Goal: Task Accomplishment & Management: Manage account settings

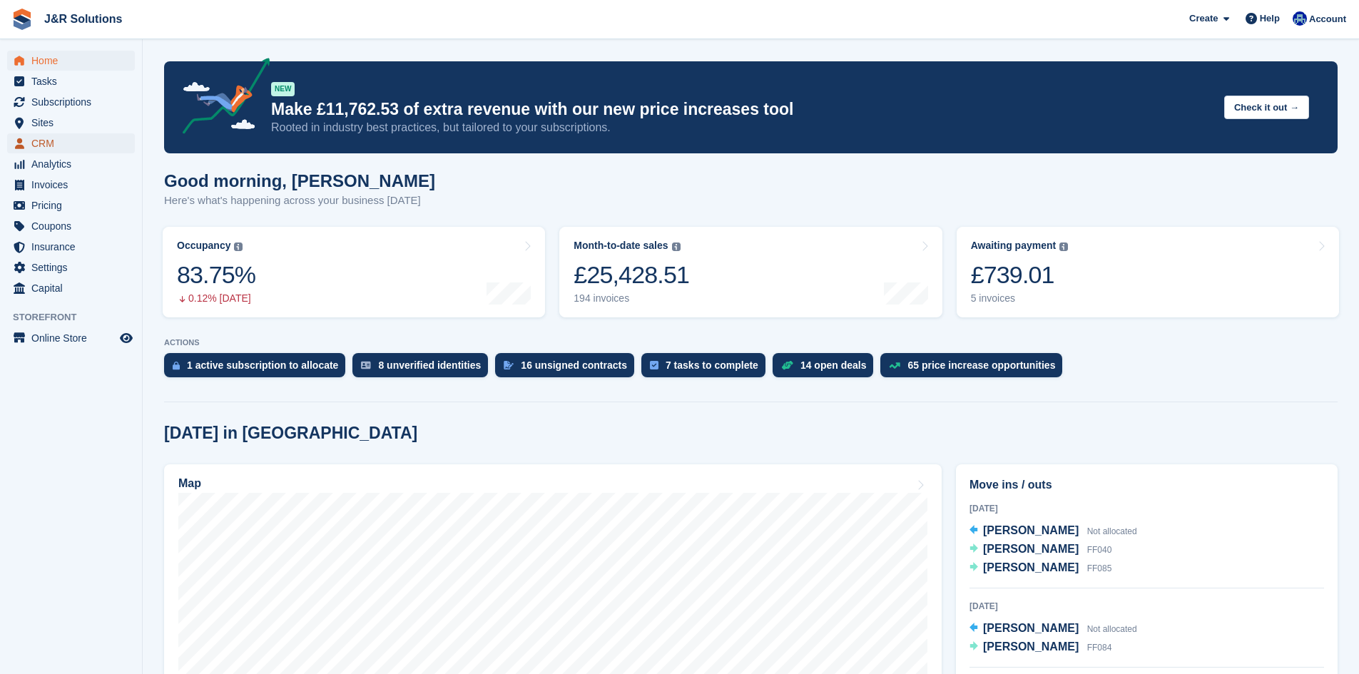
click at [51, 143] on span "CRM" at bounding box center [74, 143] width 86 height 20
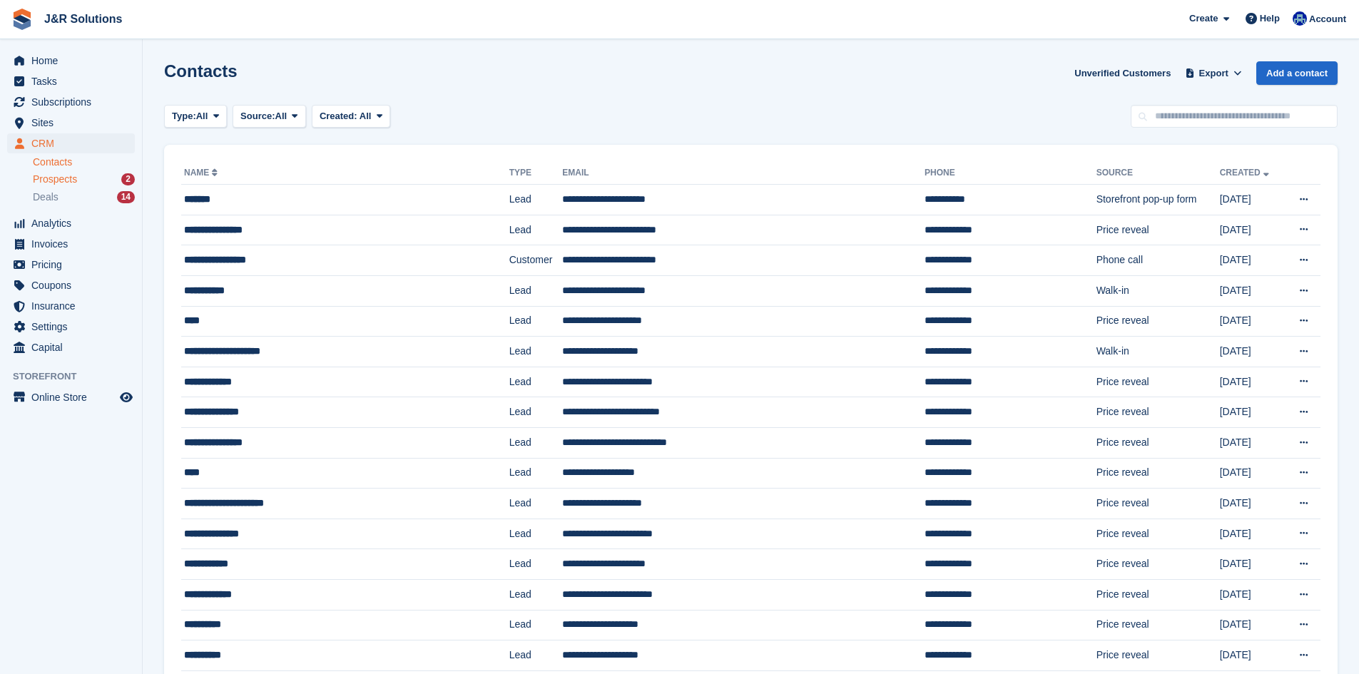
click at [66, 179] on span "Prospects" at bounding box center [55, 180] width 44 height 14
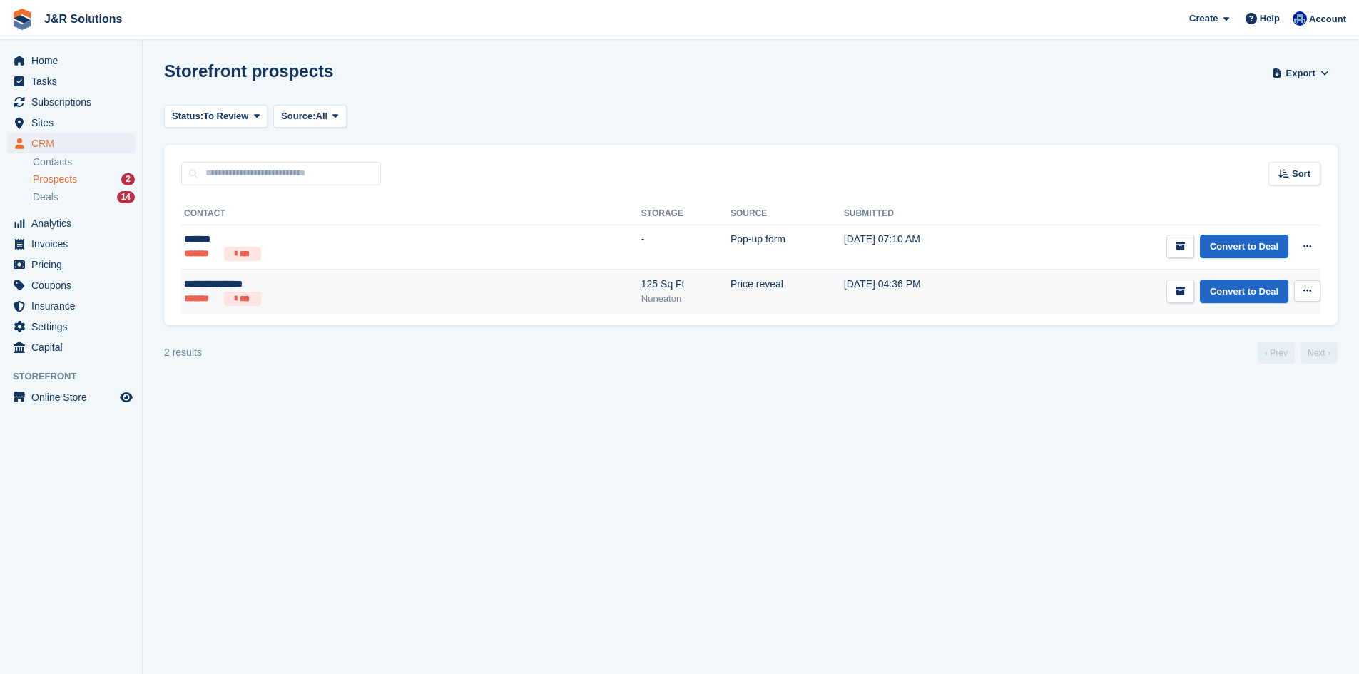
click at [291, 287] on div "**********" at bounding box center [294, 284] width 220 height 15
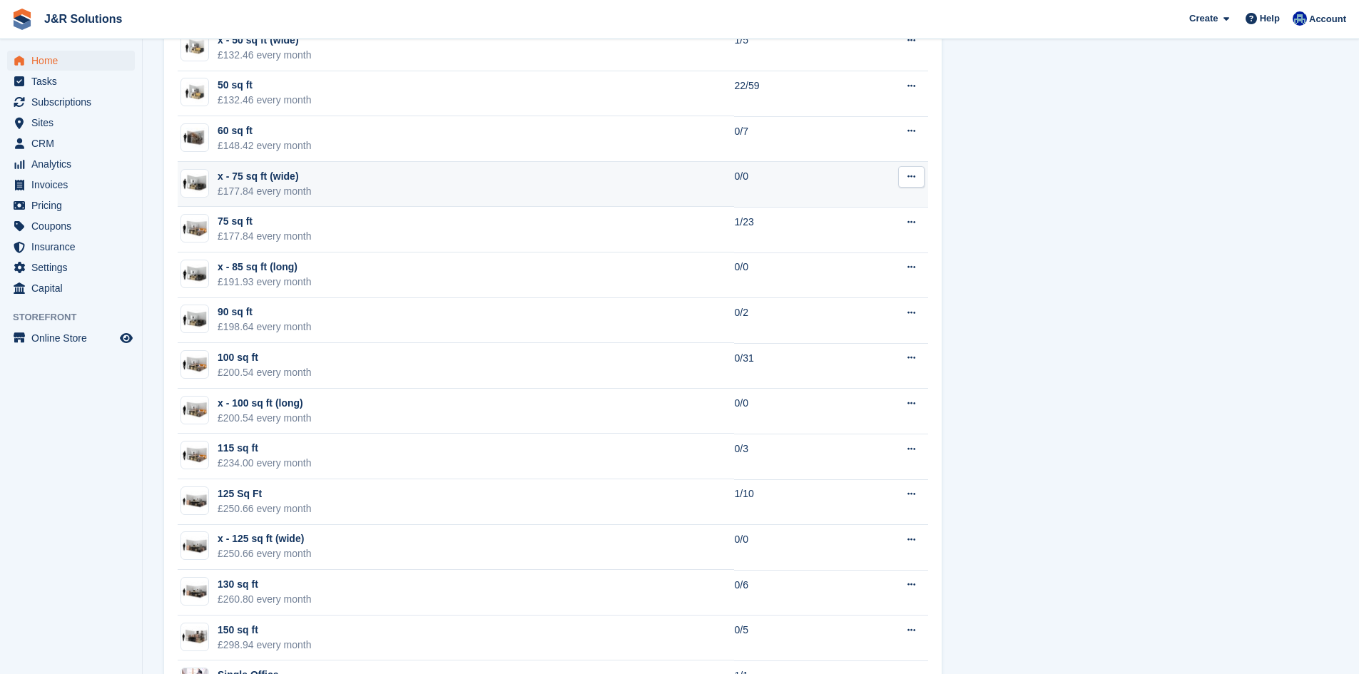
scroll to position [1712, 0]
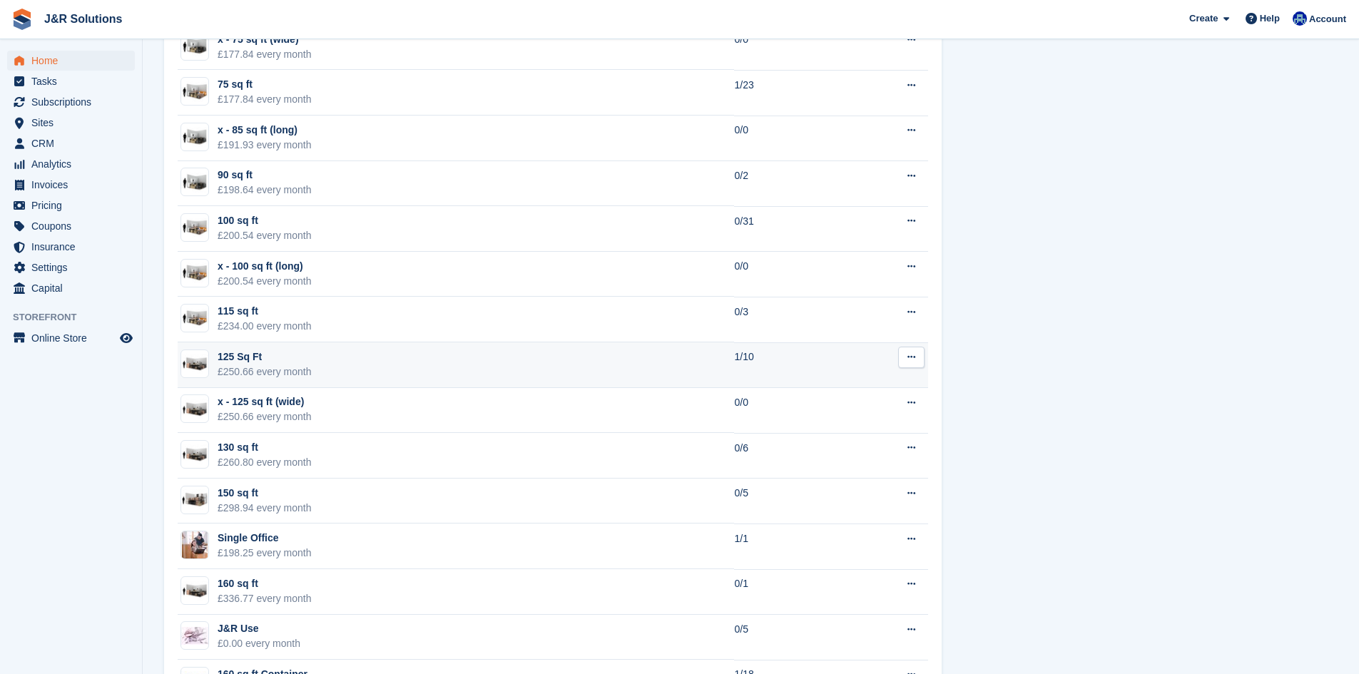
click at [389, 355] on td "125 Sq Ft £250.66 every month" at bounding box center [456, 365] width 556 height 46
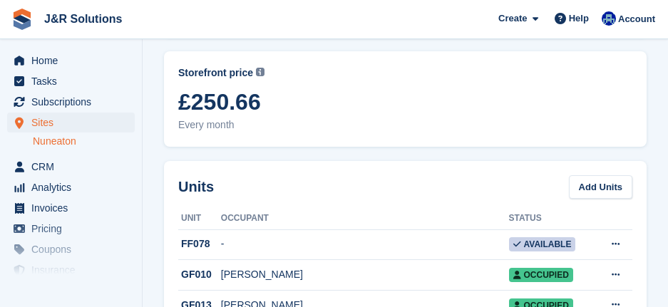
scroll to position [143, 0]
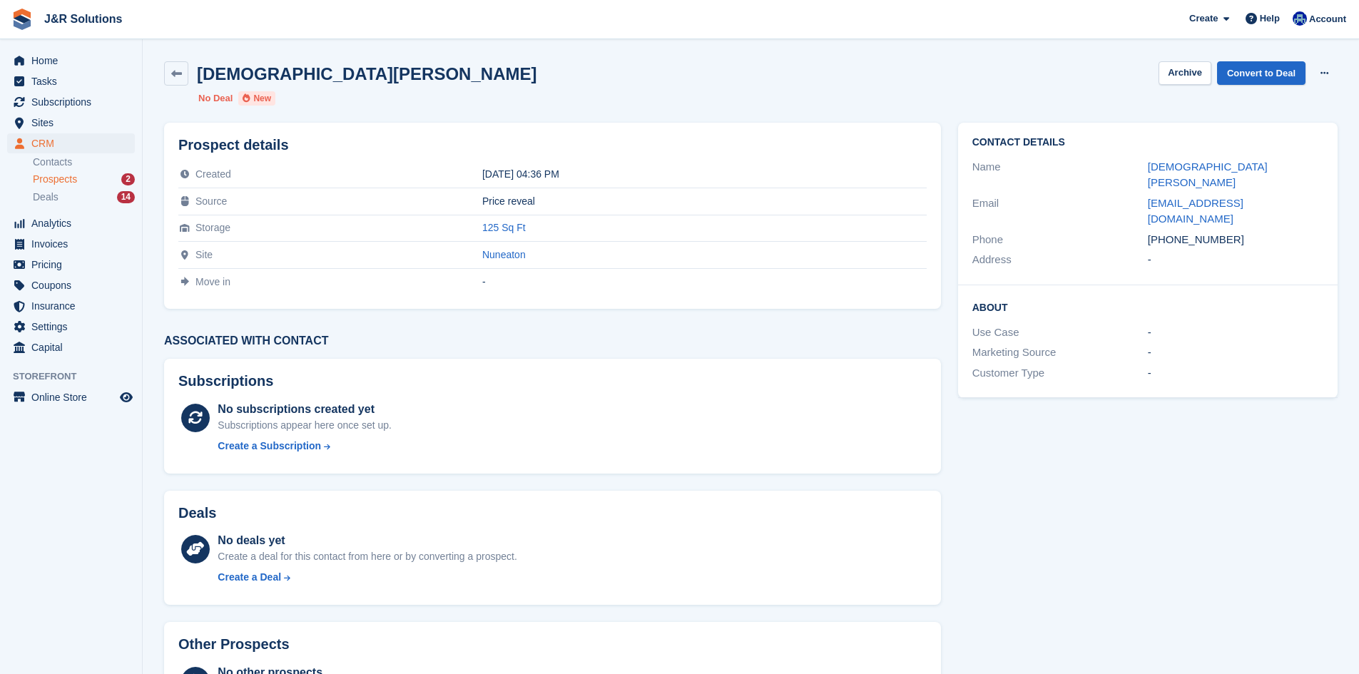
click at [820, 83] on div "Christian Curran Archive Convert to Deal Delete prospect" at bounding box center [750, 73] width 1173 height 24
click at [1257, 69] on link "Convert to Deal" at bounding box center [1261, 73] width 88 height 24
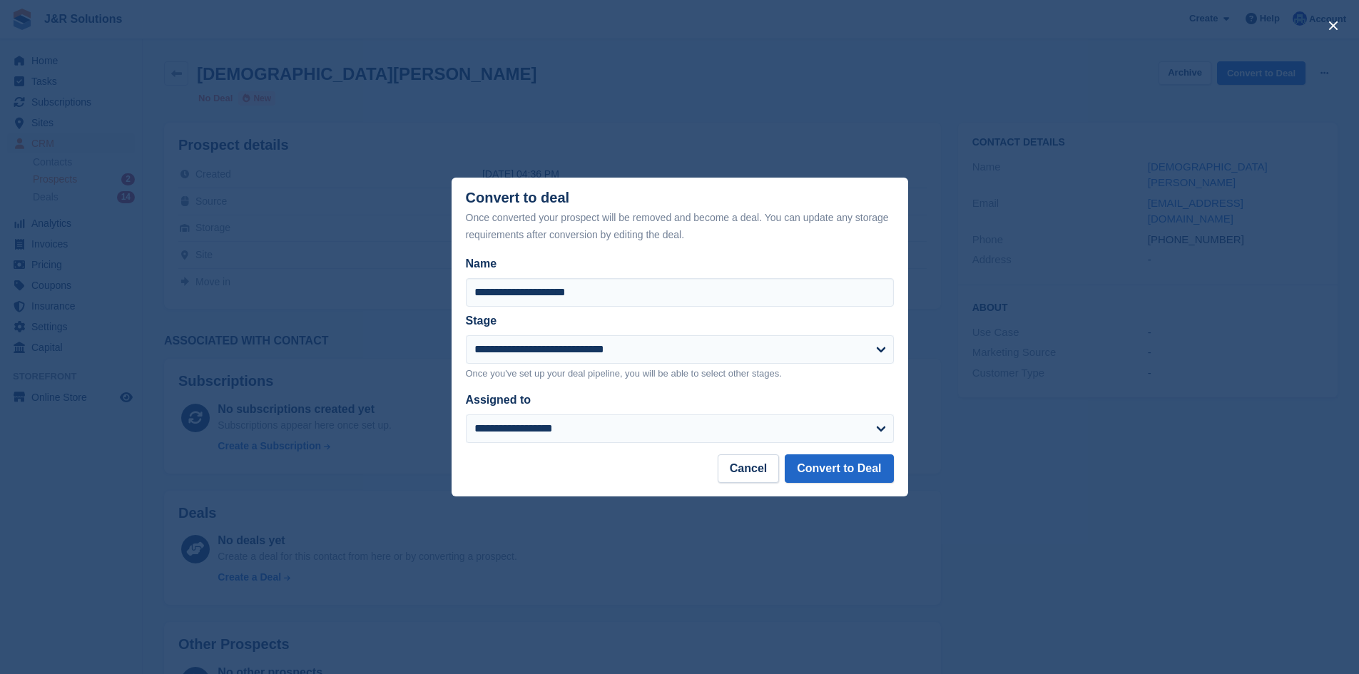
click at [648, 367] on p "Once you've set up your deal pipeline, you will be able to select other stages." at bounding box center [680, 374] width 428 height 14
click at [649, 365] on div "**********" at bounding box center [680, 358] width 428 height 46
click at [665, 342] on select "**********" at bounding box center [680, 349] width 428 height 29
click at [362, 419] on div "close" at bounding box center [679, 337] width 1359 height 674
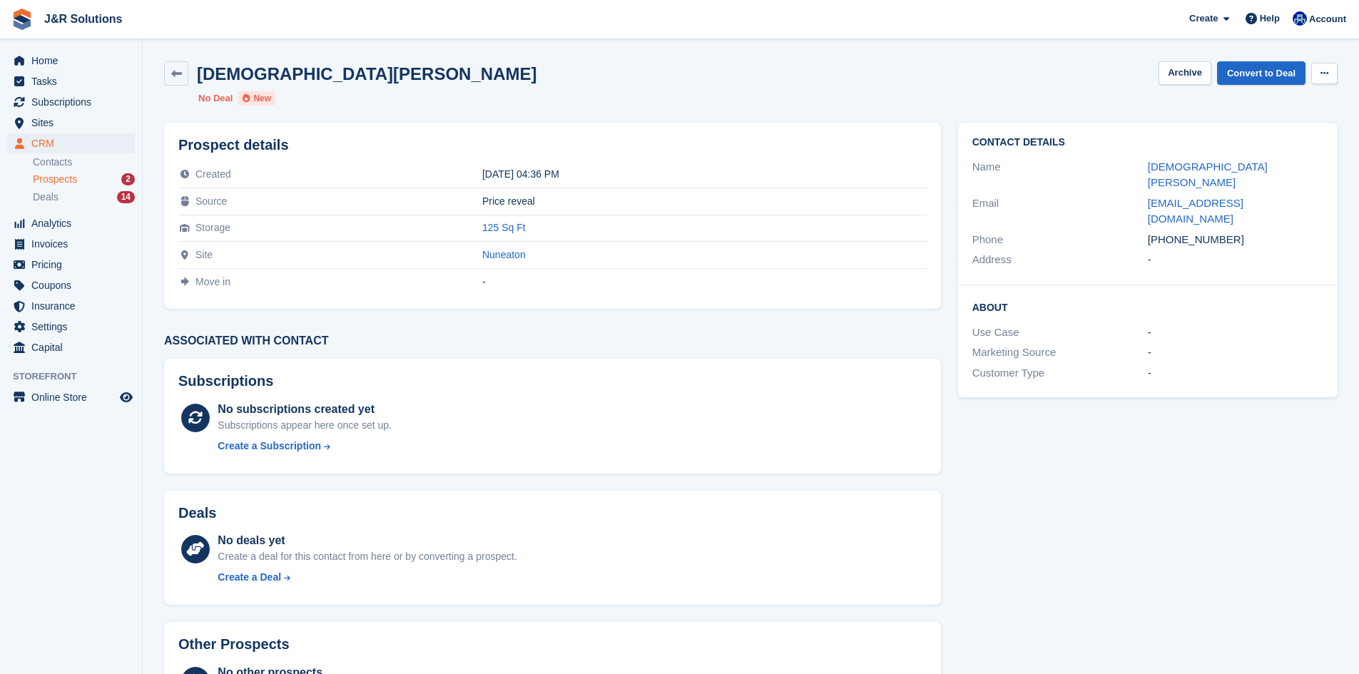
click at [1318, 76] on button at bounding box center [1324, 73] width 26 height 21
click at [914, 100] on div "Christian Curran Archive Convert to Deal Delete prospect No Deal New" at bounding box center [750, 83] width 1190 height 61
click at [1259, 61] on div "Christian Curran Archive Convert to Deal Delete prospect No Deal New" at bounding box center [750, 83] width 1190 height 61
click at [1261, 69] on link "Convert to Deal" at bounding box center [1261, 73] width 88 height 24
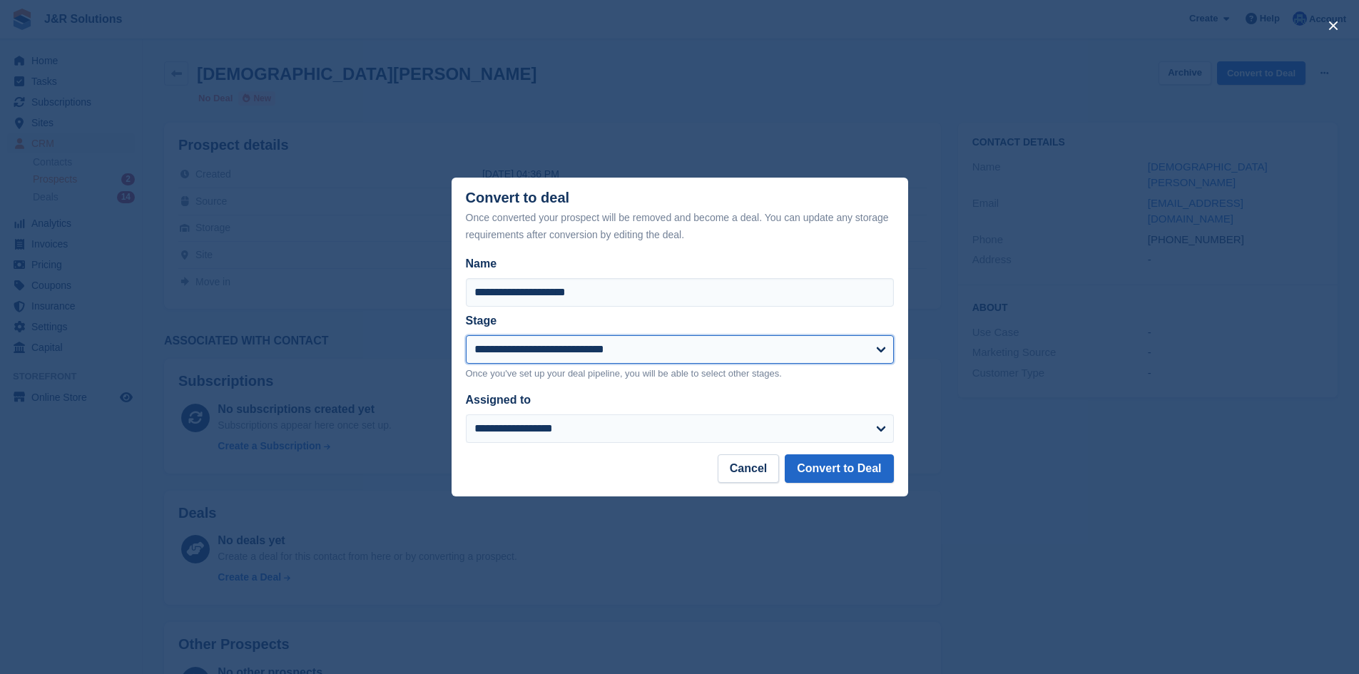
click at [717, 360] on select "**********" at bounding box center [680, 349] width 428 height 29
click at [536, 499] on div "close" at bounding box center [679, 337] width 1359 height 674
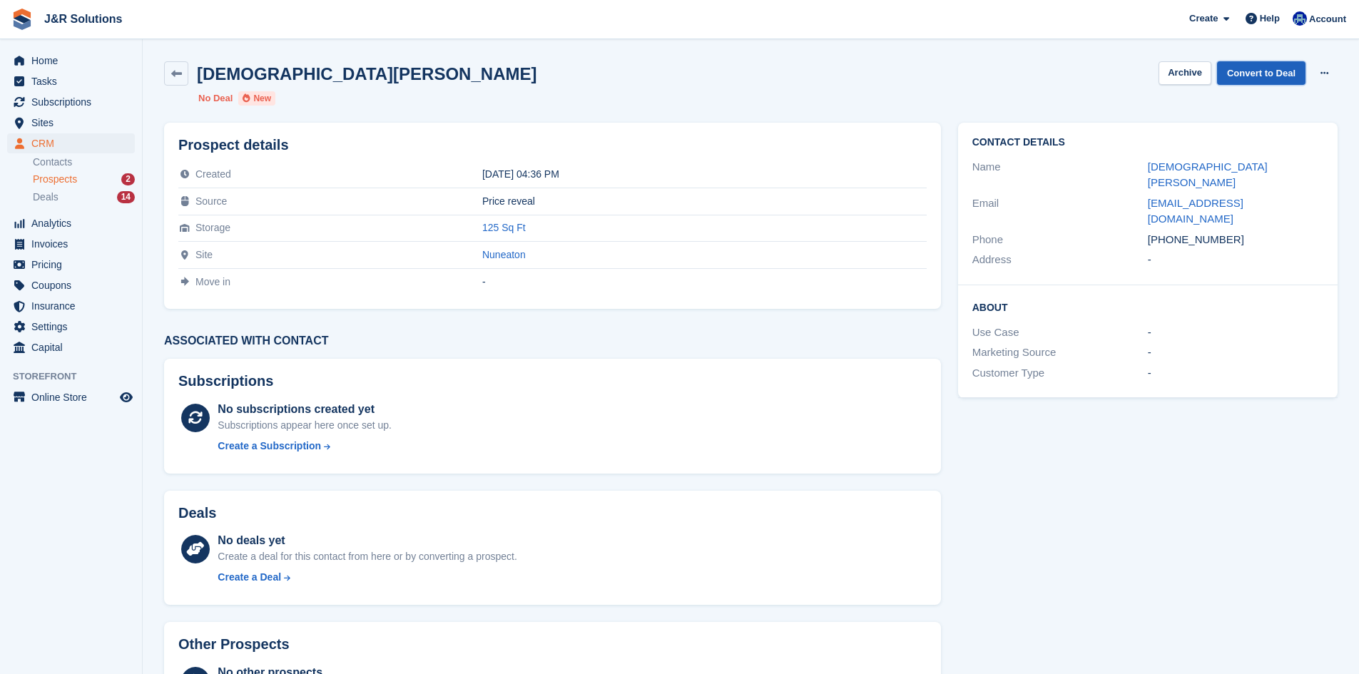
click at [1257, 84] on link "Convert to Deal" at bounding box center [1261, 73] width 88 height 24
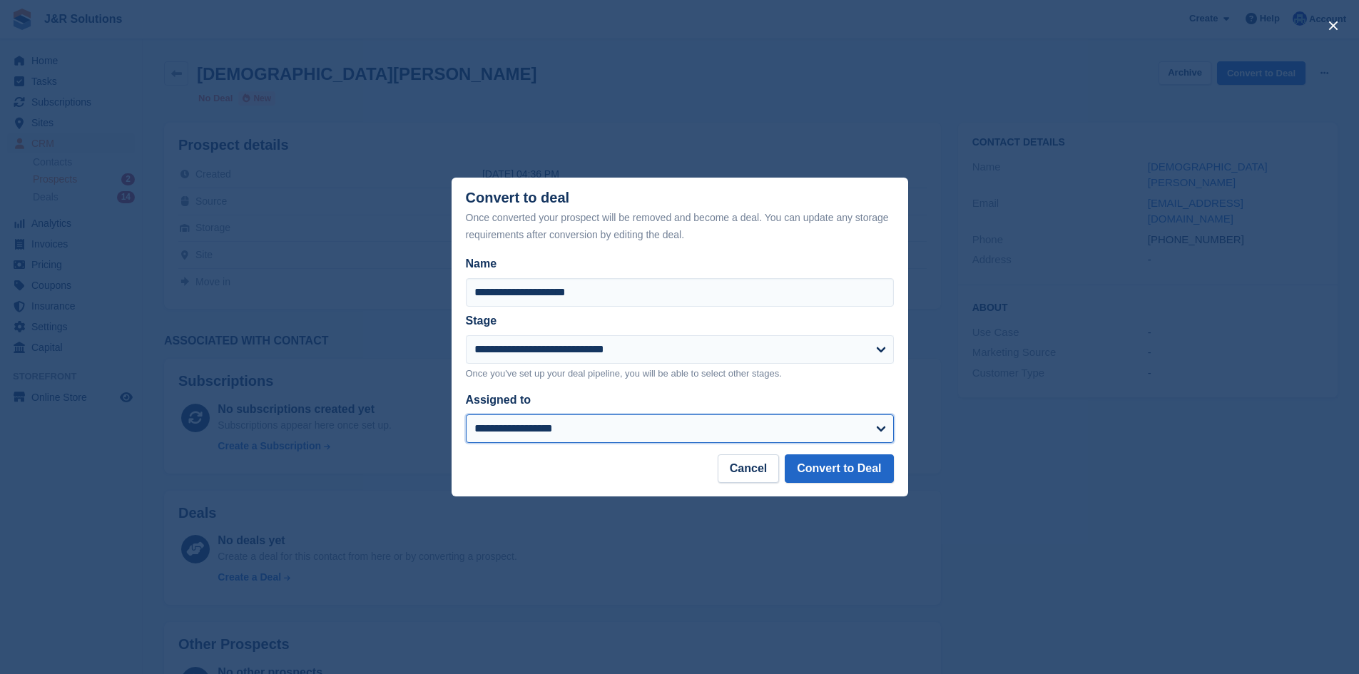
click at [582, 443] on select "**********" at bounding box center [680, 428] width 428 height 29
select select "****"
click at [466, 416] on select "**********" at bounding box center [680, 428] width 428 height 29
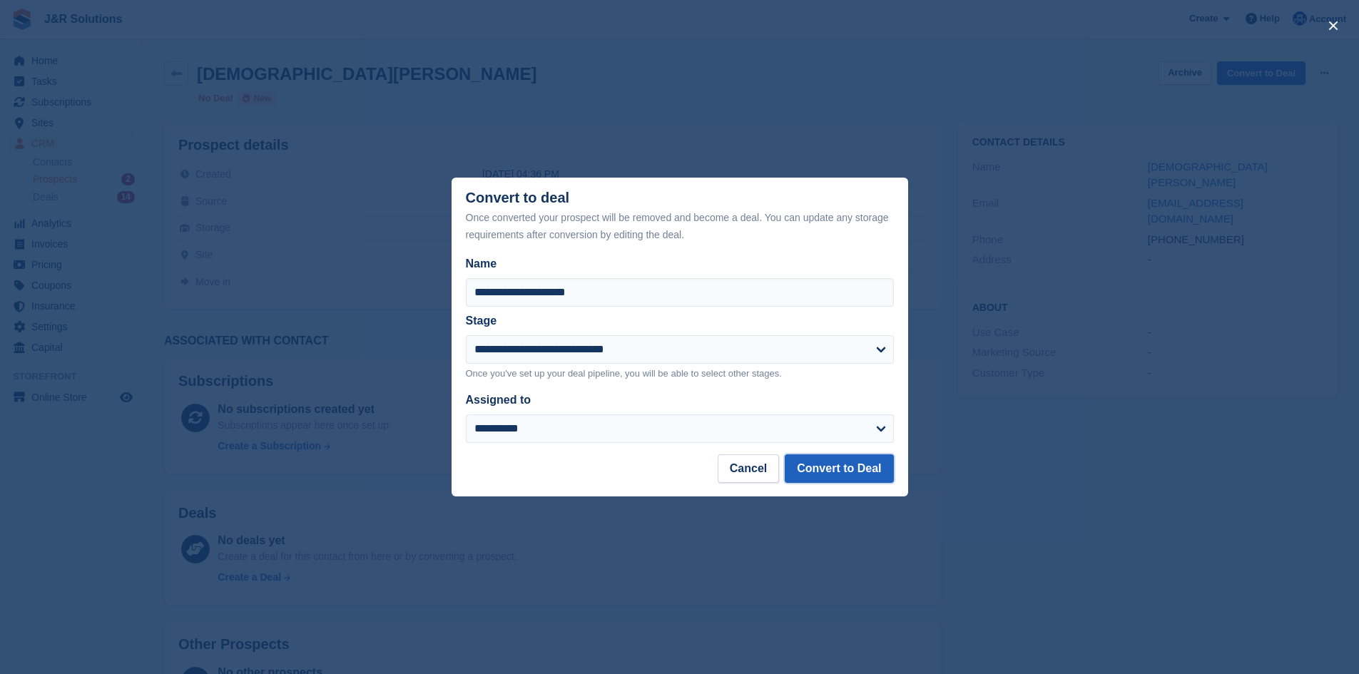
click at [865, 458] on button "Convert to Deal" at bounding box center [838, 468] width 108 height 29
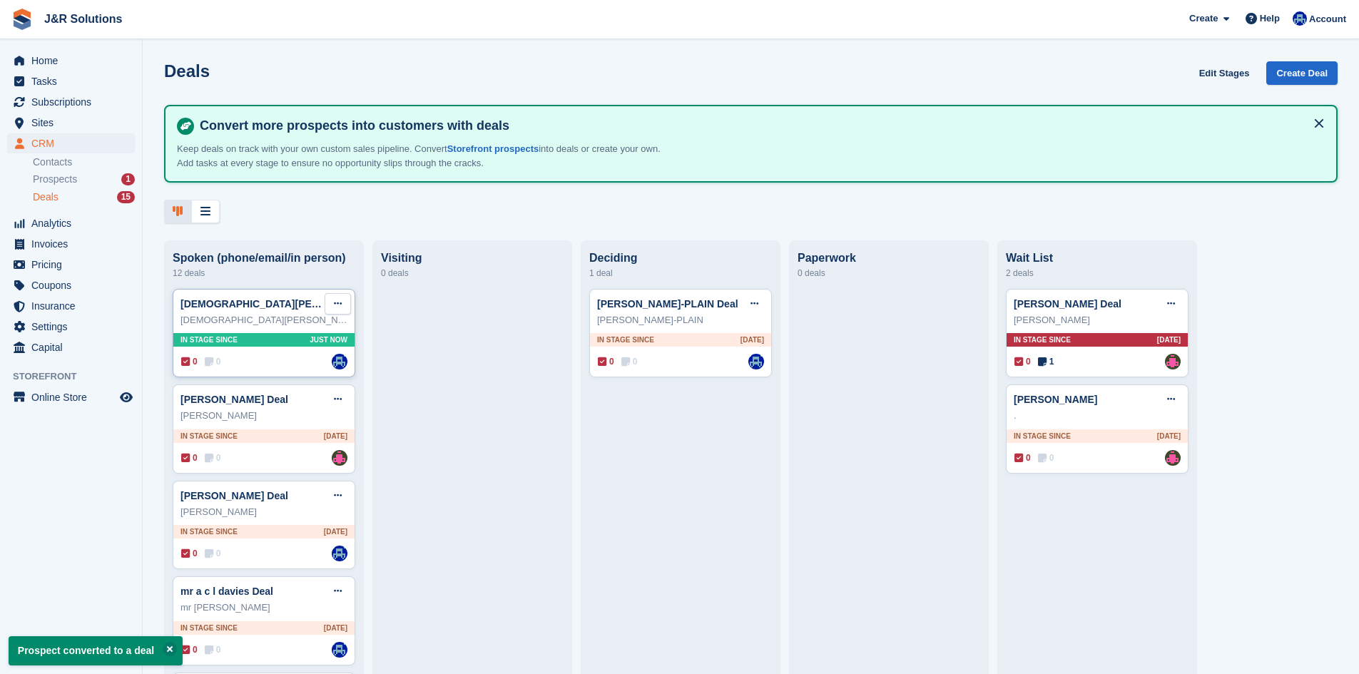
click at [335, 304] on icon at bounding box center [338, 303] width 8 height 9
click at [279, 380] on p "Mark as lost" at bounding box center [282, 381] width 124 height 19
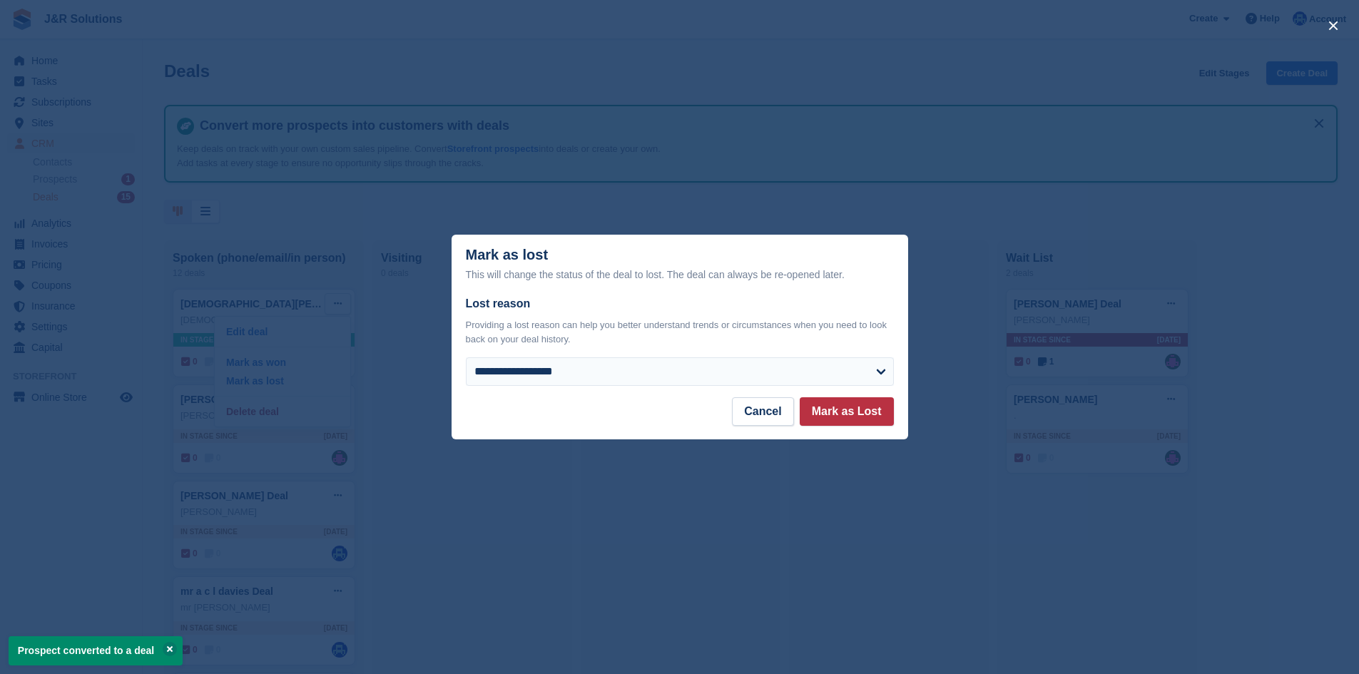
click at [779, 354] on div "**********" at bounding box center [680, 340] width 428 height 91
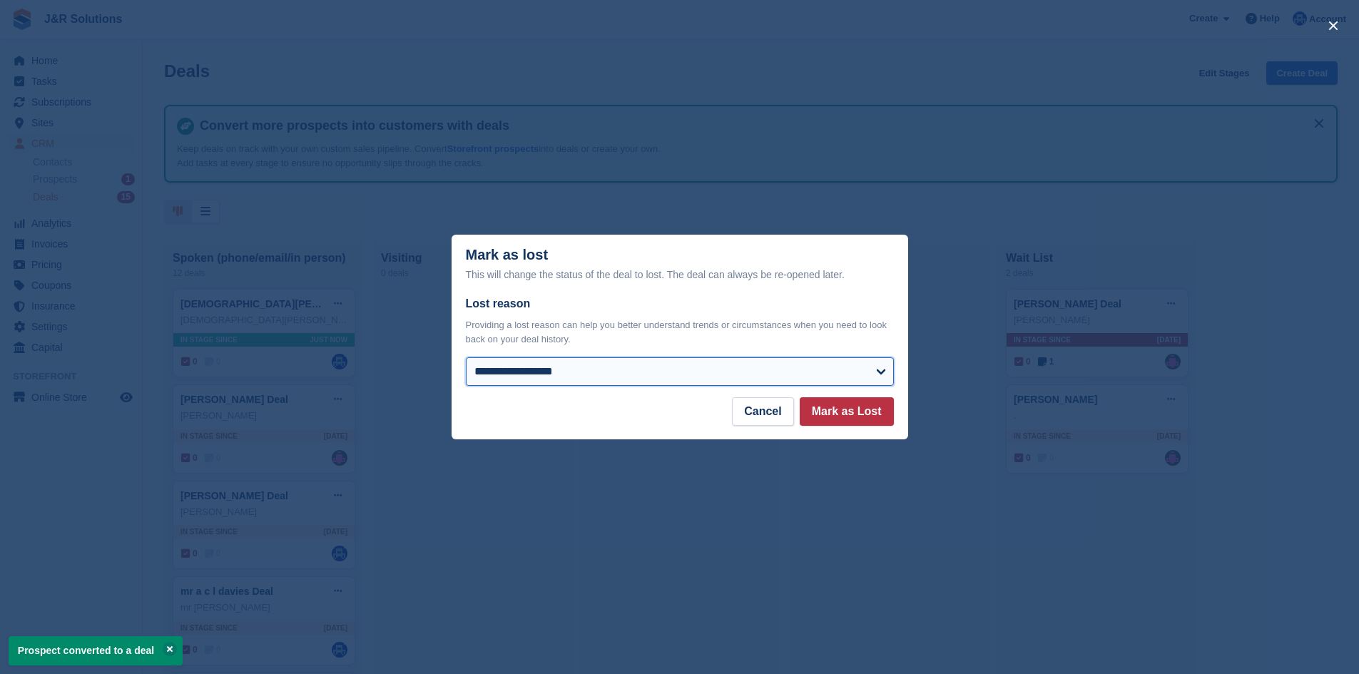
click at [773, 367] on select "**********" at bounding box center [680, 371] width 428 height 29
select select "**********"
click at [466, 359] on select "**********" at bounding box center [680, 371] width 428 height 29
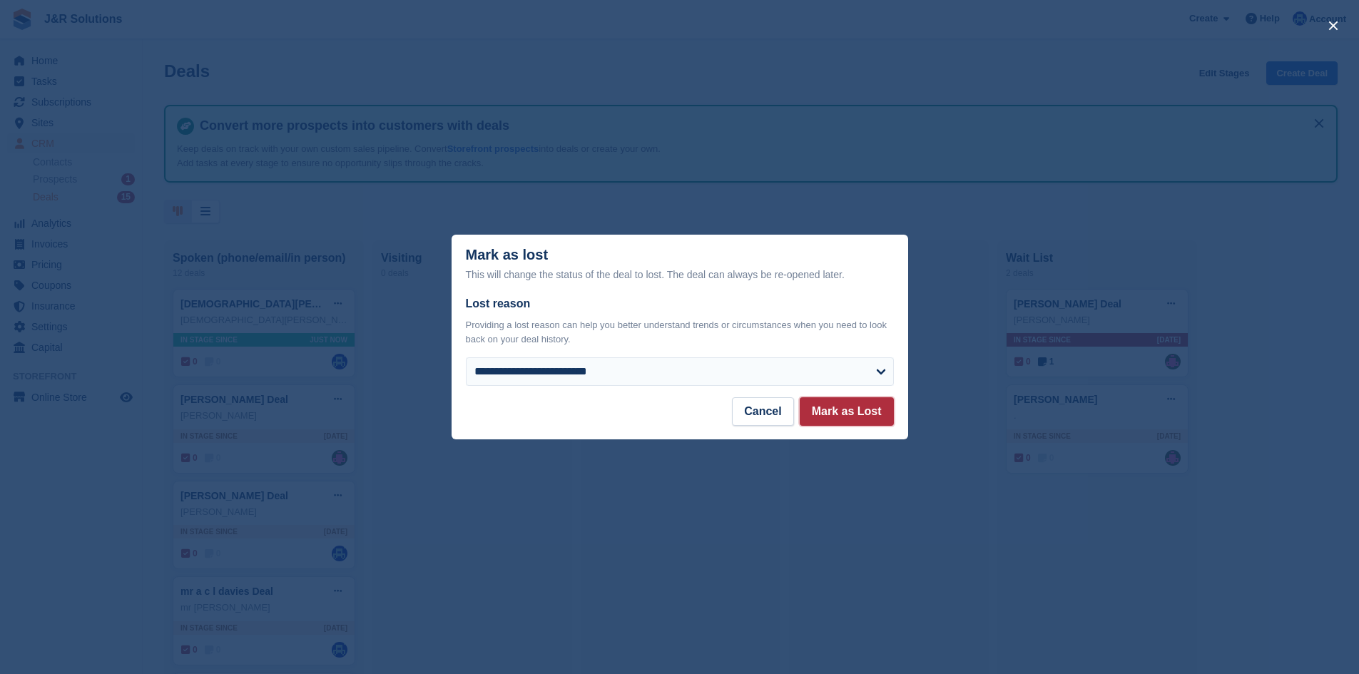
click at [833, 418] on button "Mark as Lost" at bounding box center [846, 411] width 94 height 29
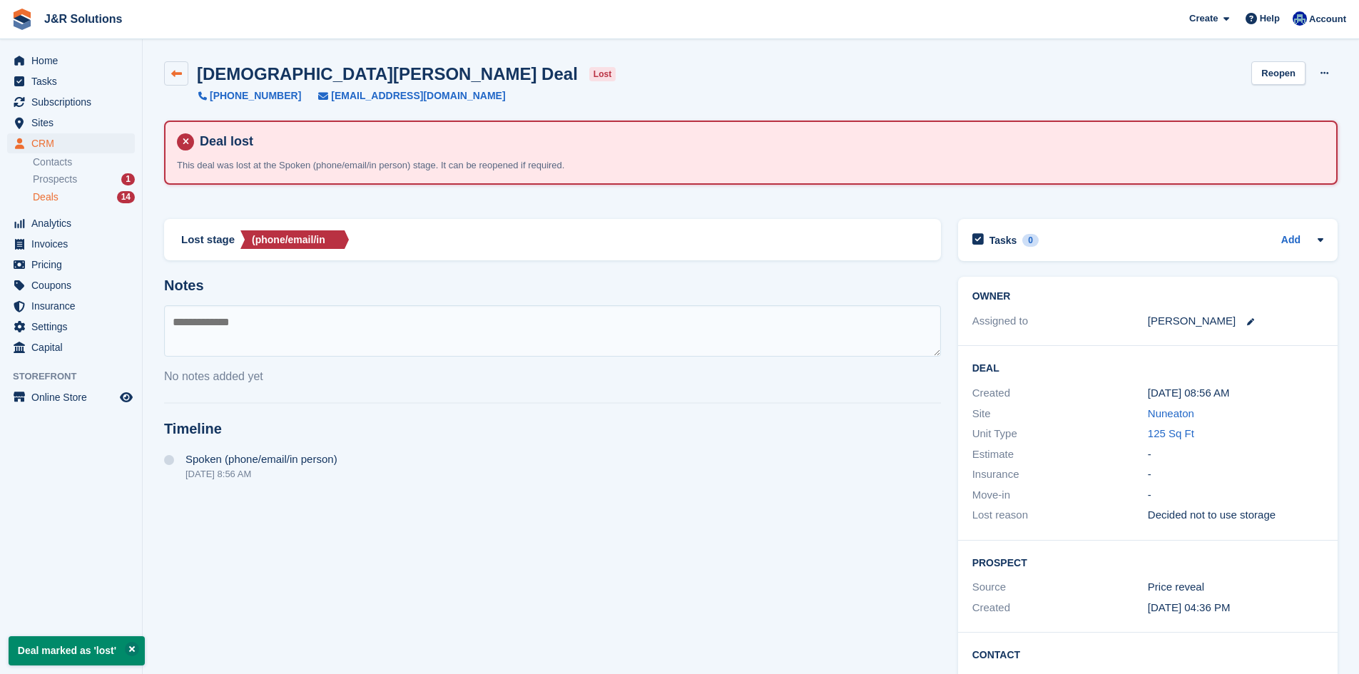
click at [178, 76] on icon at bounding box center [176, 73] width 11 height 11
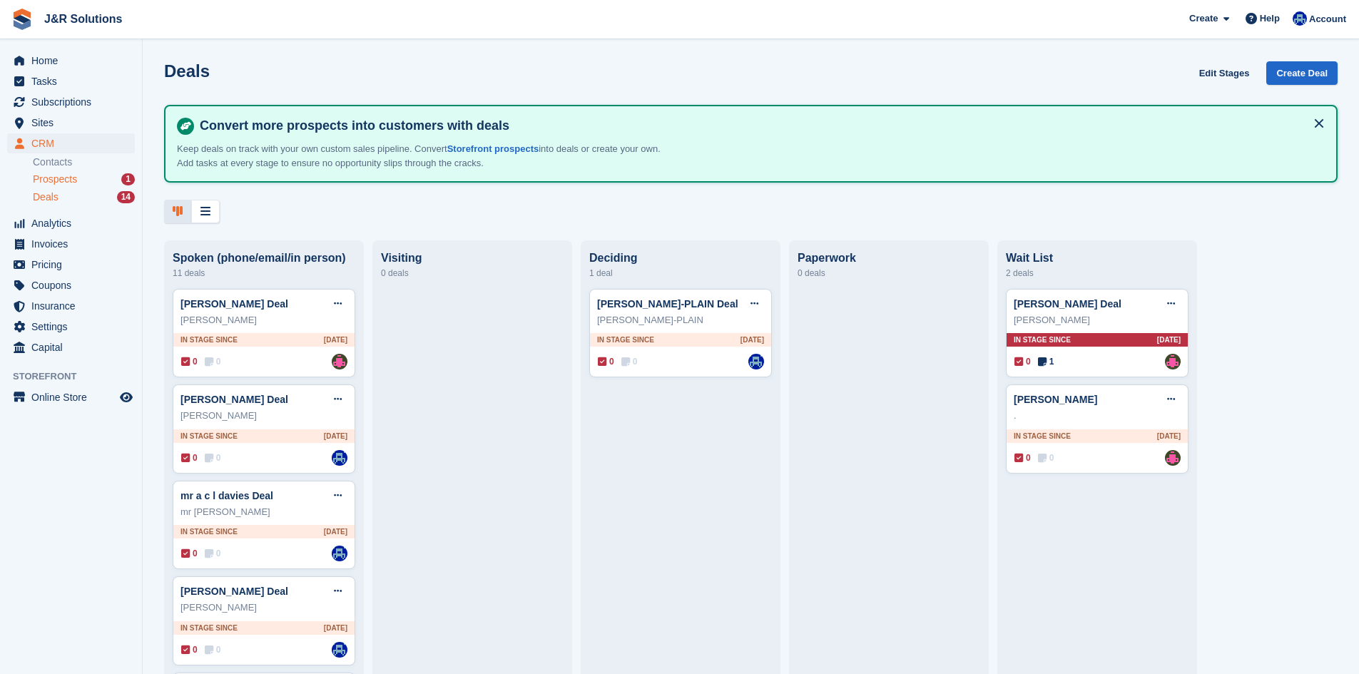
click at [83, 173] on div "Prospects 1" at bounding box center [84, 180] width 102 height 14
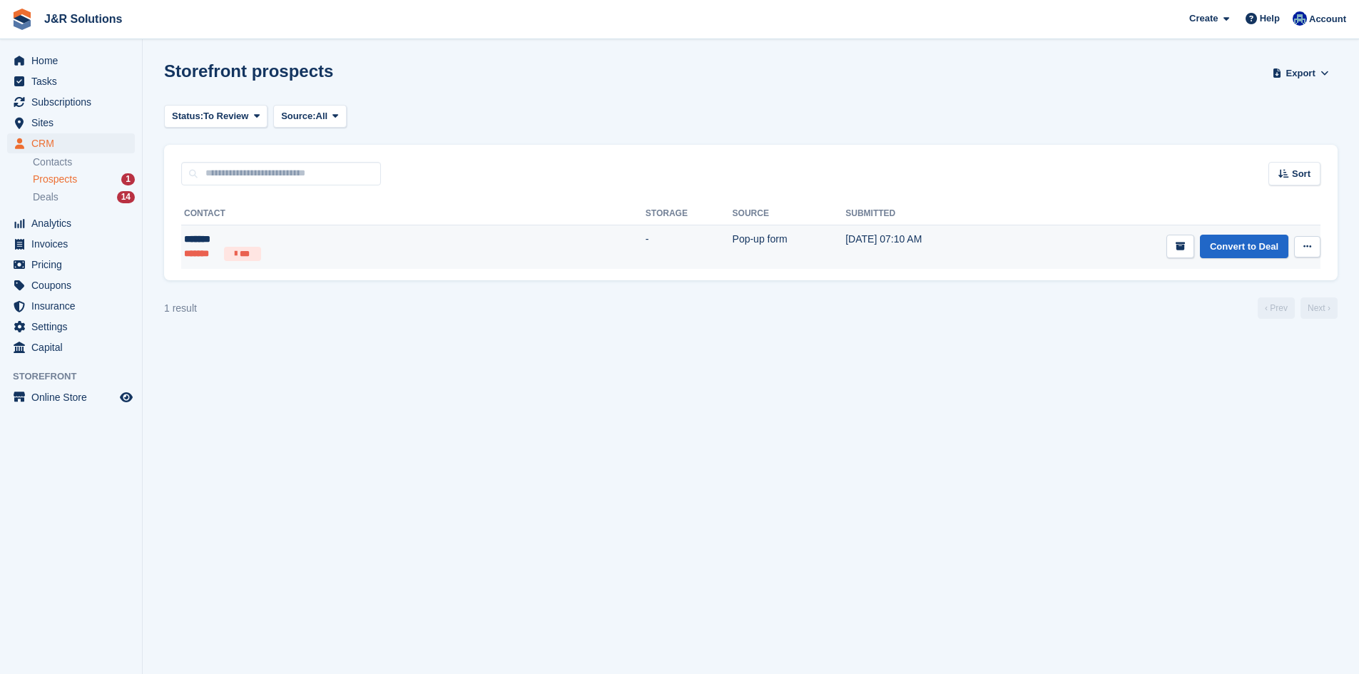
click at [367, 265] on td "******* ******* ***" at bounding box center [413, 247] width 464 height 44
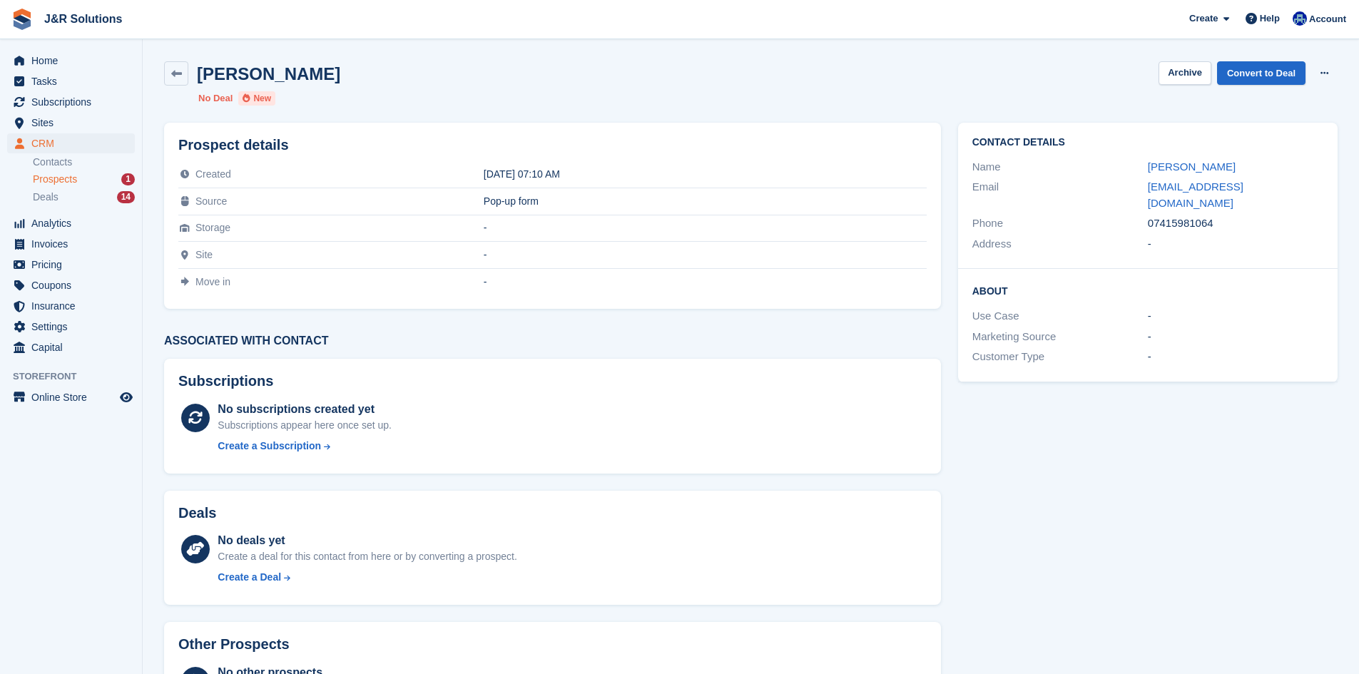
click at [465, 102] on ul "No Deal New" at bounding box center [426, 98] width 456 height 14
click at [1136, 94] on div "Stephen Archive Convert to Deal Delete prospect No Deal New" at bounding box center [750, 83] width 1190 height 61
click at [1228, 190] on link "info@bettybangsdrag.com" at bounding box center [1195, 194] width 96 height 29
click at [1272, 83] on link "Convert to Deal" at bounding box center [1261, 73] width 88 height 24
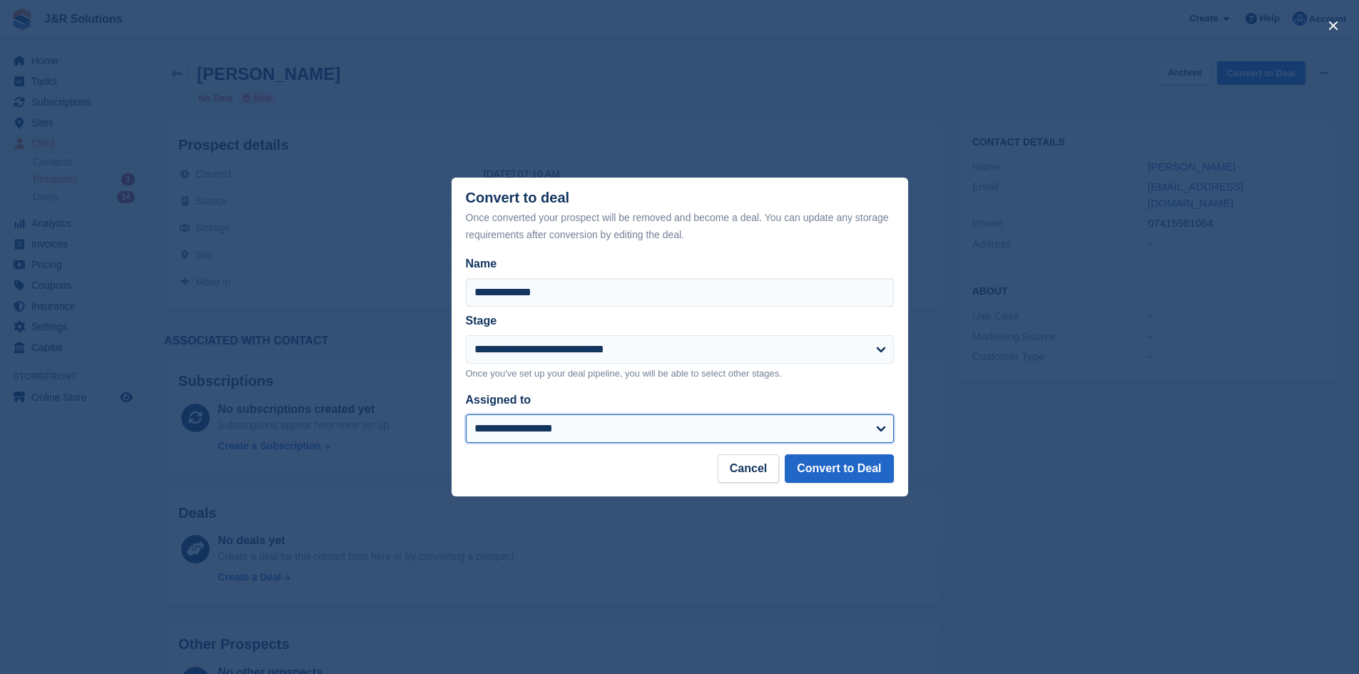
click at [742, 442] on select "**********" at bounding box center [680, 428] width 428 height 29
click at [1248, 325] on div "close" at bounding box center [679, 337] width 1359 height 674
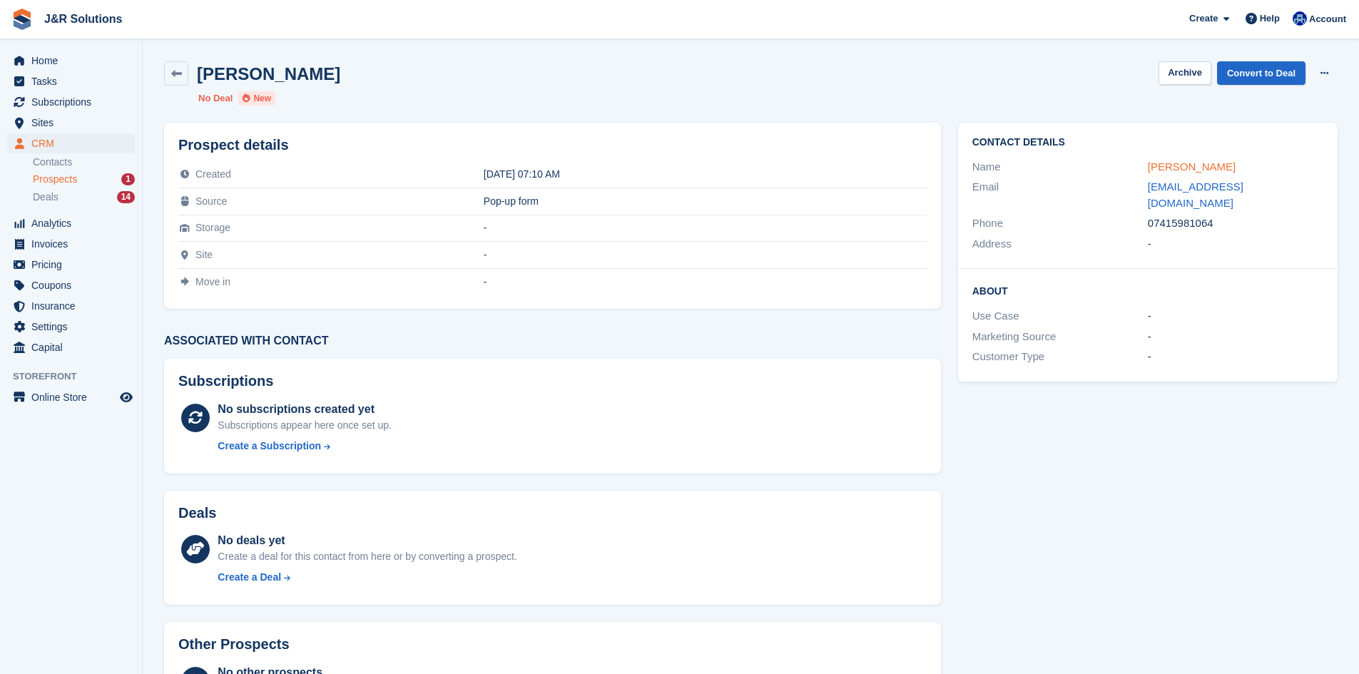
click at [1147, 166] on link "Stephen" at bounding box center [1191, 166] width 88 height 12
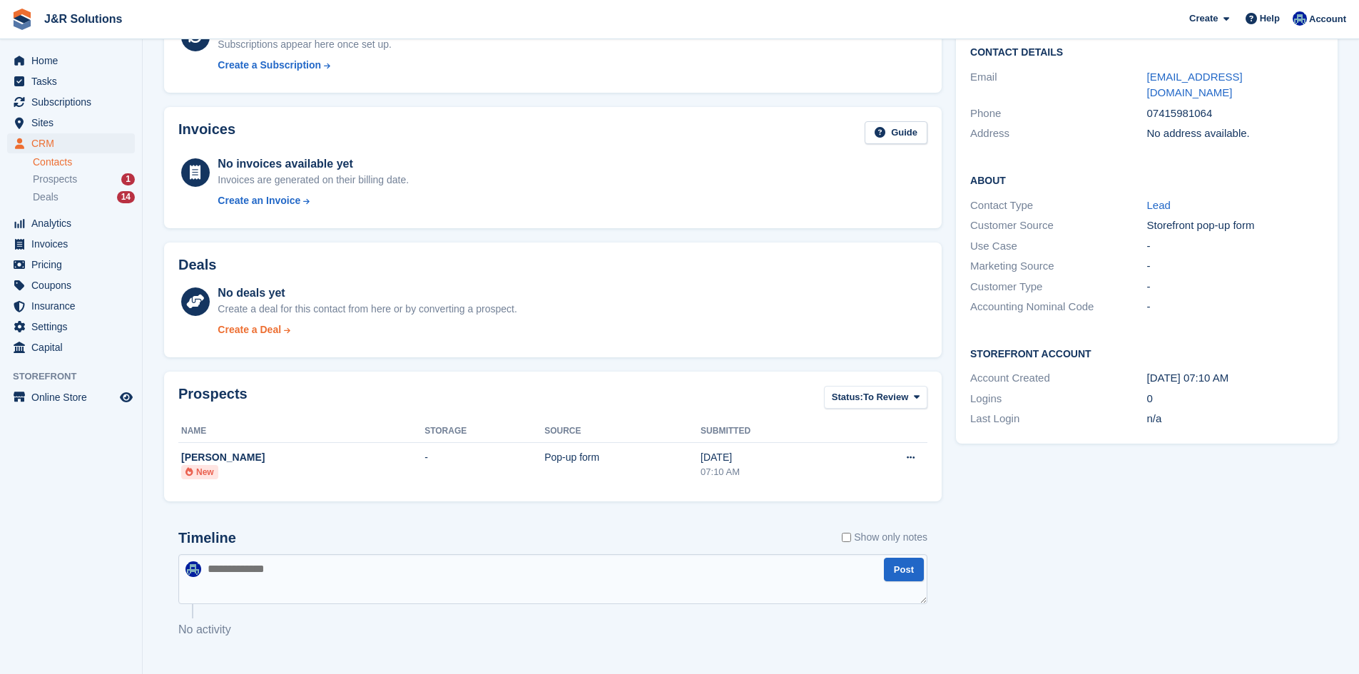
scroll to position [143, 0]
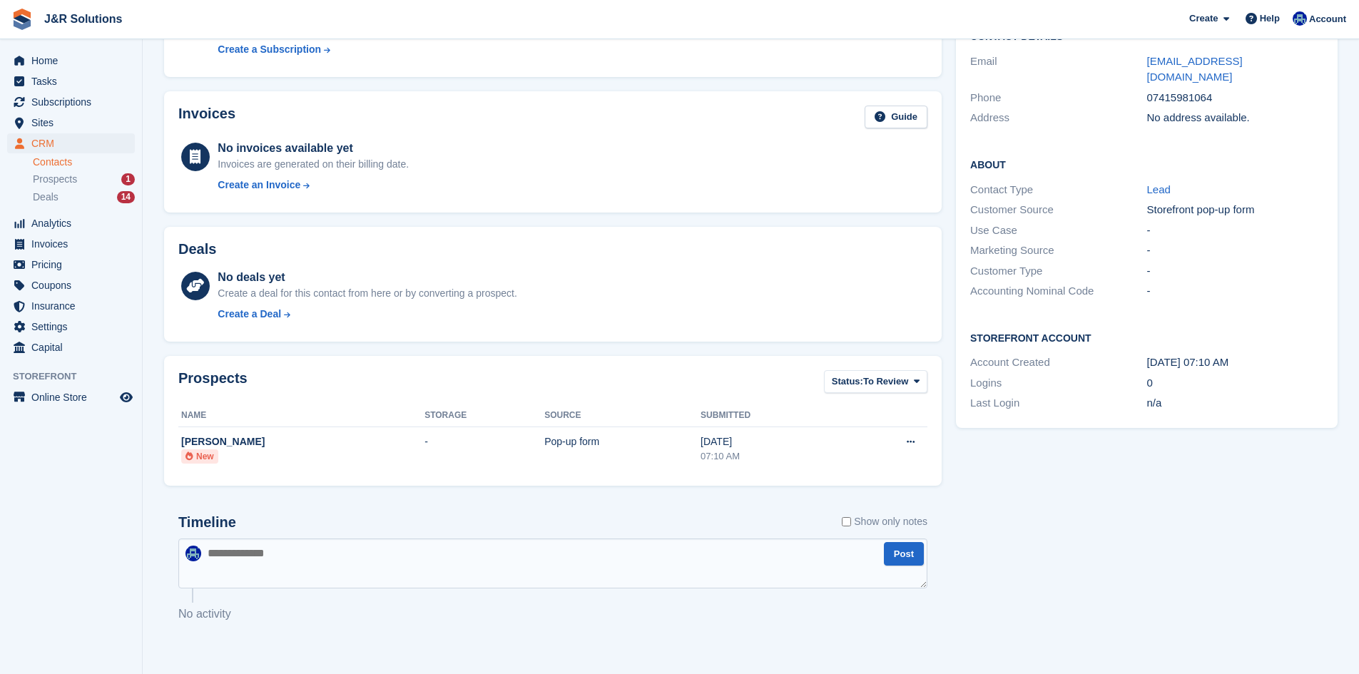
click at [324, 577] on textarea at bounding box center [552, 563] width 749 height 50
paste textarea "**********"
type textarea "**********"
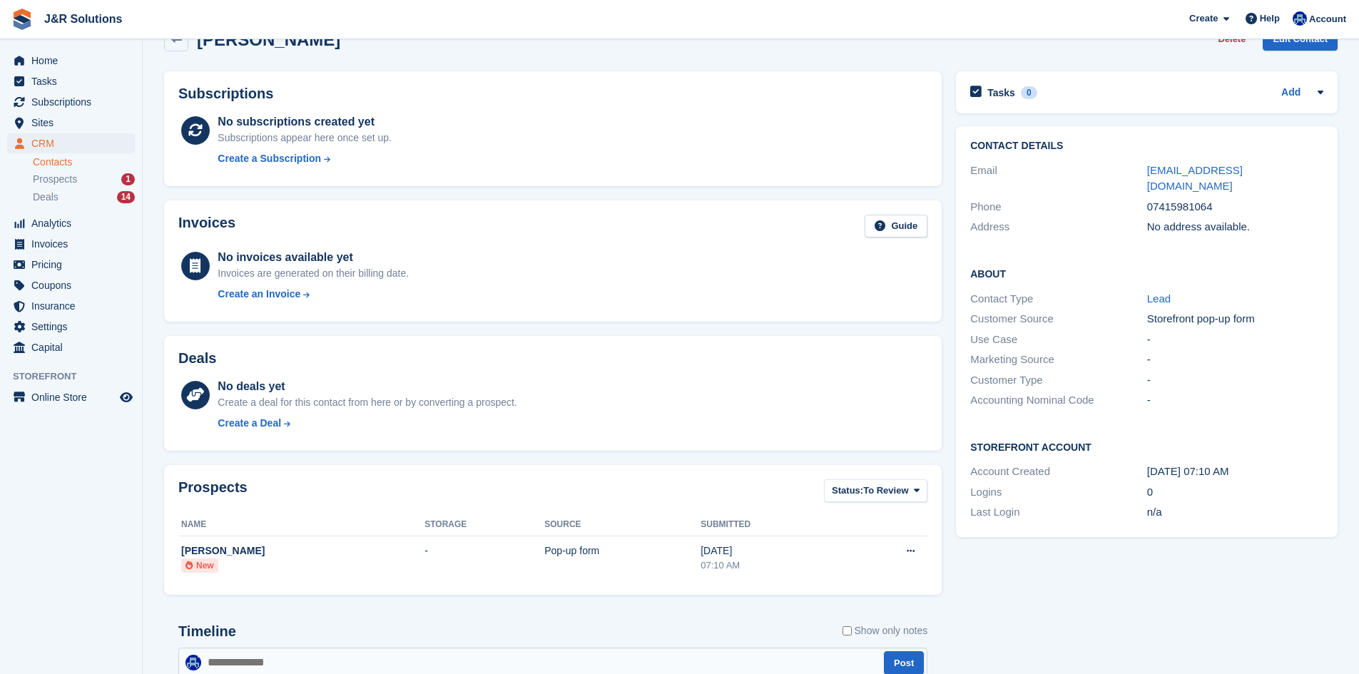
scroll to position [0, 0]
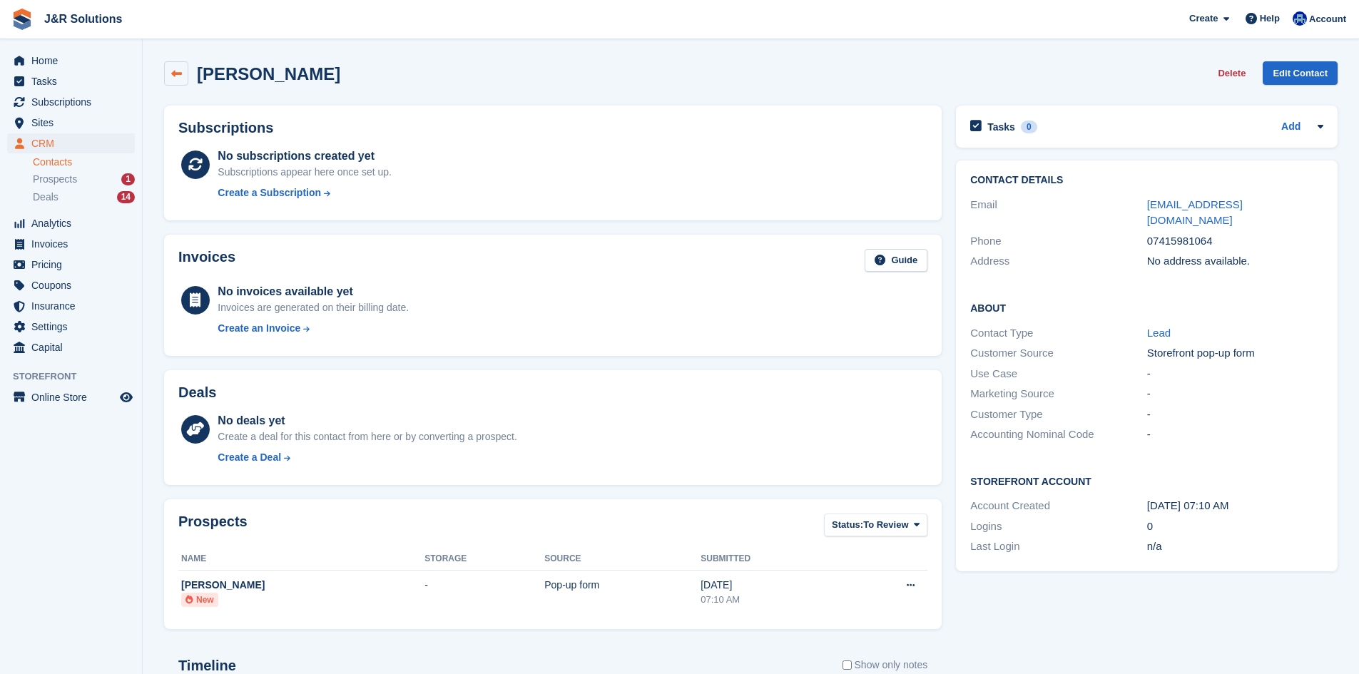
click at [170, 78] on link at bounding box center [176, 73] width 24 height 24
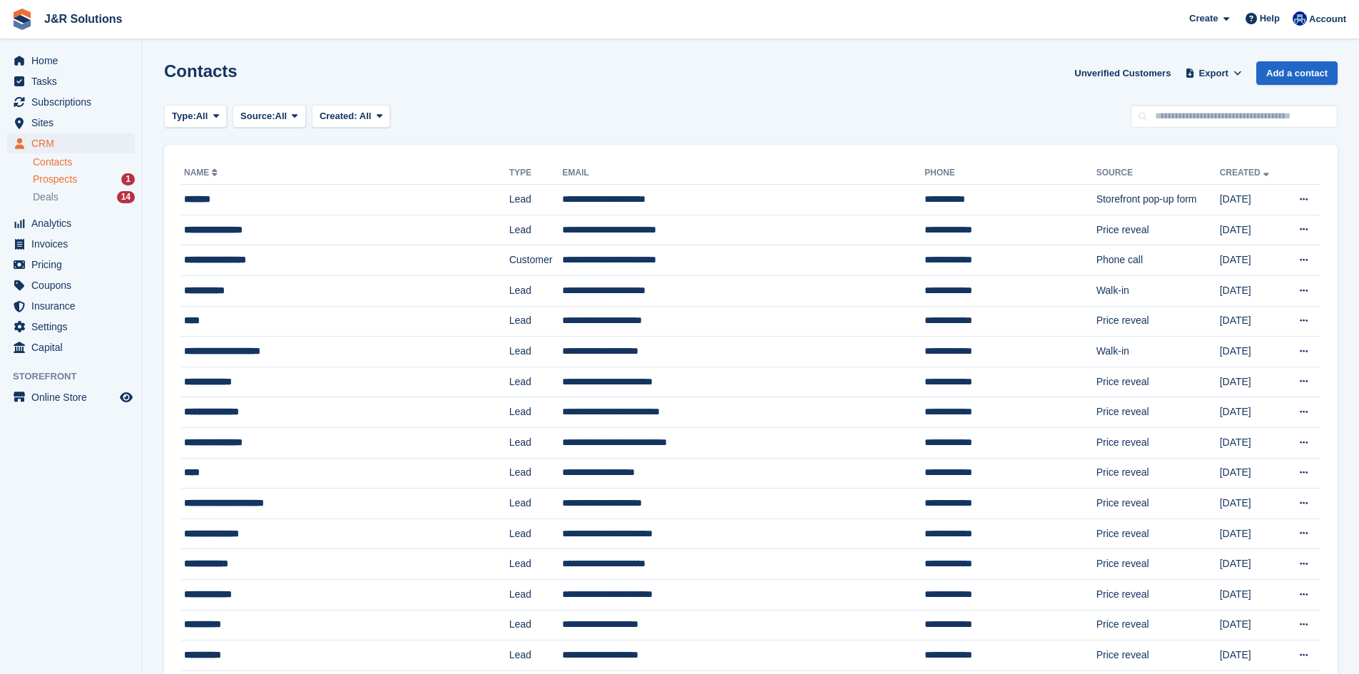
click at [99, 175] on div "Prospects 1" at bounding box center [84, 180] width 102 height 14
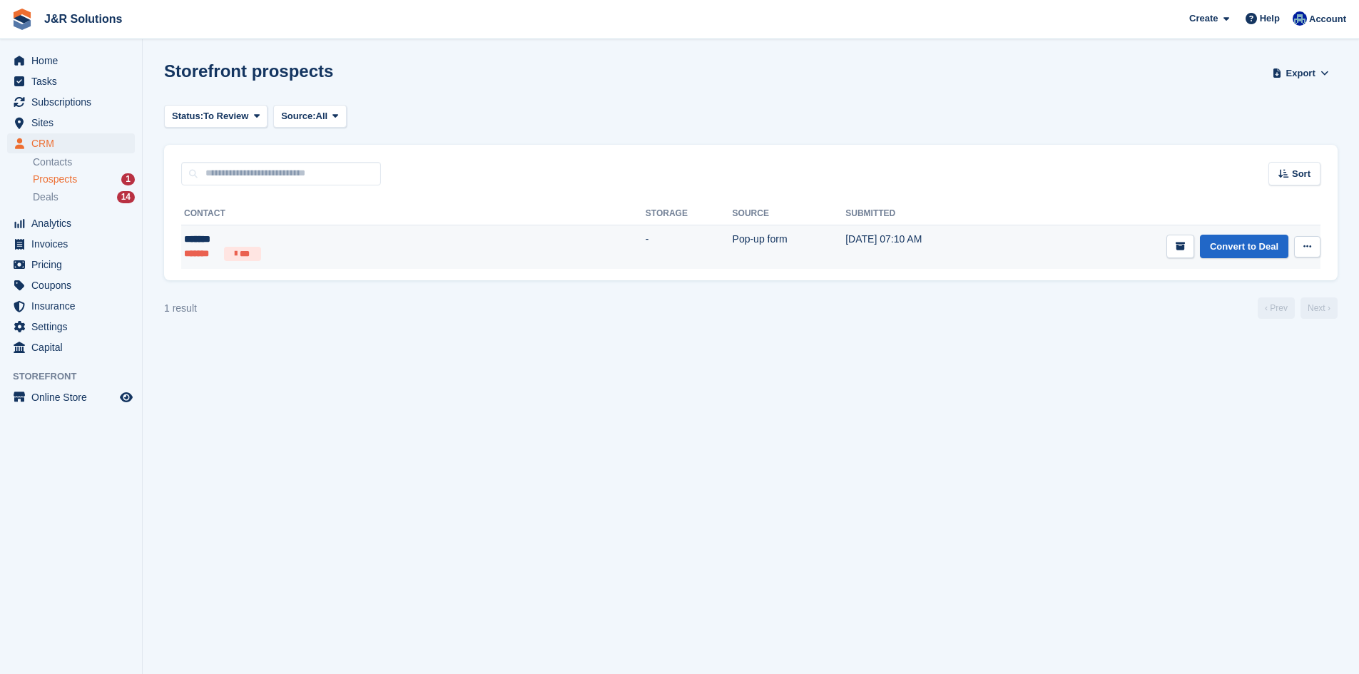
click at [645, 252] on td "-" at bounding box center [688, 247] width 87 height 44
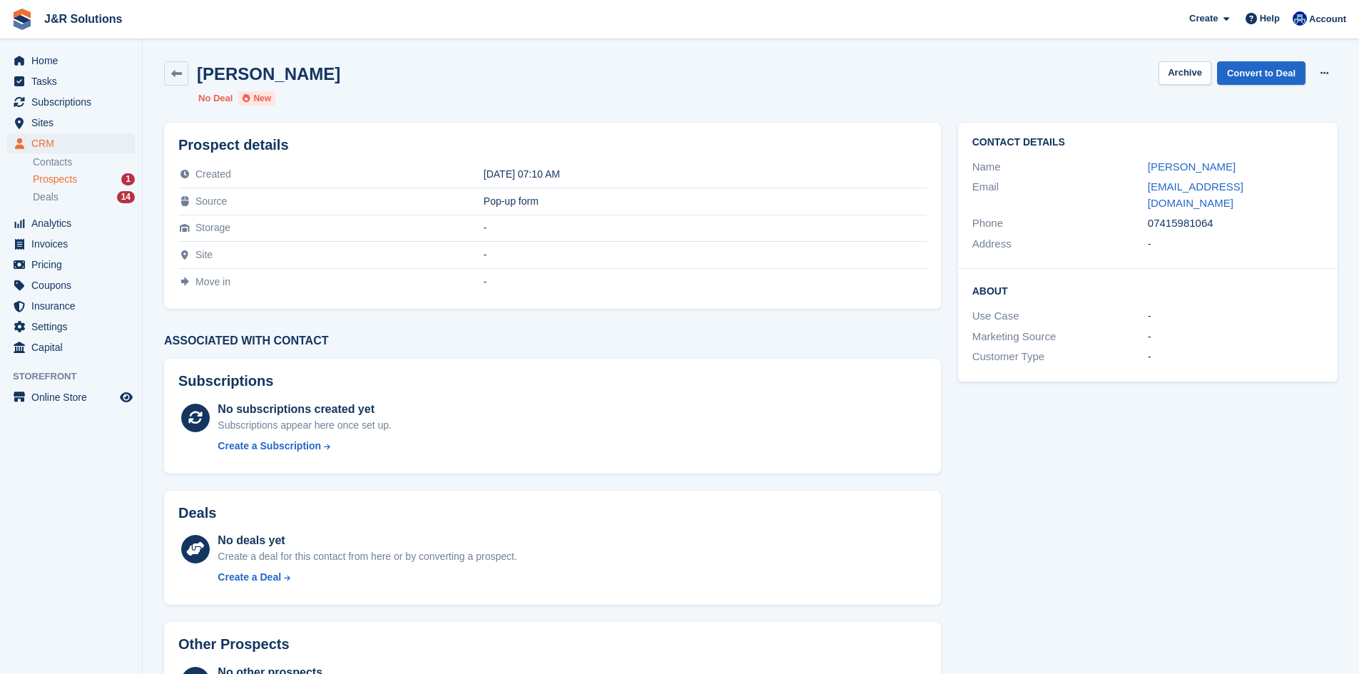
click at [1216, 83] on form "Archive" at bounding box center [1187, 73] width 58 height 24
click at [1242, 80] on link "Convert to Deal" at bounding box center [1261, 73] width 88 height 24
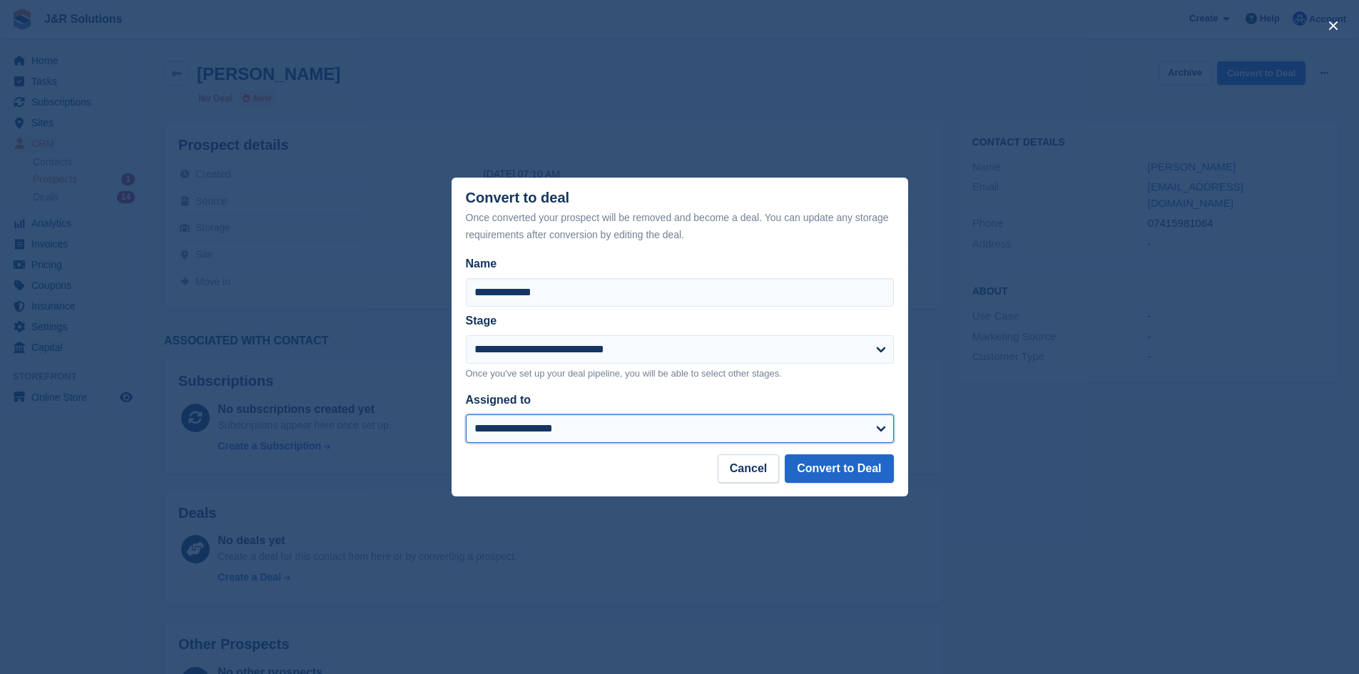
click at [500, 426] on select "**********" at bounding box center [680, 428] width 428 height 29
select select "****"
click at [466, 416] on select "**********" at bounding box center [680, 428] width 428 height 29
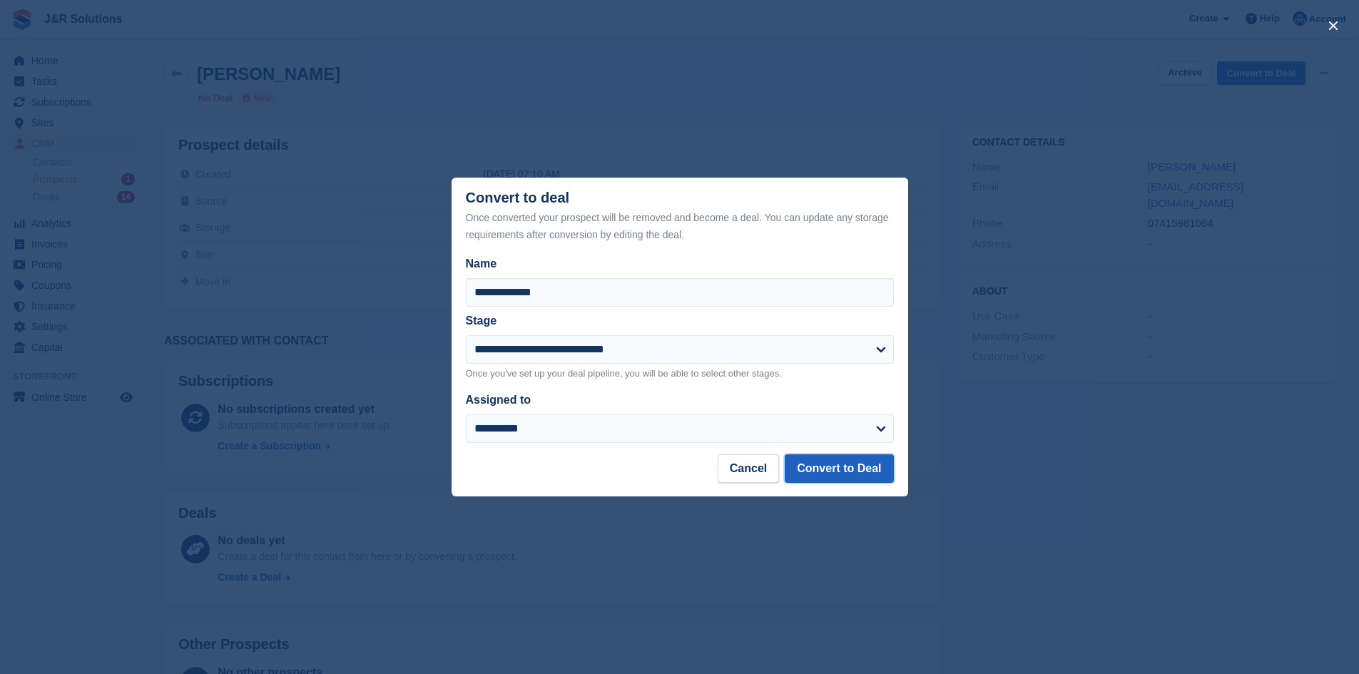
click at [800, 460] on button "Convert to Deal" at bounding box center [838, 468] width 108 height 29
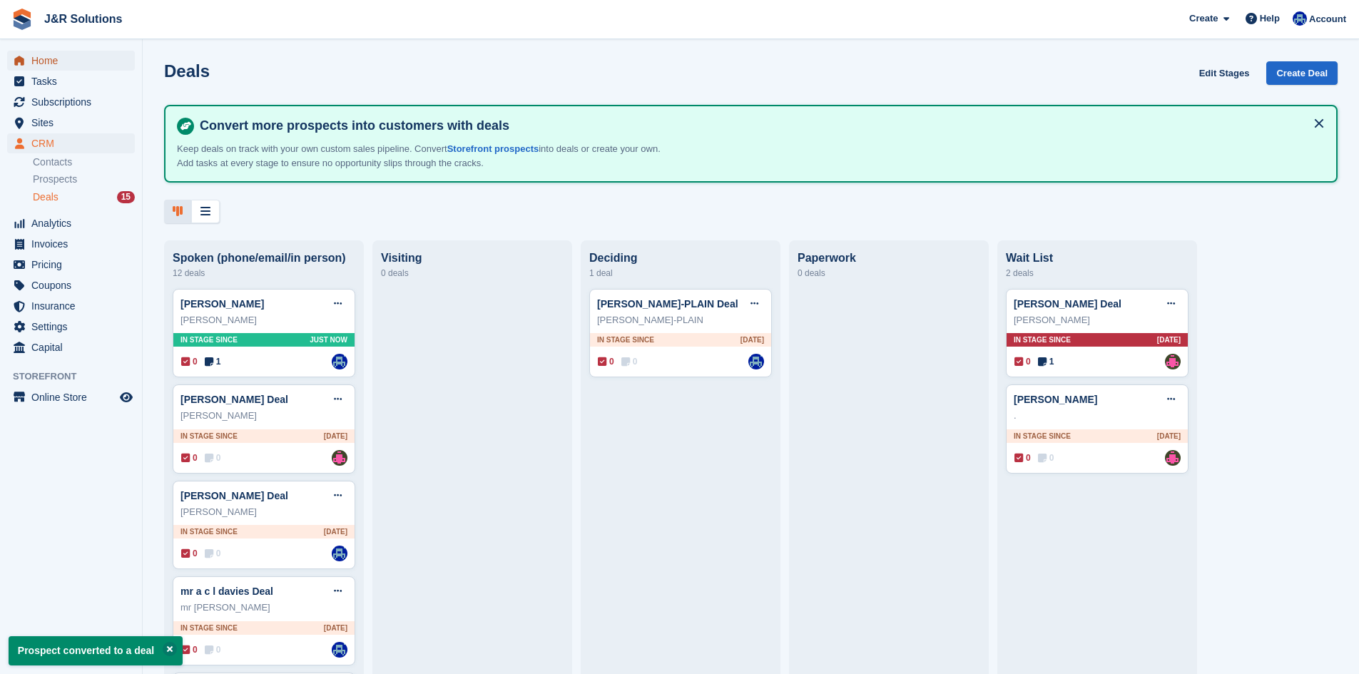
click at [82, 63] on span "Home" at bounding box center [74, 61] width 86 height 20
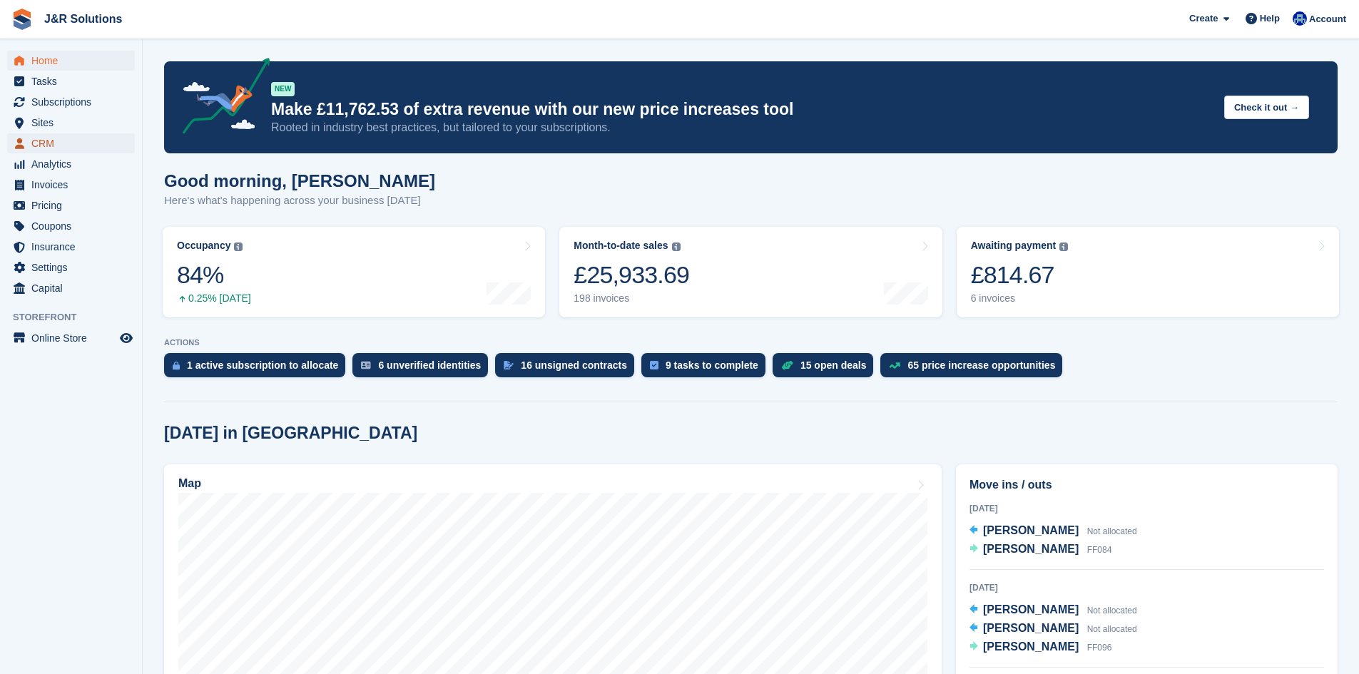
click at [41, 149] on span "CRM" at bounding box center [74, 143] width 86 height 20
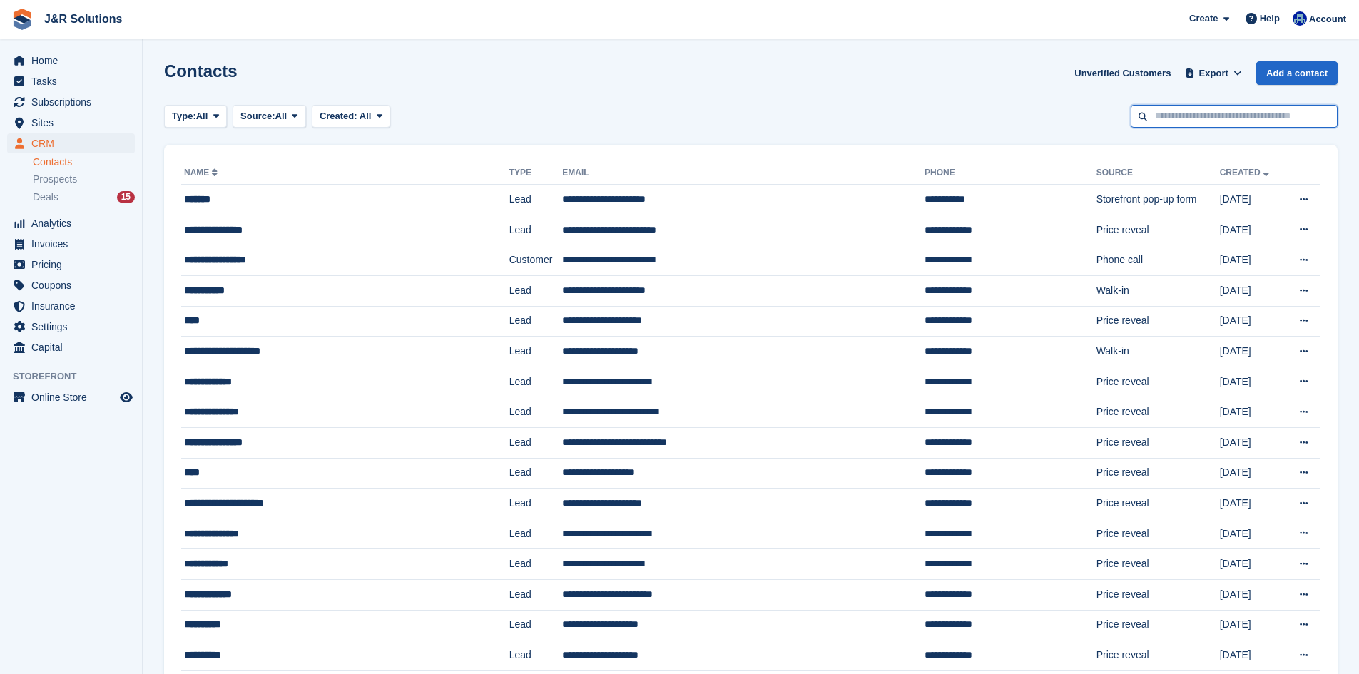
click at [1187, 113] on input "text" at bounding box center [1233, 117] width 207 height 24
type input "*****"
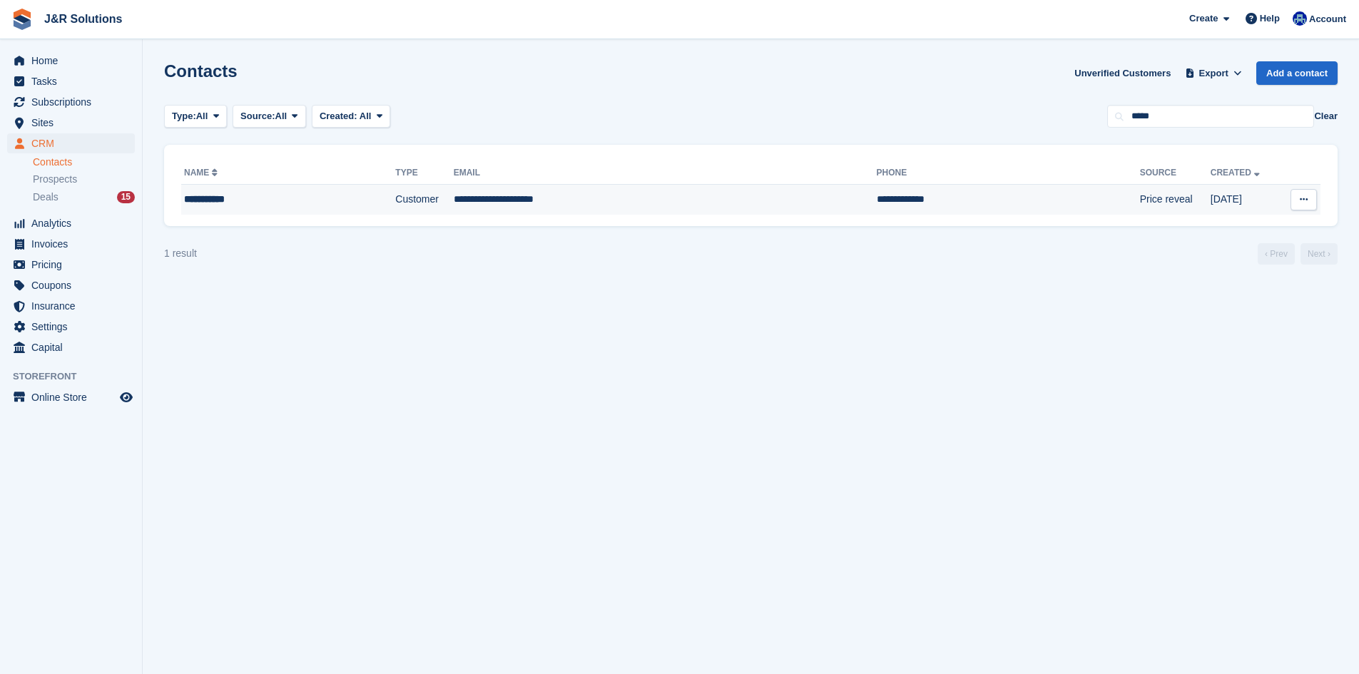
click at [706, 205] on td "**********" at bounding box center [665, 200] width 423 height 30
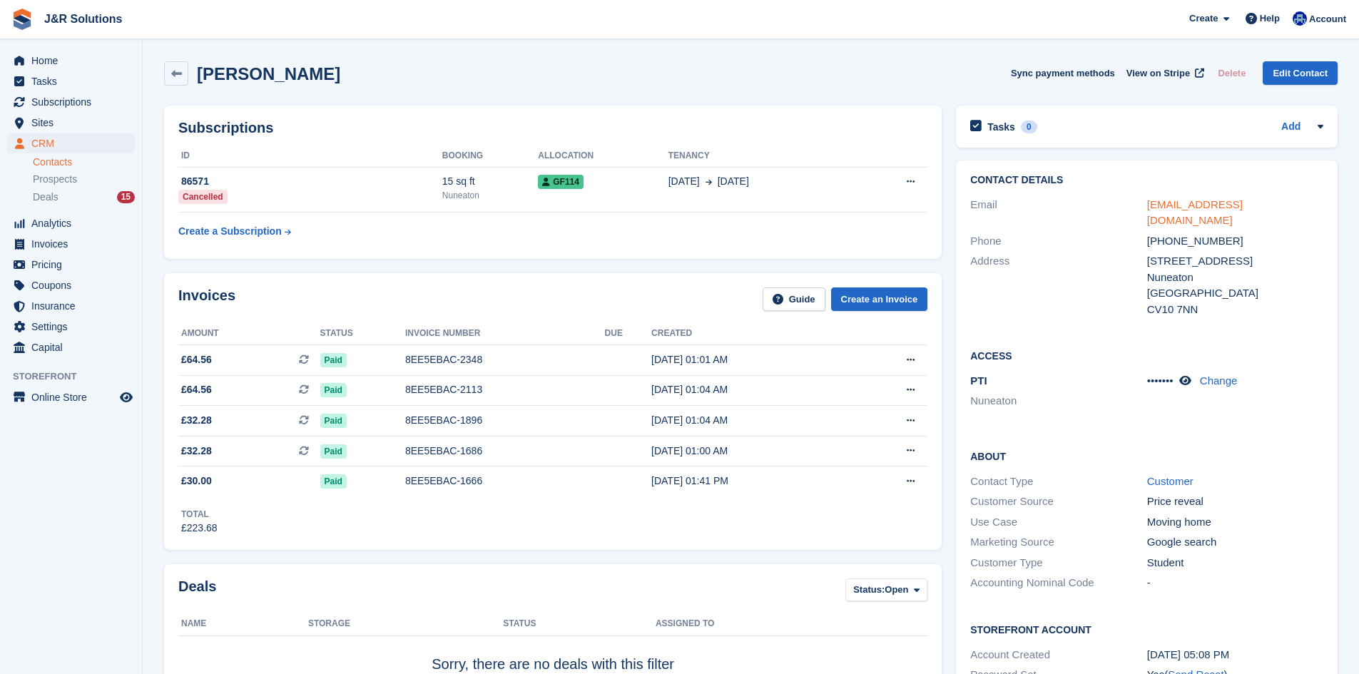
click at [1210, 208] on link "luciebudge05@gmail.com" at bounding box center [1195, 212] width 96 height 29
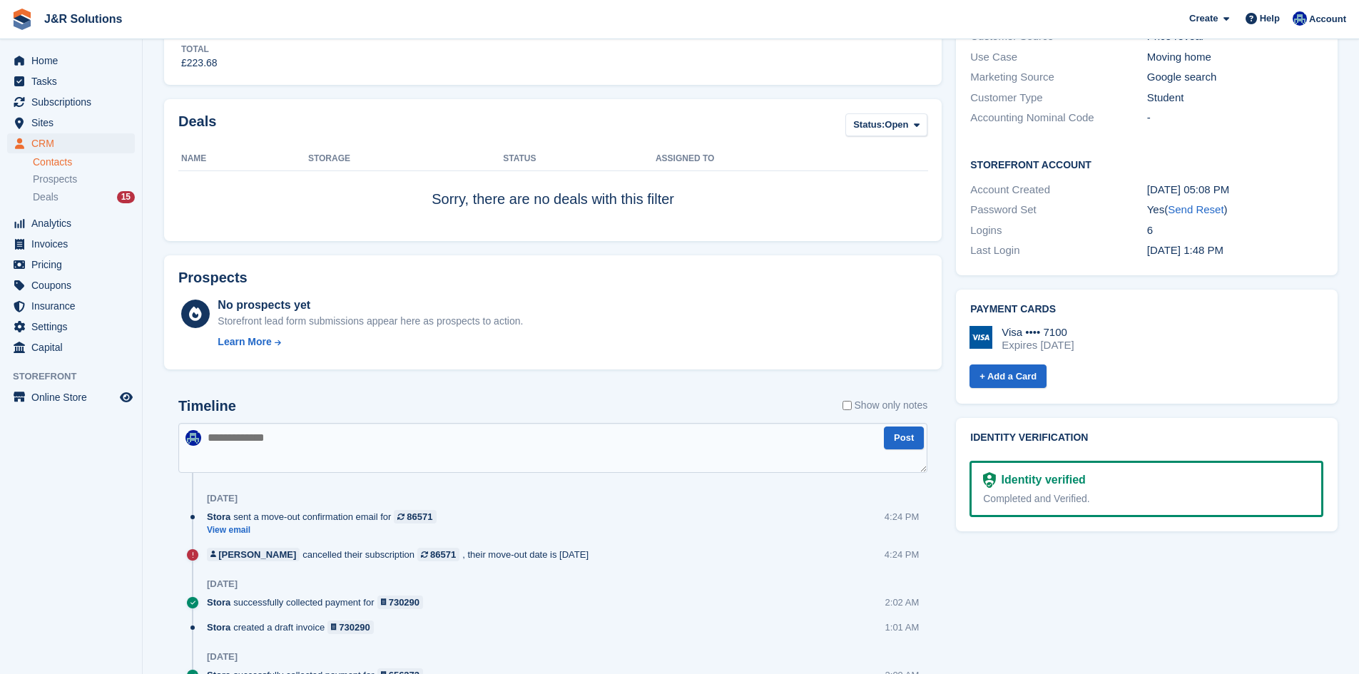
scroll to position [571, 0]
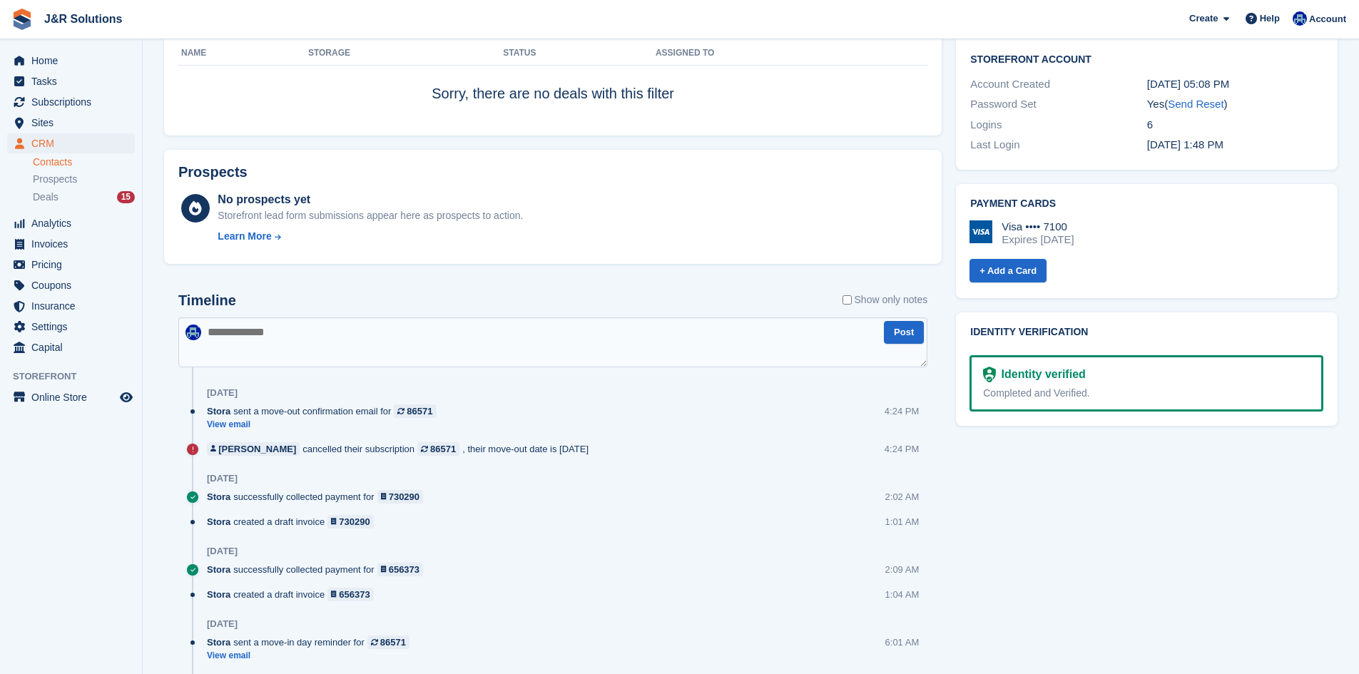
click at [434, 322] on textarea at bounding box center [552, 342] width 749 height 50
paste textarea "**********"
type textarea "**********"
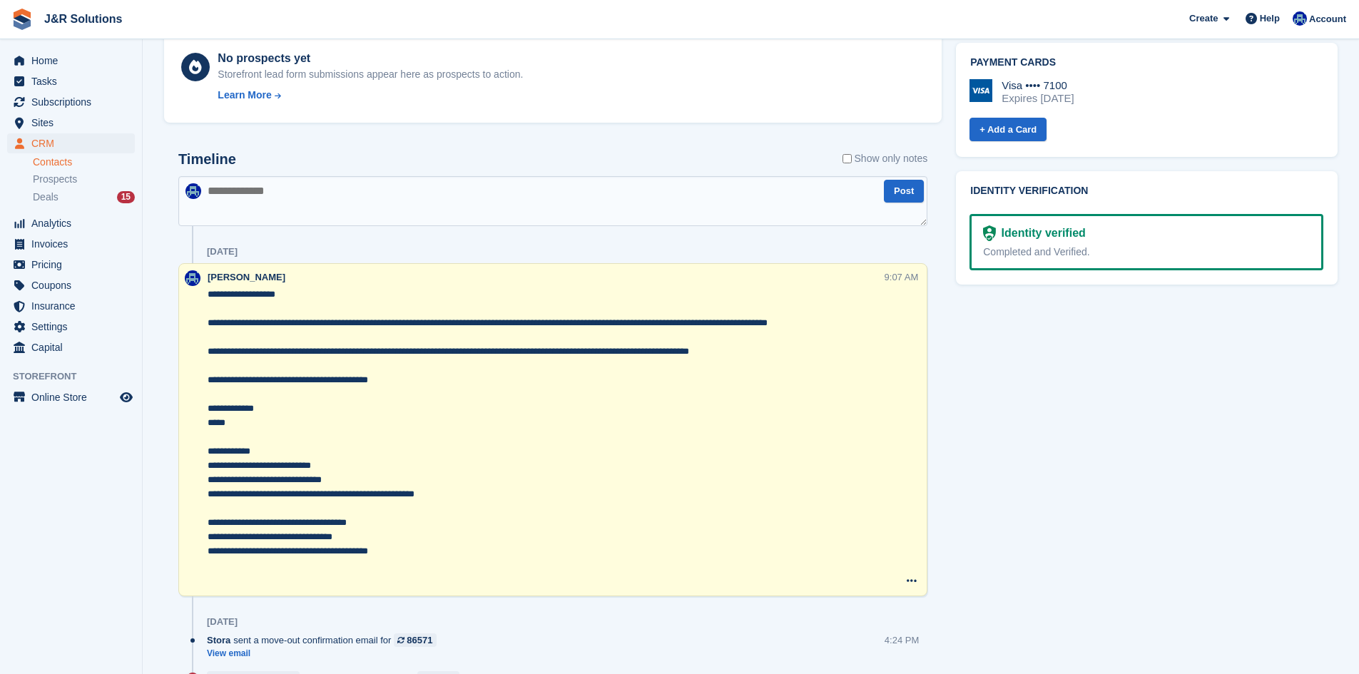
scroll to position [856, 0]
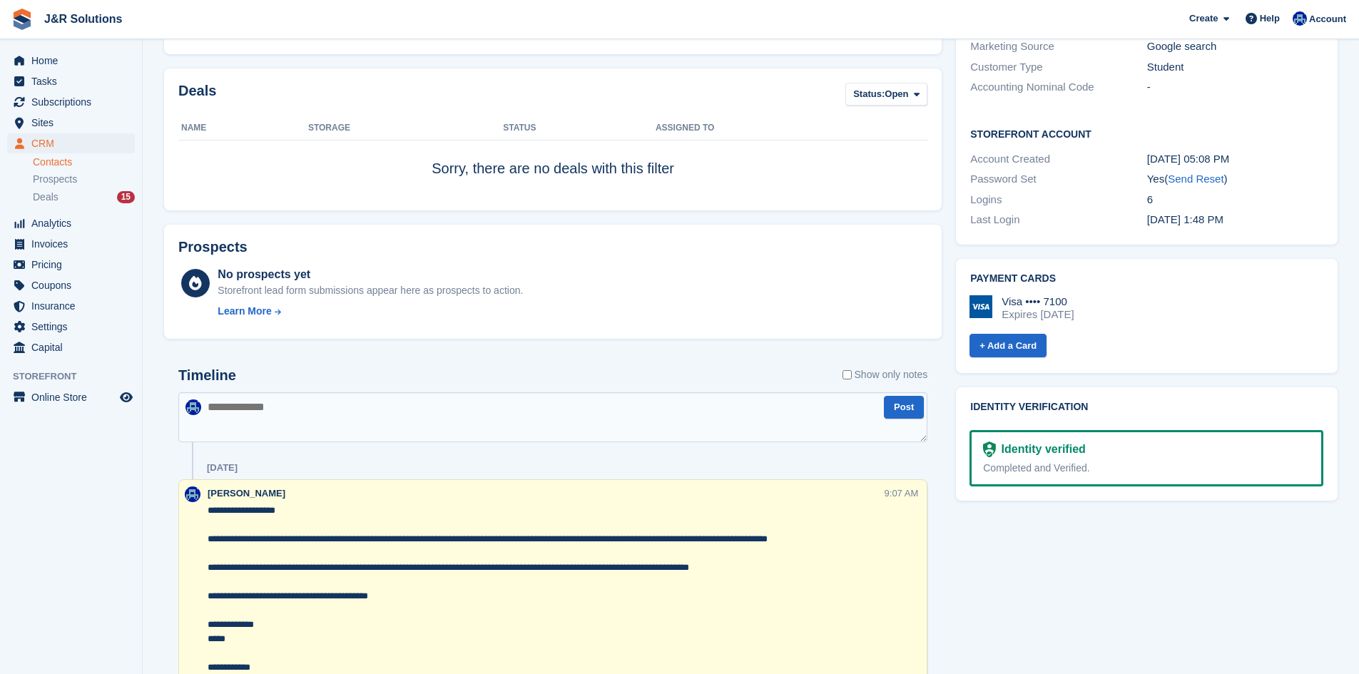
drag, startPoint x: 484, startPoint y: 405, endPoint x: 0, endPoint y: -10, distance: 637.2
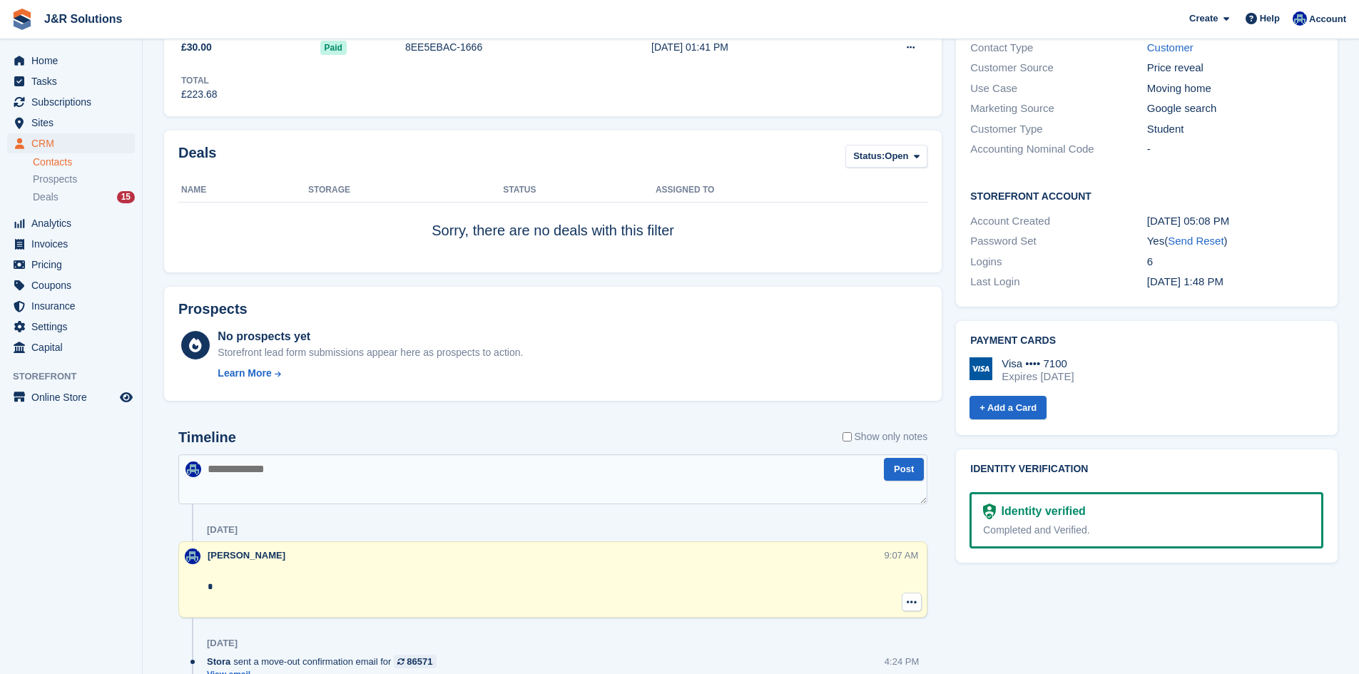
click at [903, 607] on button at bounding box center [911, 602] width 20 height 19
click at [883, 626] on p "Delete note" at bounding box center [853, 628] width 124 height 19
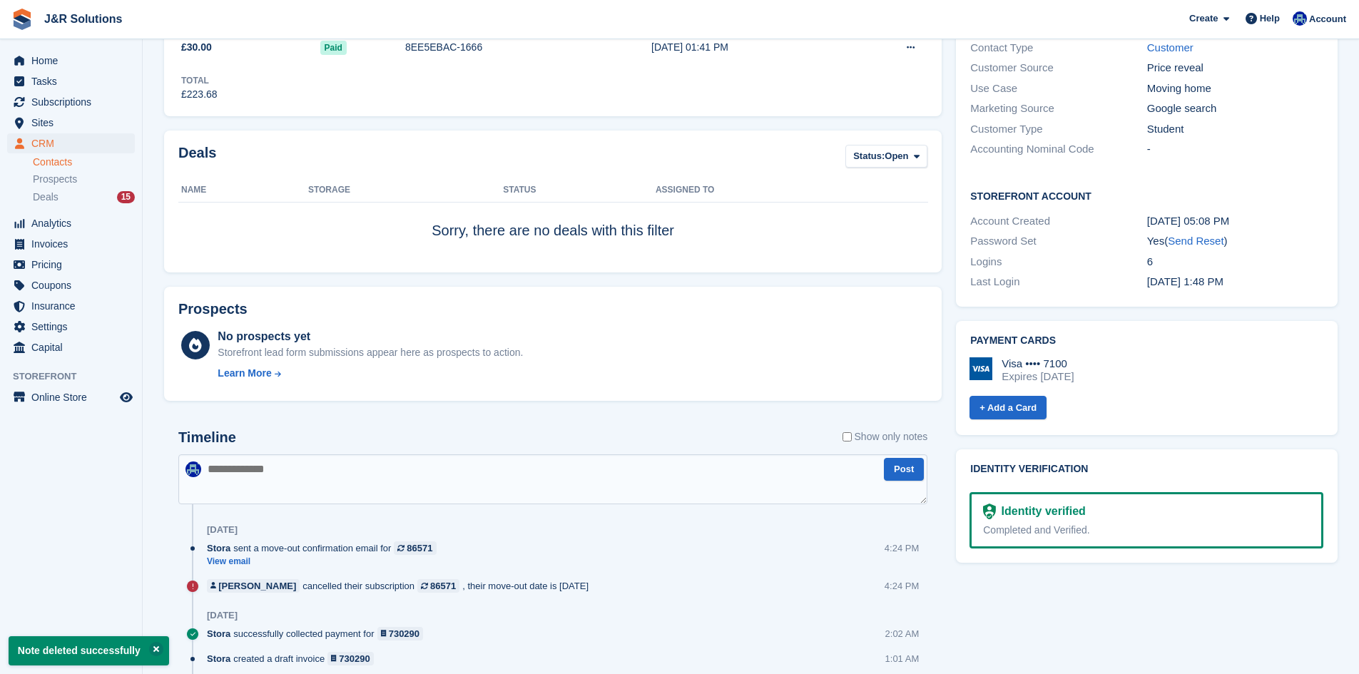
click at [583, 439] on div "Timeline Show only notes" at bounding box center [552, 441] width 749 height 25
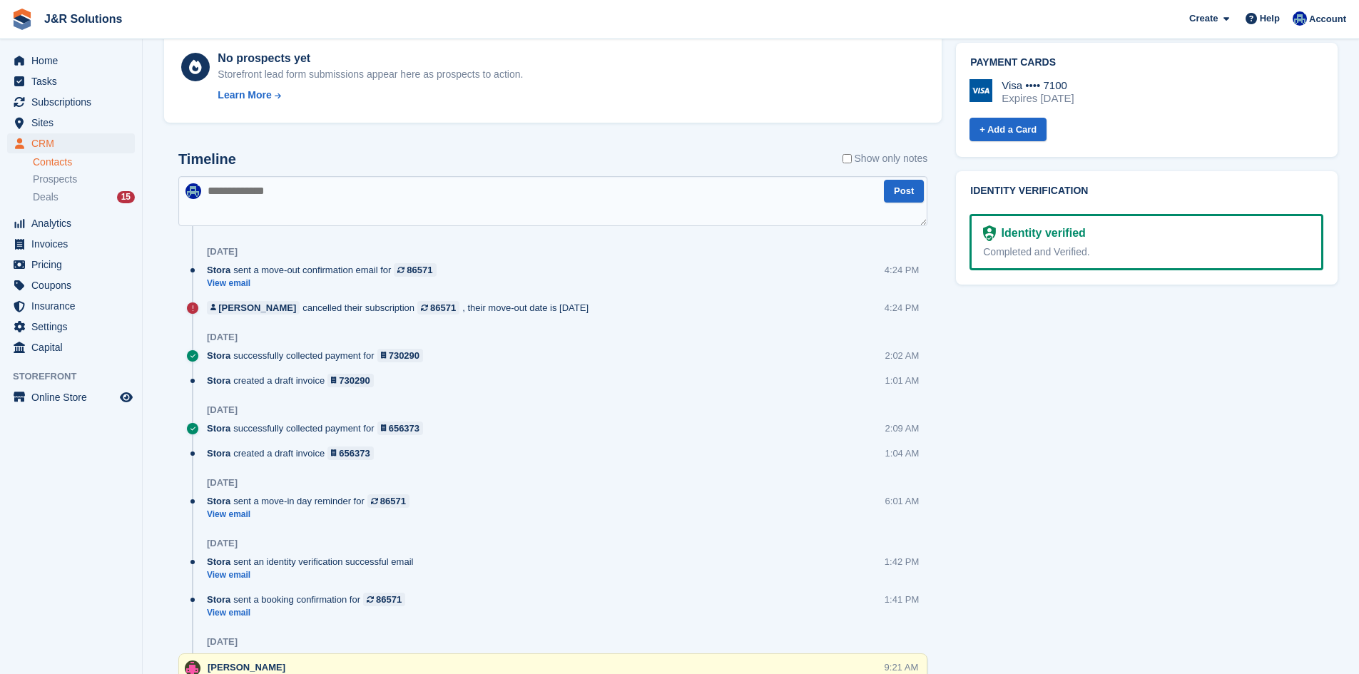
scroll to position [576, 0]
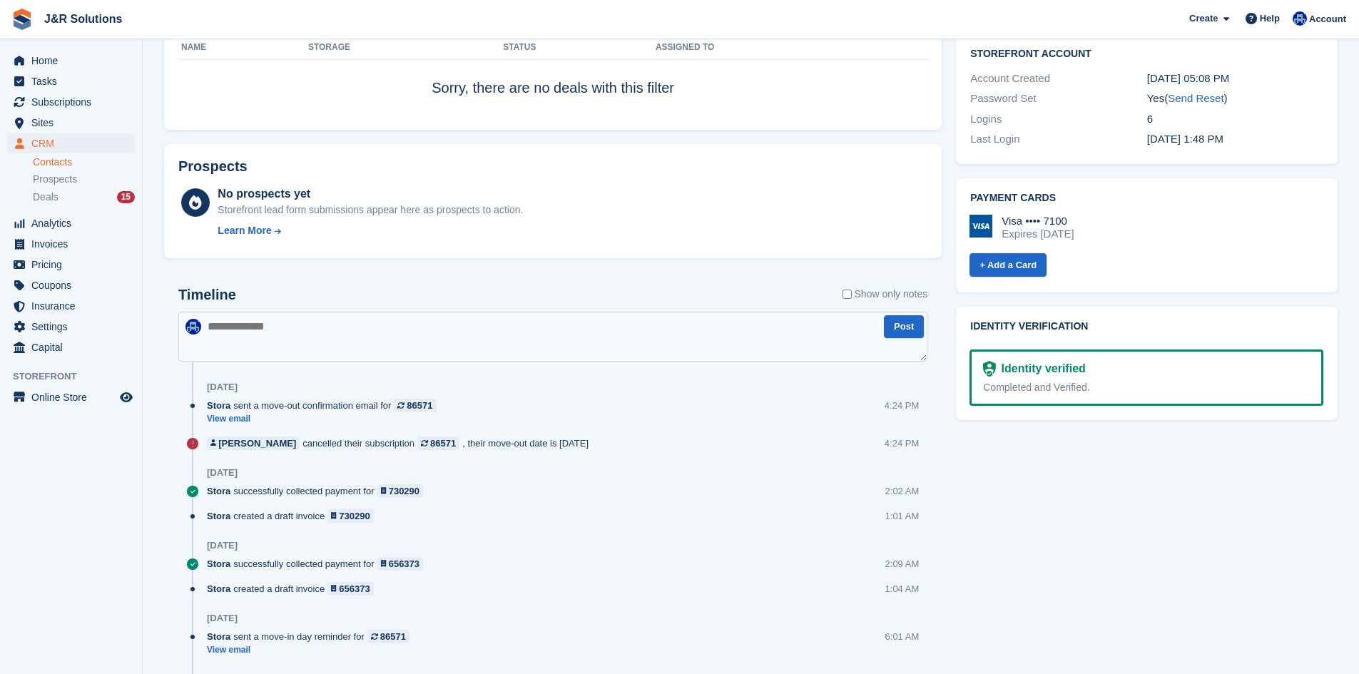
click at [1156, 563] on div "Tasks 0 Add No tasks related to Lucie Budge Contact Details Email luciebudge05@…" at bounding box center [1147, 198] width 396 height 1353
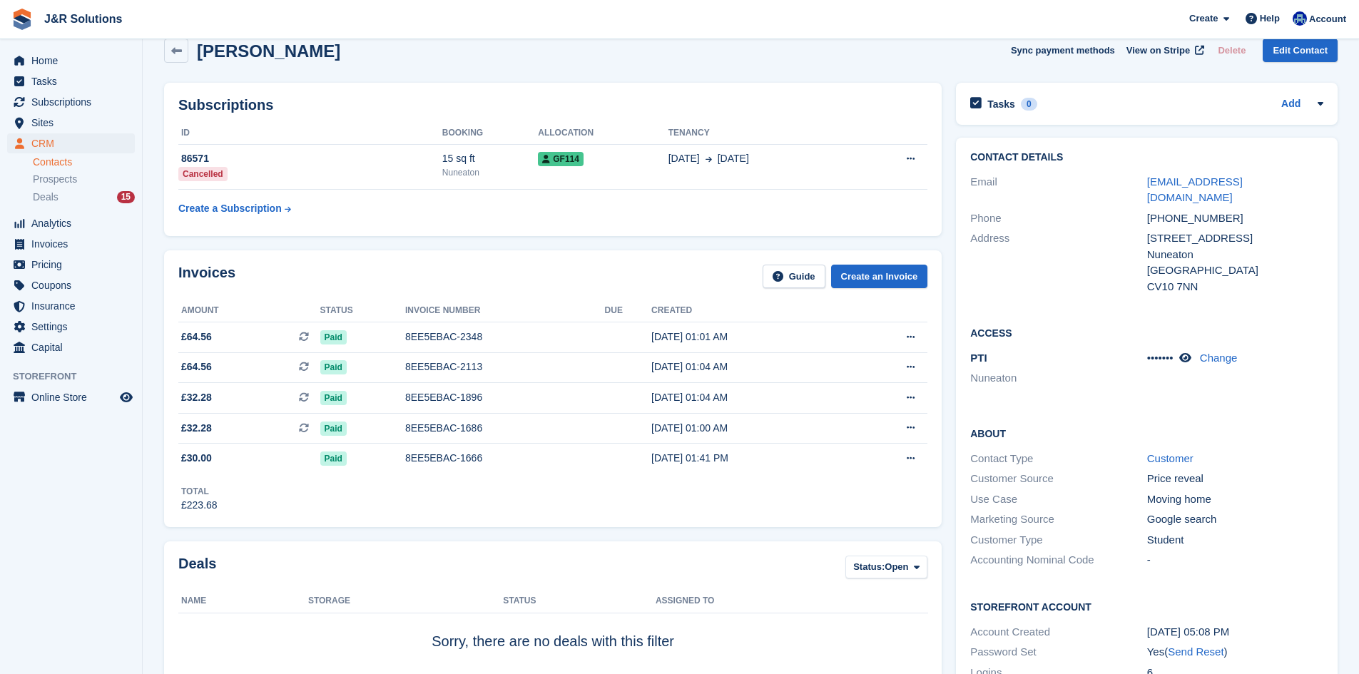
scroll to position [10, 0]
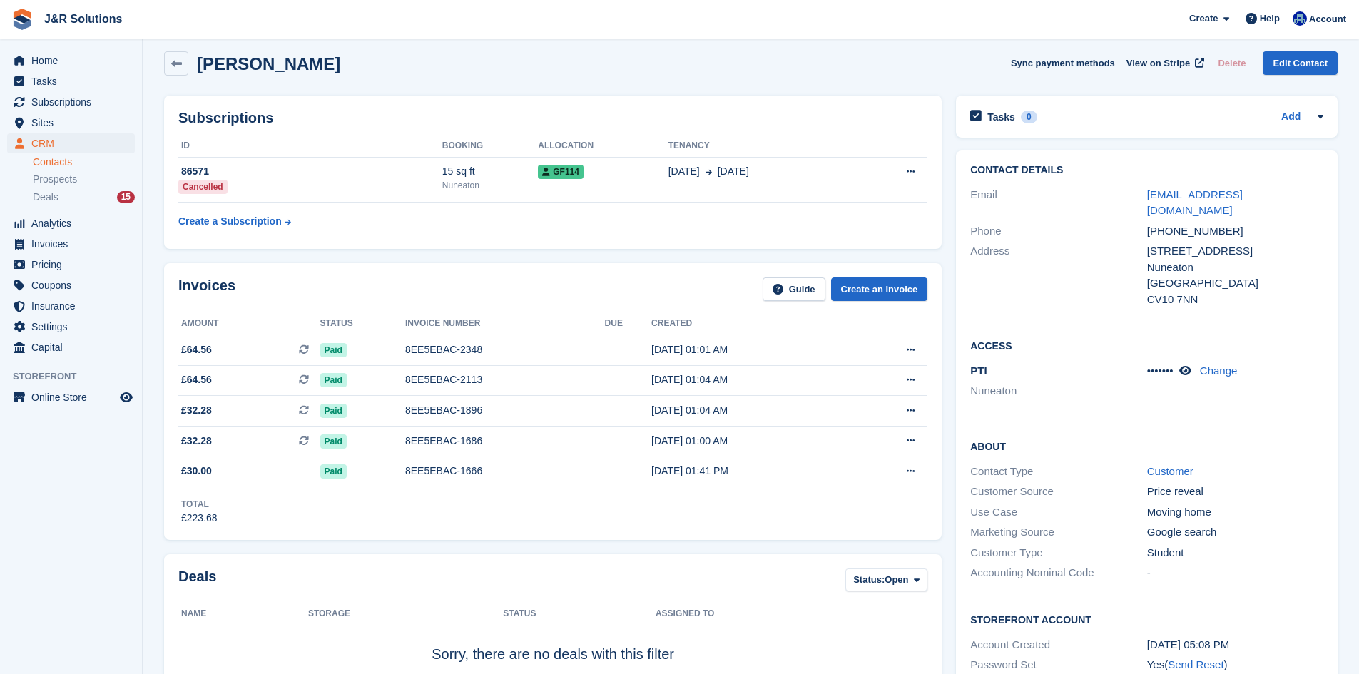
click at [463, 55] on div "Lucie Budge Sync payment methods View on Stripe Delete Edit Contact" at bounding box center [750, 63] width 1173 height 24
click at [575, 150] on th "Allocation" at bounding box center [603, 146] width 130 height 23
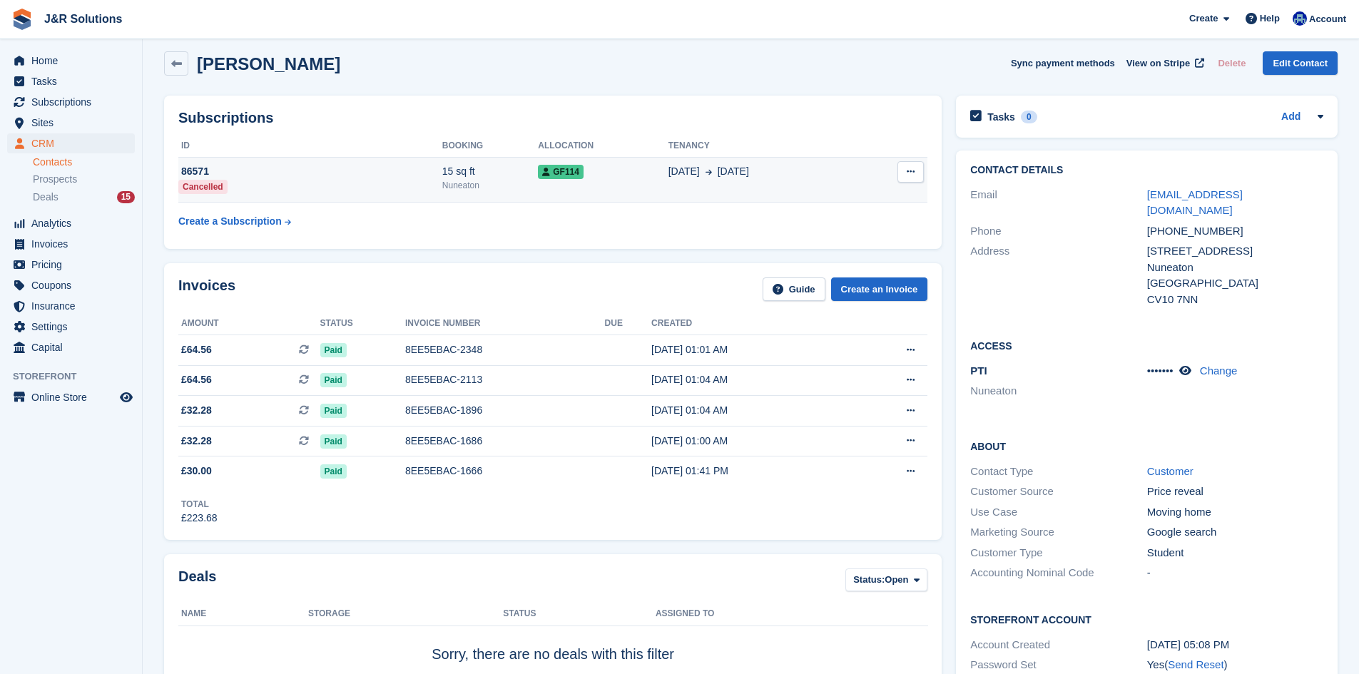
click at [588, 190] on td "GF114" at bounding box center [603, 180] width 130 height 46
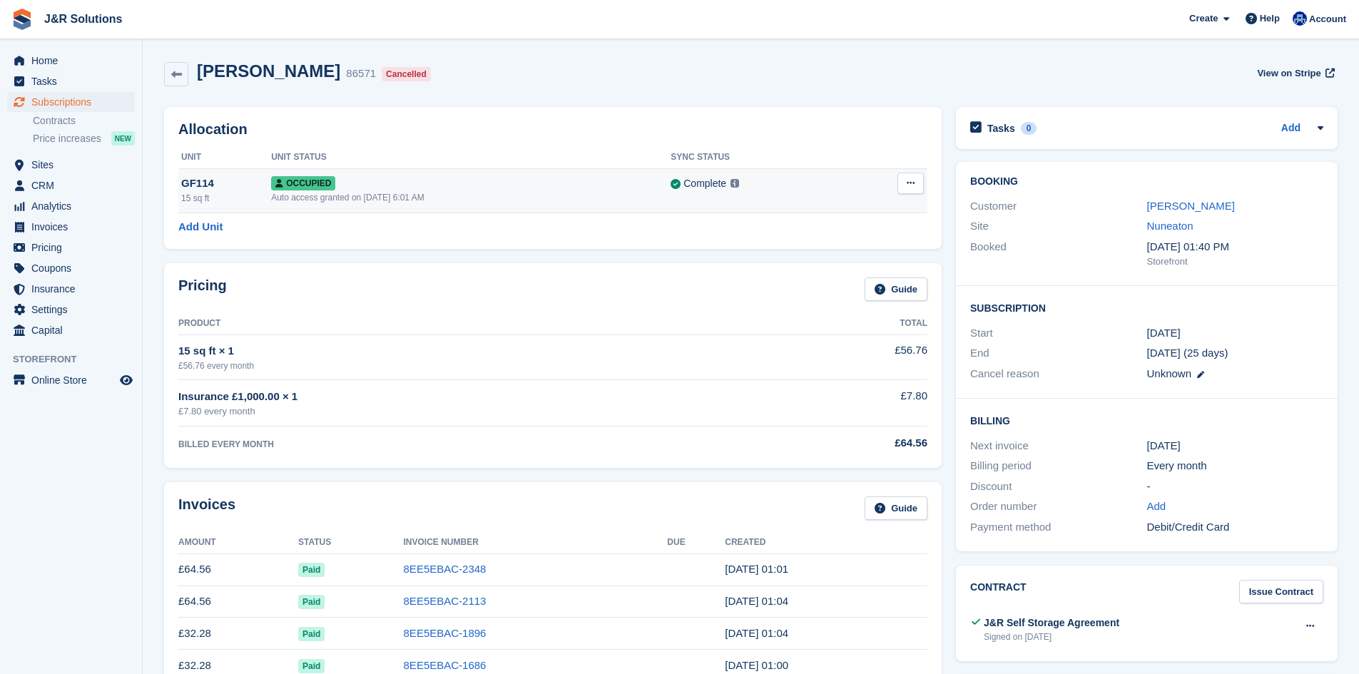
click at [909, 179] on icon at bounding box center [910, 182] width 8 height 9
click at [853, 235] on p "Deallocate" at bounding box center [855, 241] width 124 height 19
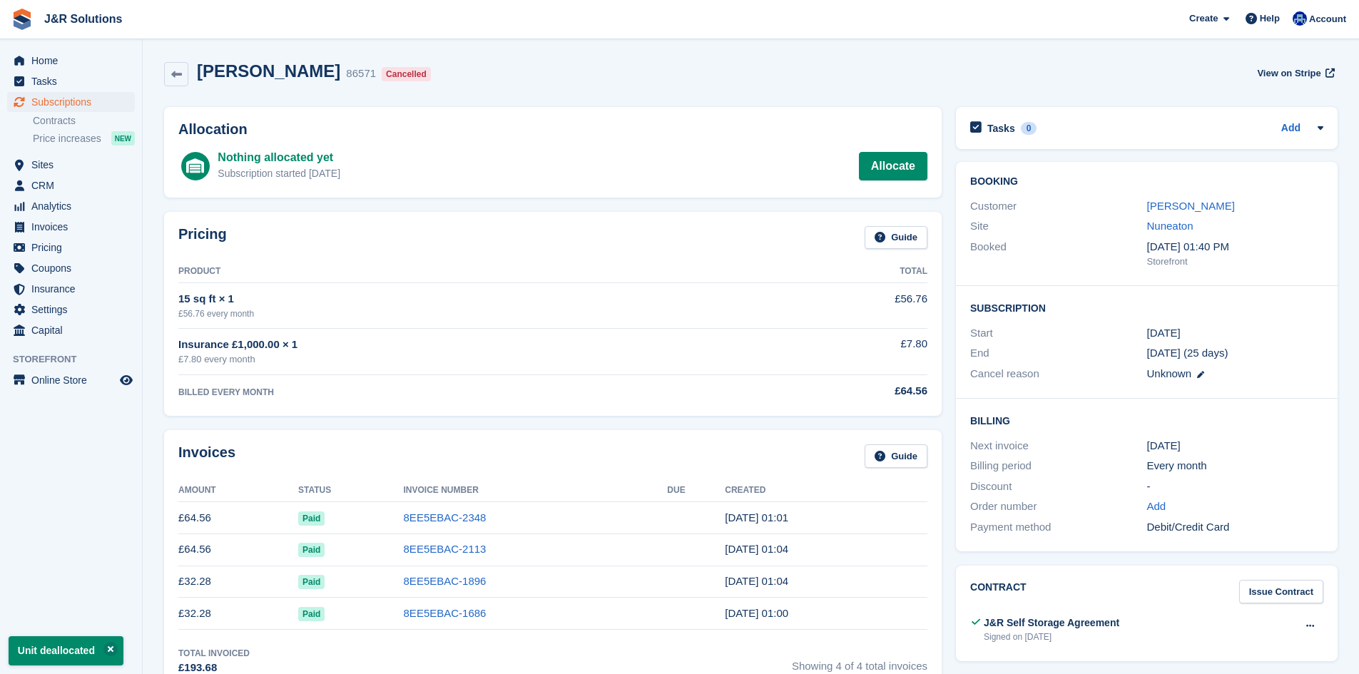
click at [562, 111] on div "Allocation Nothing allocated yet Subscription started [DATE] Allocate" at bounding box center [552, 152] width 777 height 91
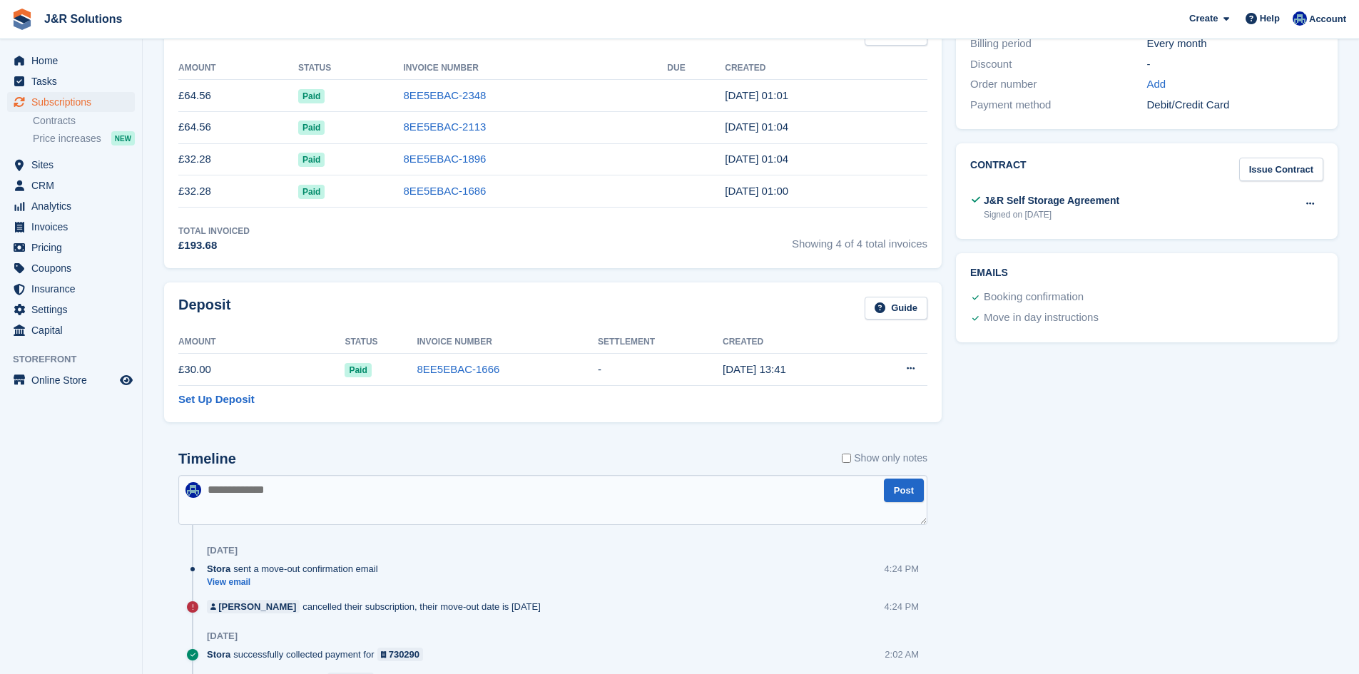
scroll to position [428, 0]
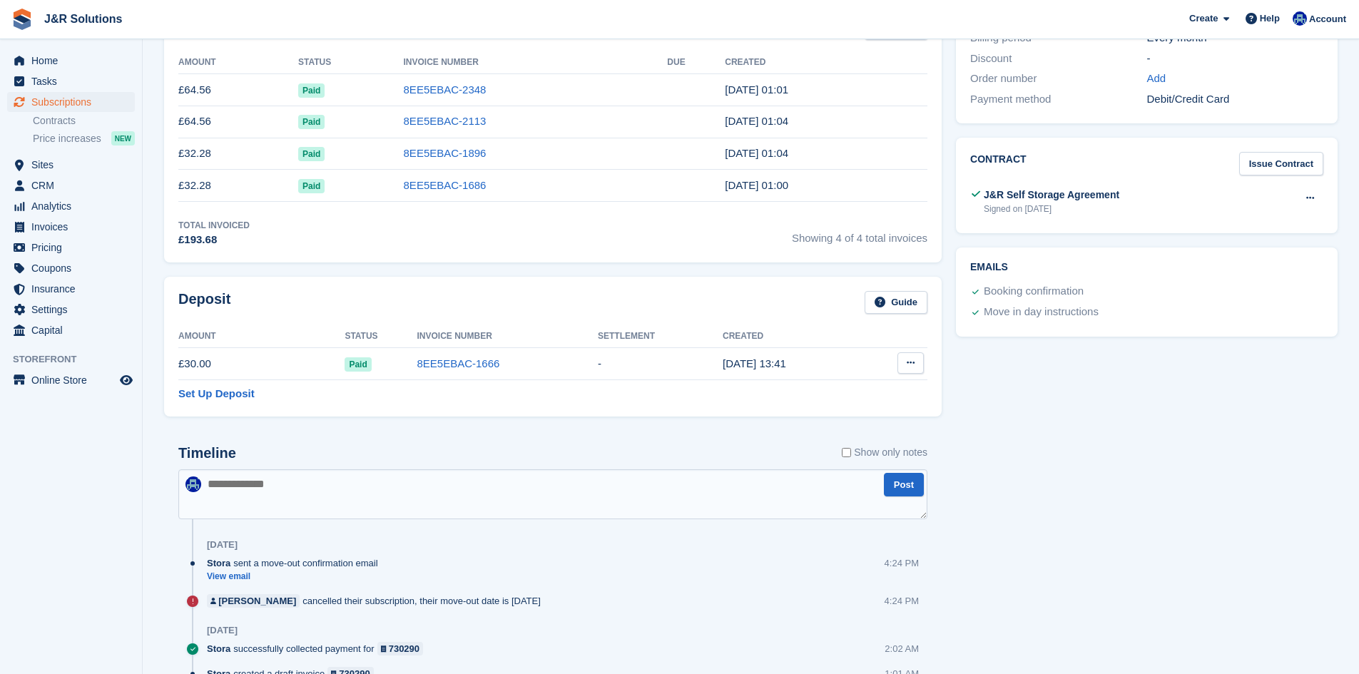
click at [914, 369] on button at bounding box center [910, 362] width 26 height 21
click at [854, 393] on p "Settle deposit" at bounding box center [855, 391] width 124 height 19
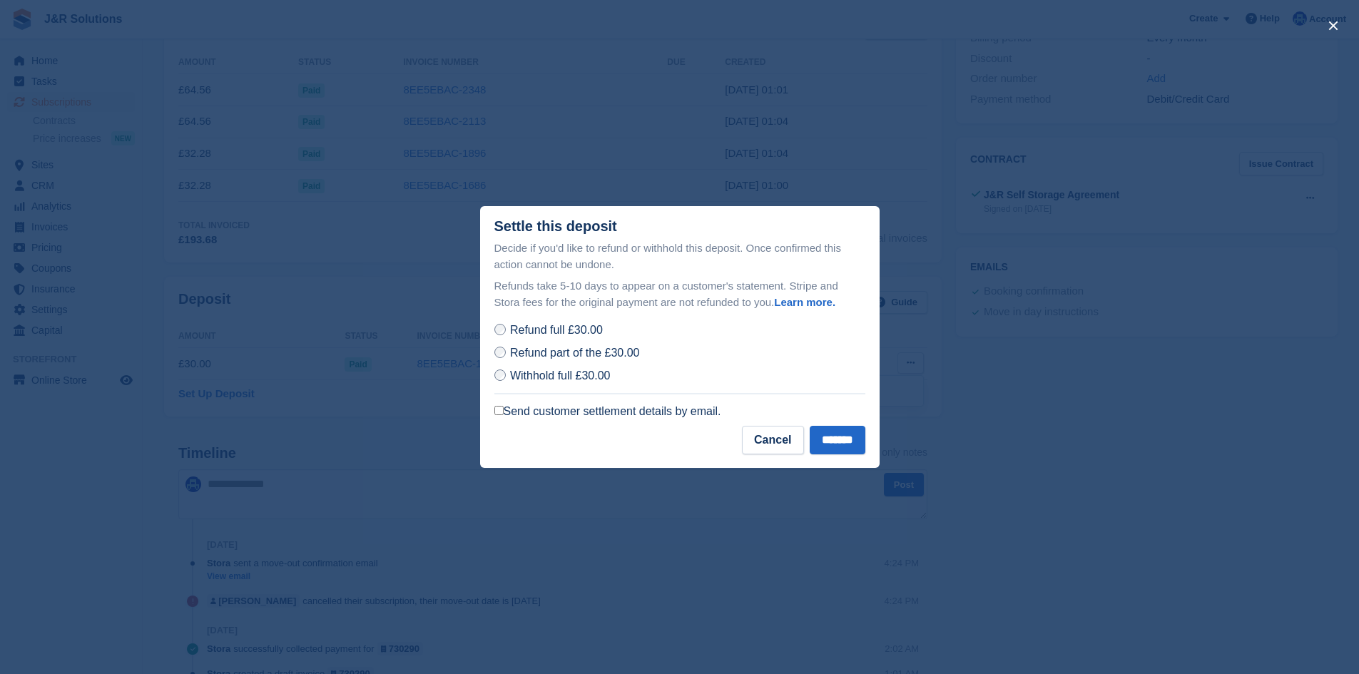
click at [504, 408] on label "Send customer settlement details by email." at bounding box center [607, 411] width 227 height 14
click at [834, 446] on input "*******" at bounding box center [837, 440] width 56 height 29
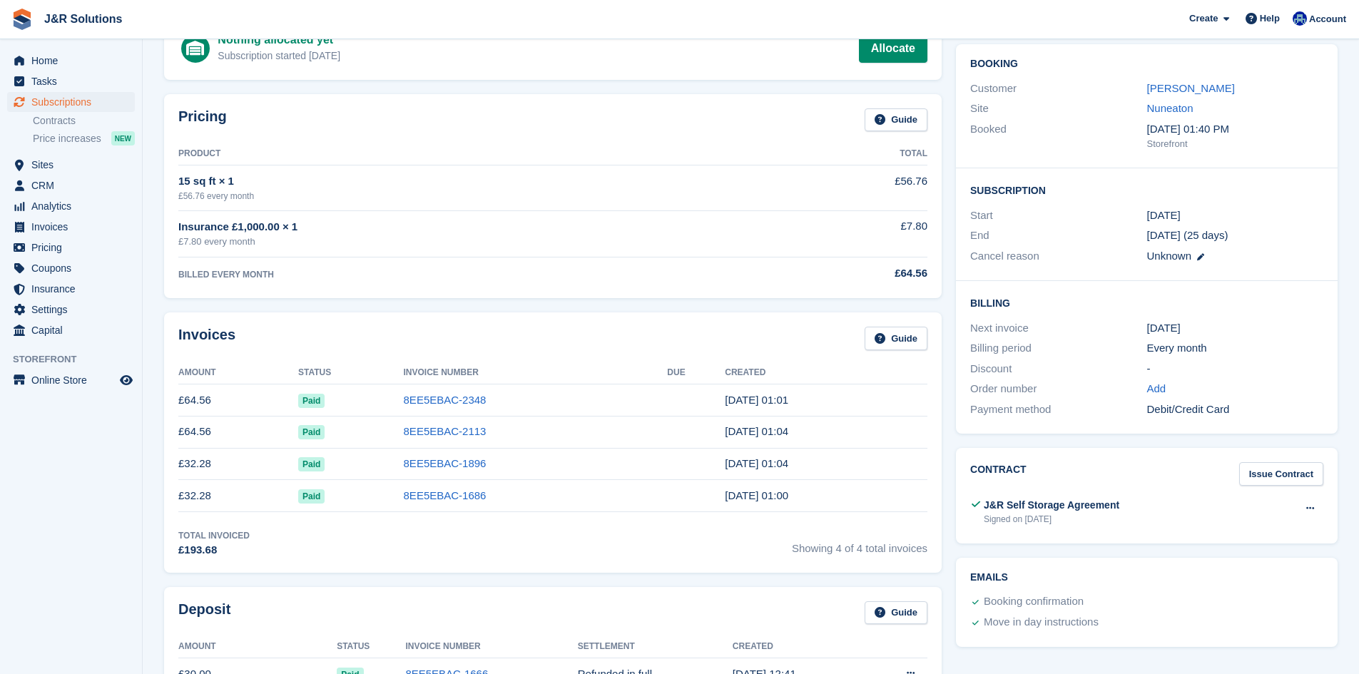
scroll to position [143, 0]
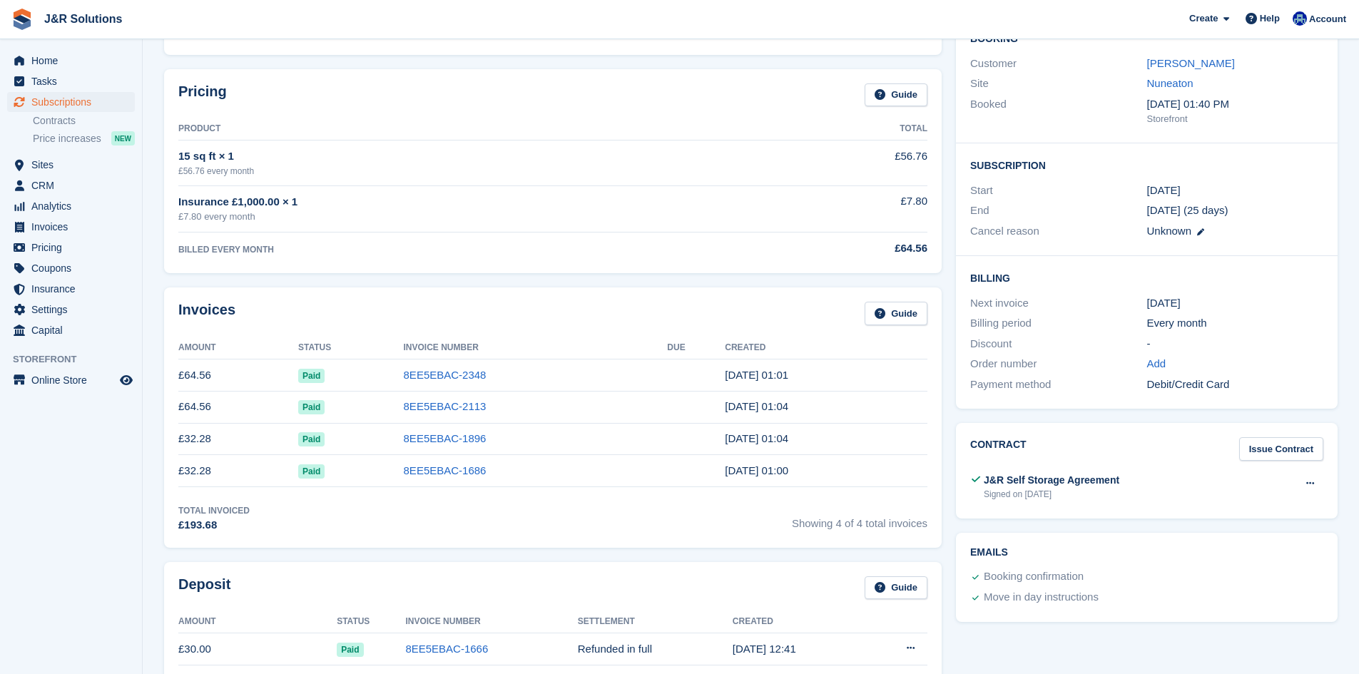
click at [884, 535] on div "Invoices Guide Amount Status Invoice Number Due Created £64.56 Paid 8EE5EBAC-23…" at bounding box center [552, 417] width 777 height 260
click at [594, 365] on td "8EE5EBAC-2348" at bounding box center [536, 375] width 264 height 32
click at [476, 378] on link "8EE5EBAC-2348" at bounding box center [445, 375] width 83 height 12
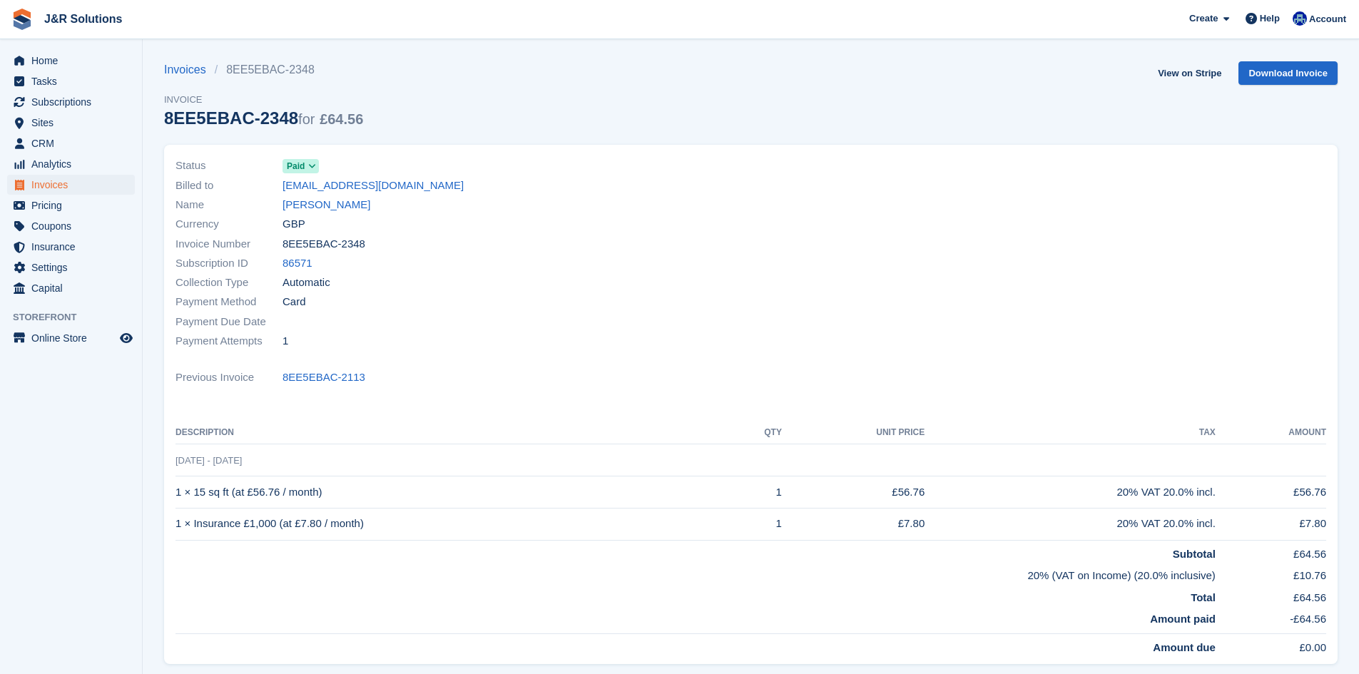
click at [593, 324] on div "Payment Due Date" at bounding box center [458, 321] width 567 height 19
click at [1177, 74] on link "View on Stripe" at bounding box center [1189, 73] width 75 height 24
click at [520, 285] on div "Collection Type Automatic" at bounding box center [458, 282] width 567 height 19
click at [663, 89] on div "Invoices 8EE5EBAC-2348 Invoice 8EE5EBAC-2348 for £64.56 View on Stripe Download…" at bounding box center [750, 102] width 1173 height 83
click at [319, 91] on div "Invoices 8EE5EBAC-2348 Invoice 8EE5EBAC-2348 for £64.56" at bounding box center [263, 102] width 199 height 83
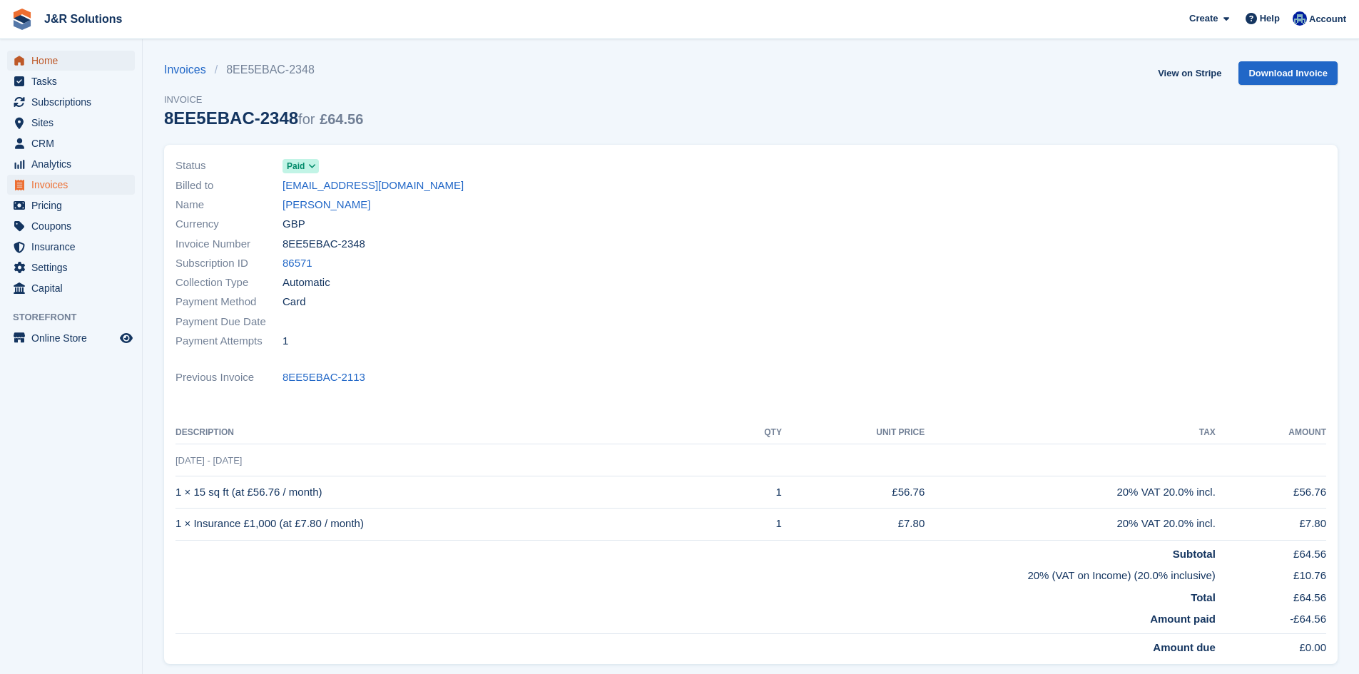
click at [78, 56] on span "Home" at bounding box center [74, 61] width 86 height 20
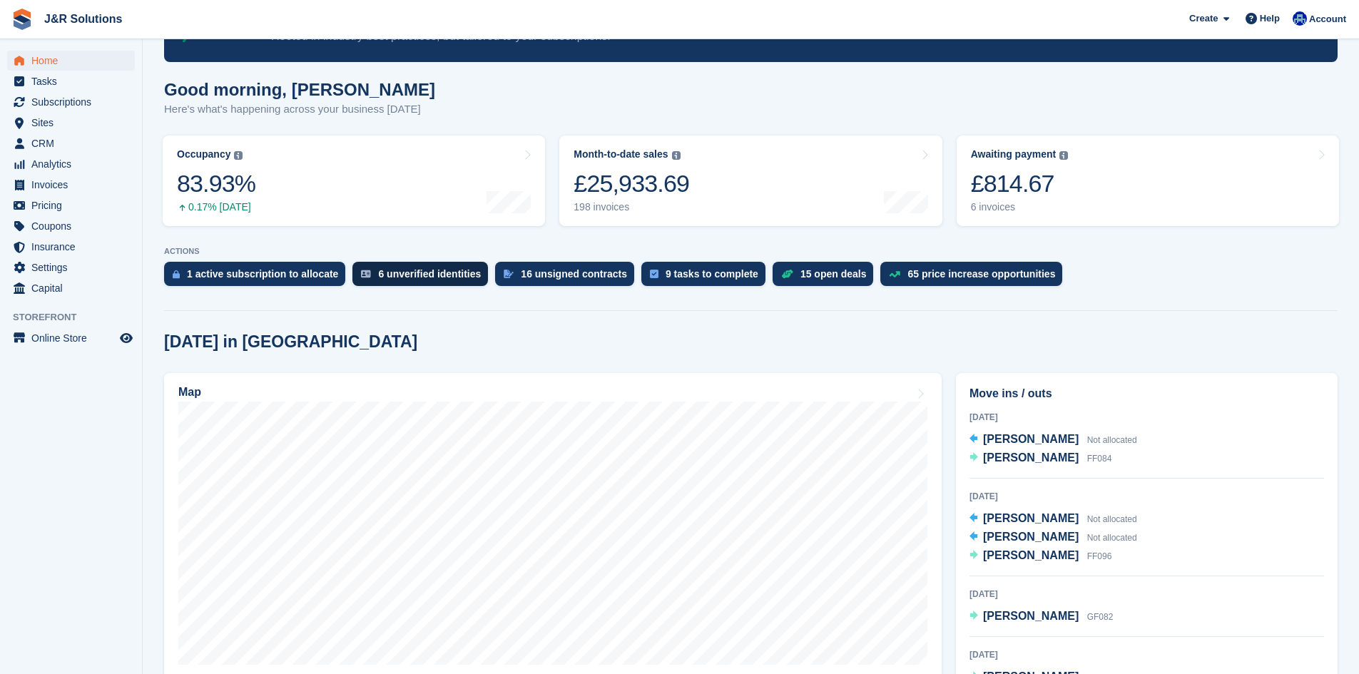
scroll to position [214, 0]
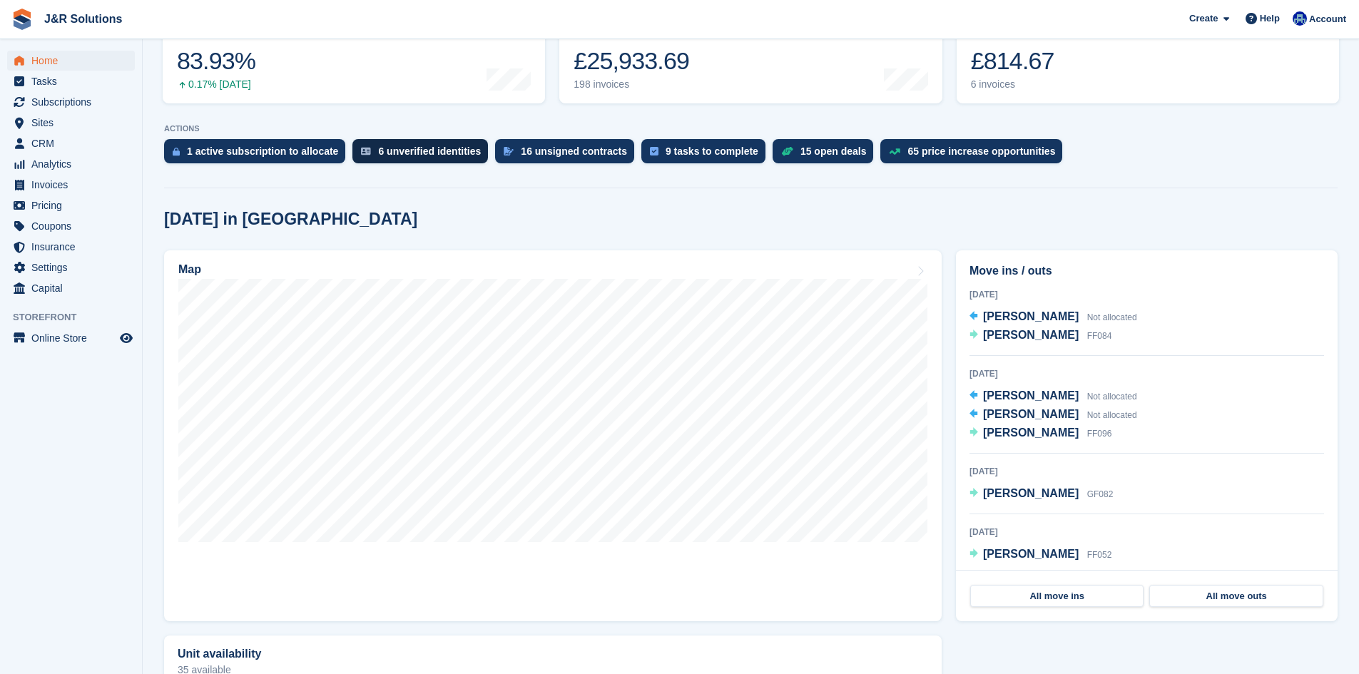
click at [414, 146] on div "6 unverified identities" at bounding box center [429, 150] width 103 height 11
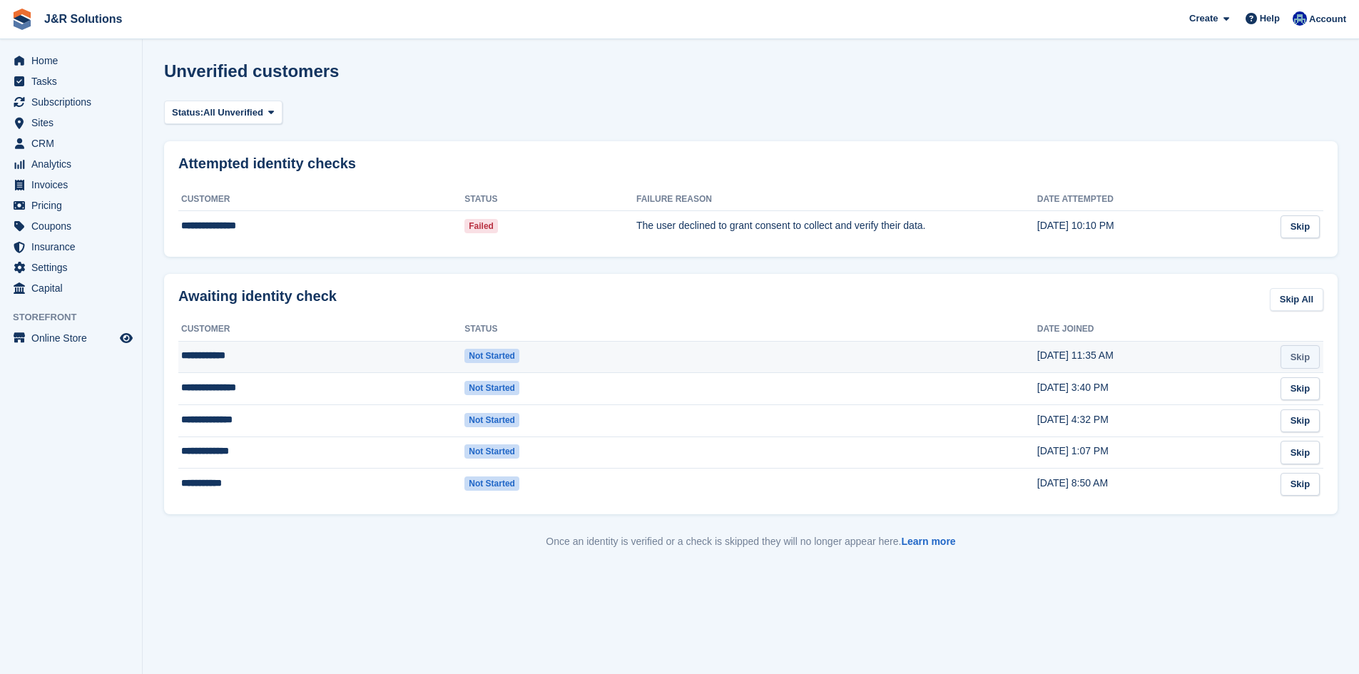
click at [1298, 358] on link "Skip" at bounding box center [1299, 357] width 39 height 24
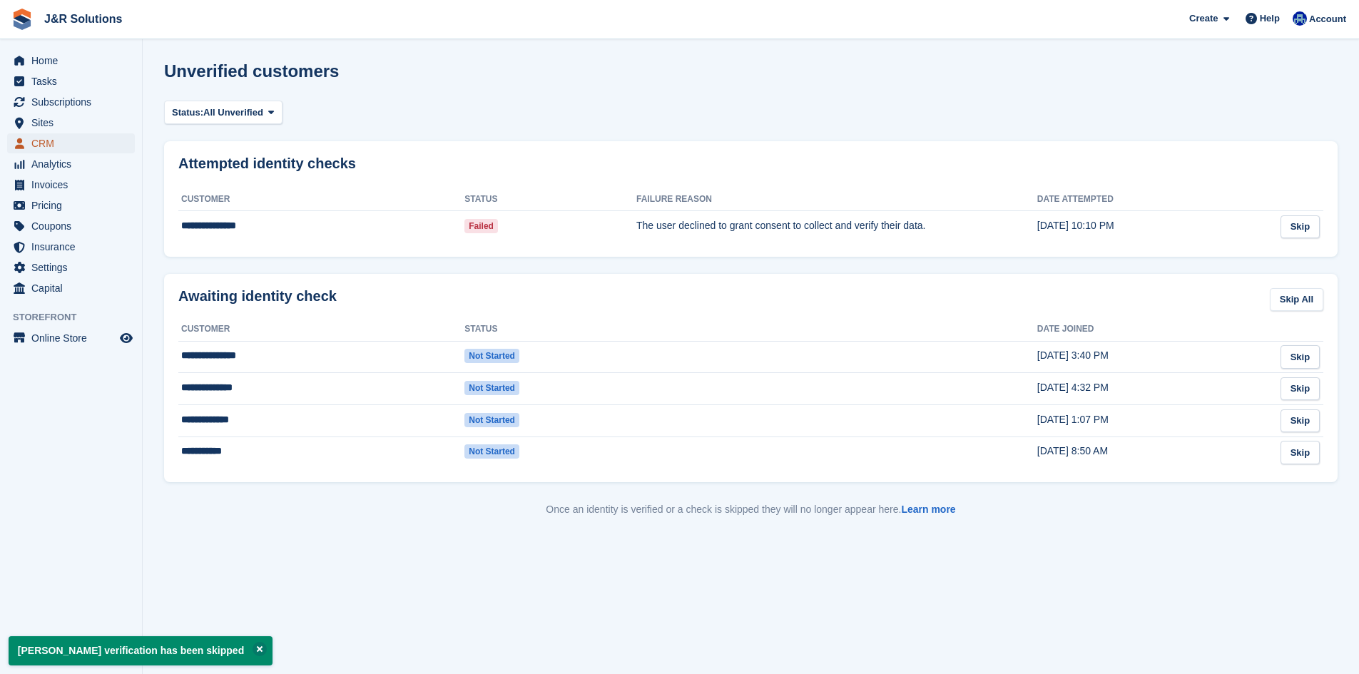
click at [39, 137] on span "CRM" at bounding box center [74, 143] width 86 height 20
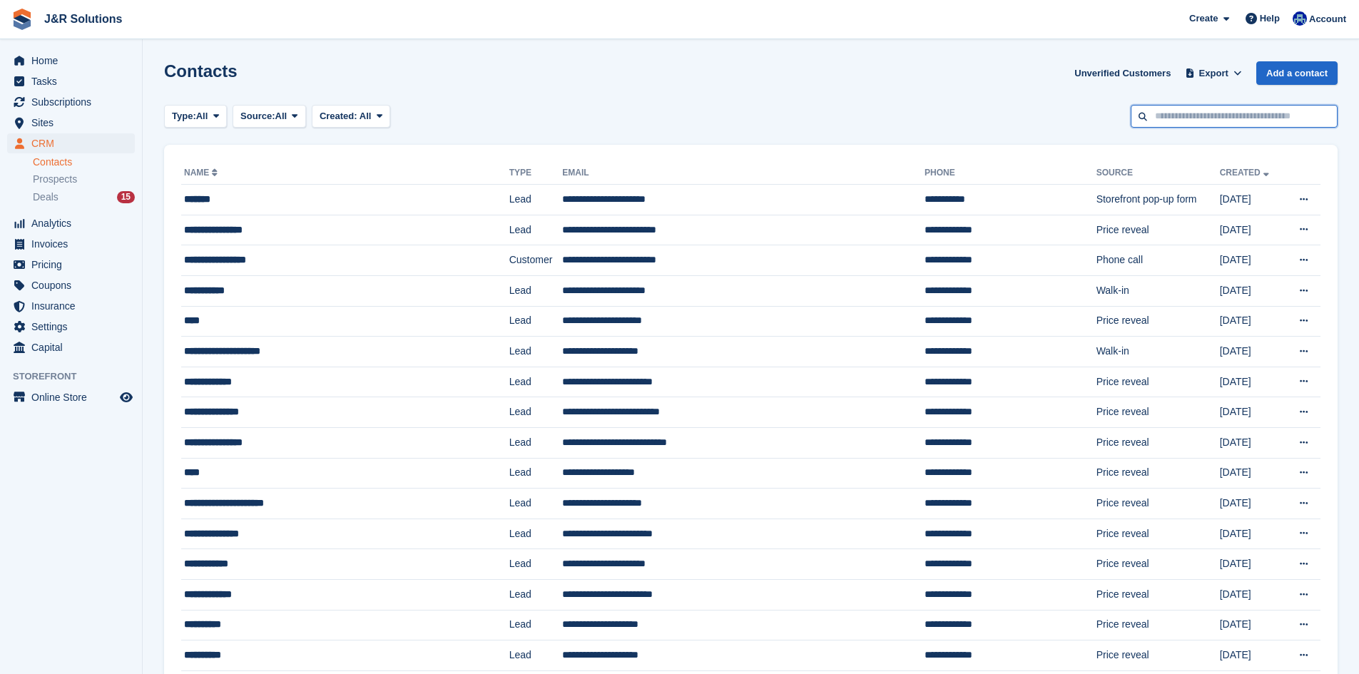
click at [1177, 113] on input "text" at bounding box center [1233, 117] width 207 height 24
type input "**********"
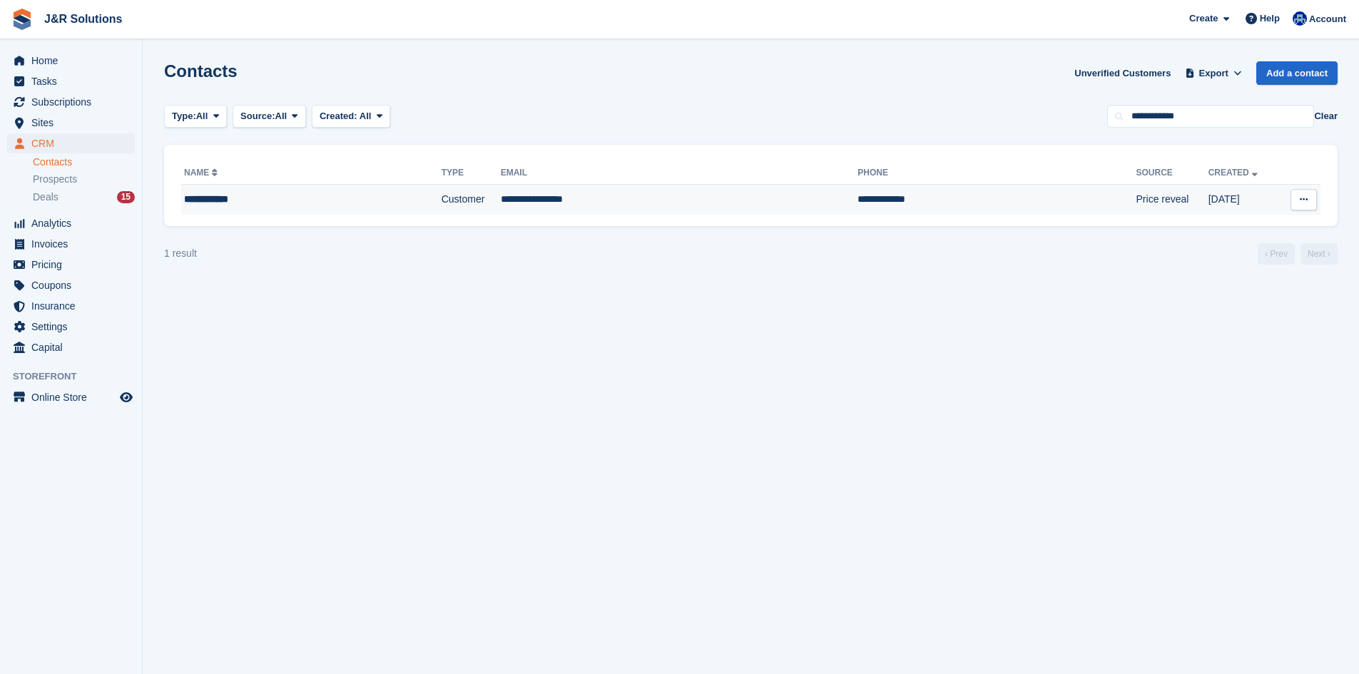
click at [949, 203] on td "**********" at bounding box center [996, 200] width 278 height 30
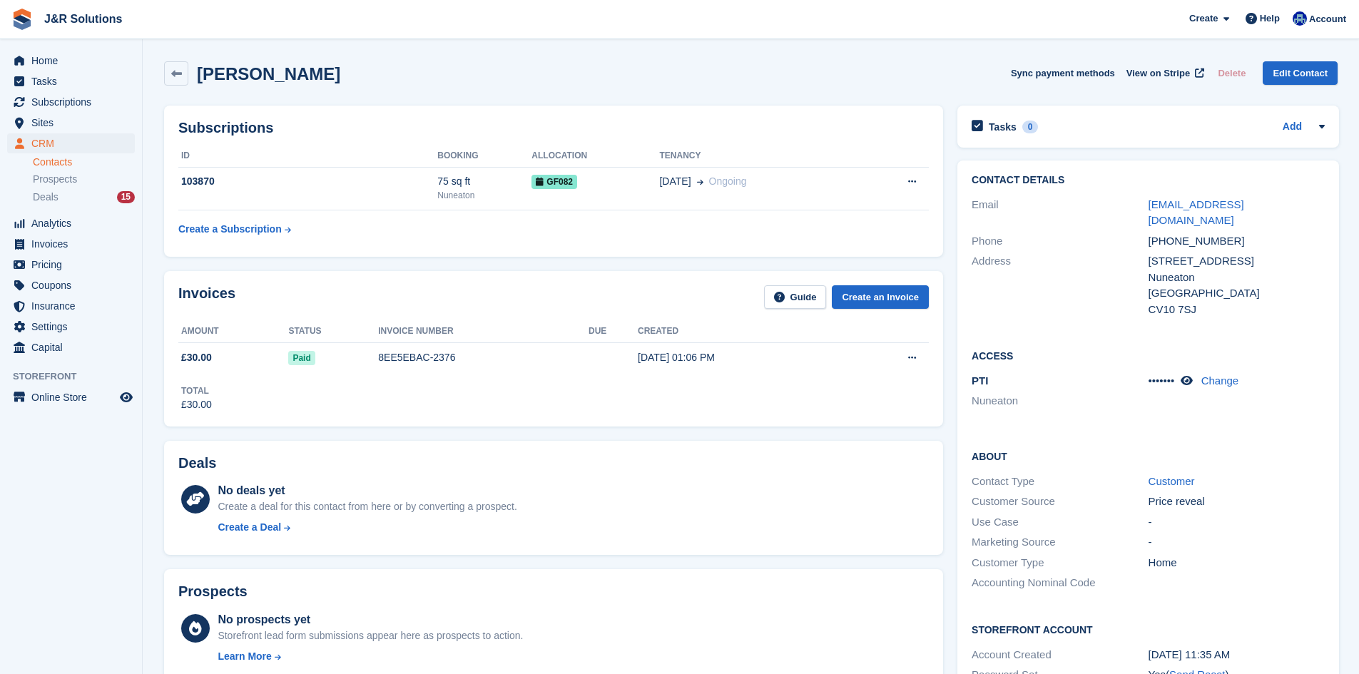
click at [382, 238] on td "Create a Subscription" at bounding box center [307, 226] width 259 height 32
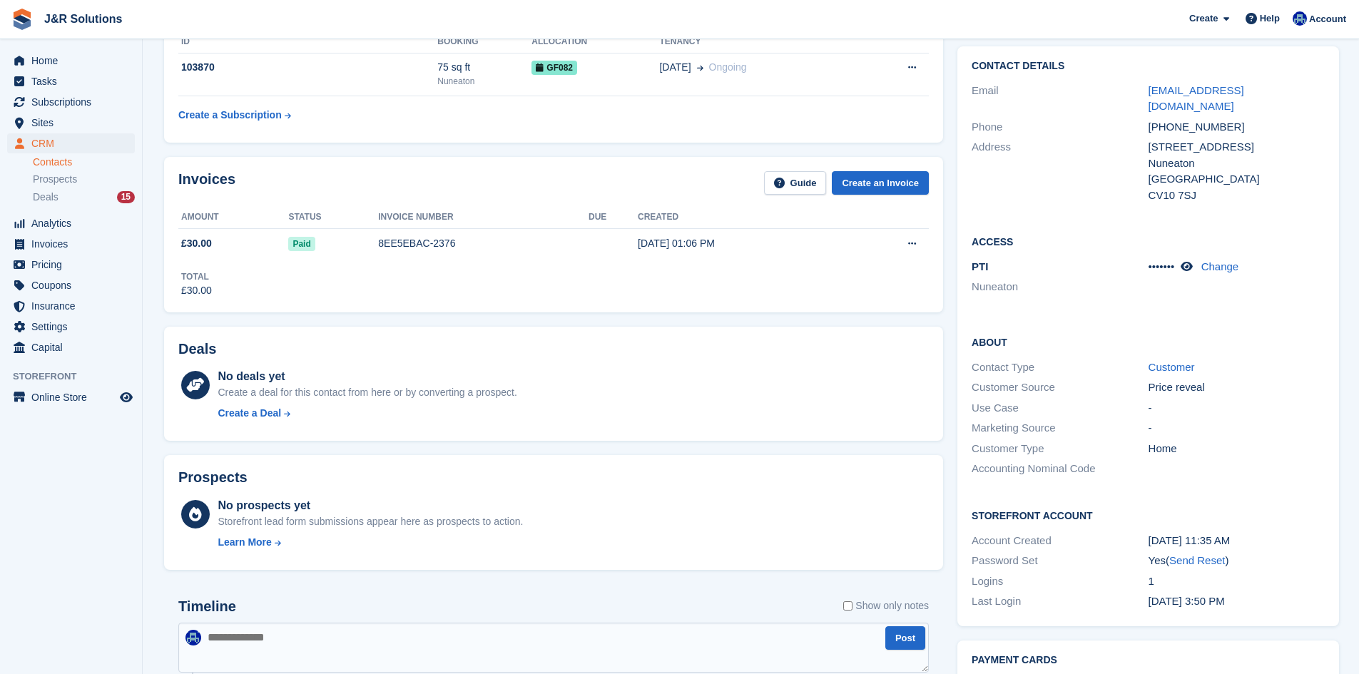
scroll to position [357, 0]
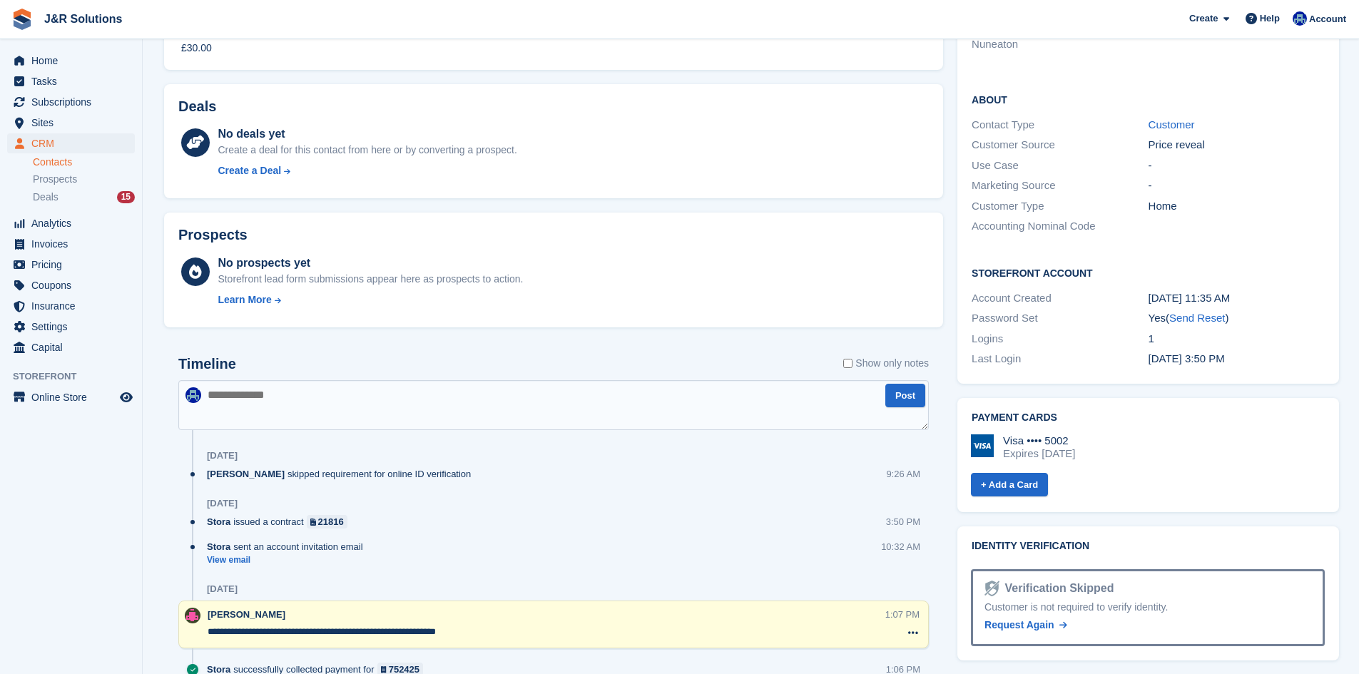
click at [489, 398] on textarea at bounding box center [553, 405] width 750 height 50
type textarea "**********"
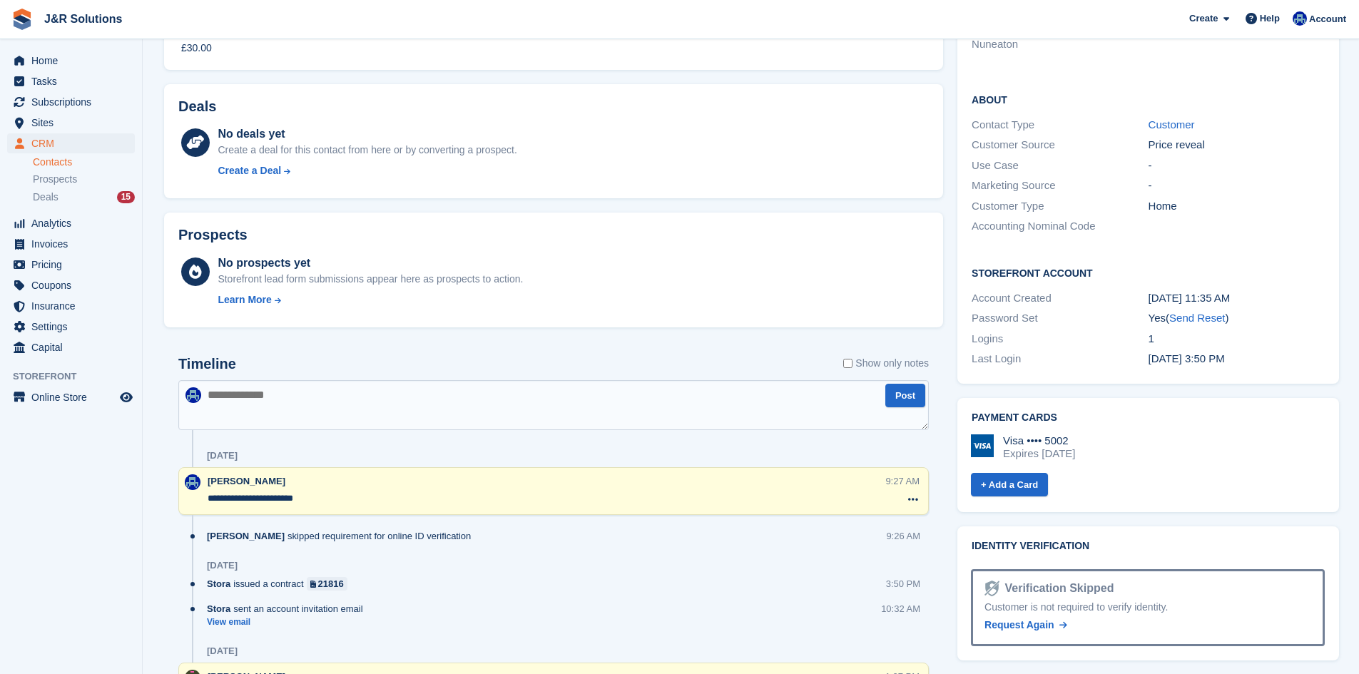
click at [469, 491] on textarea "**********" at bounding box center [546, 498] width 677 height 14
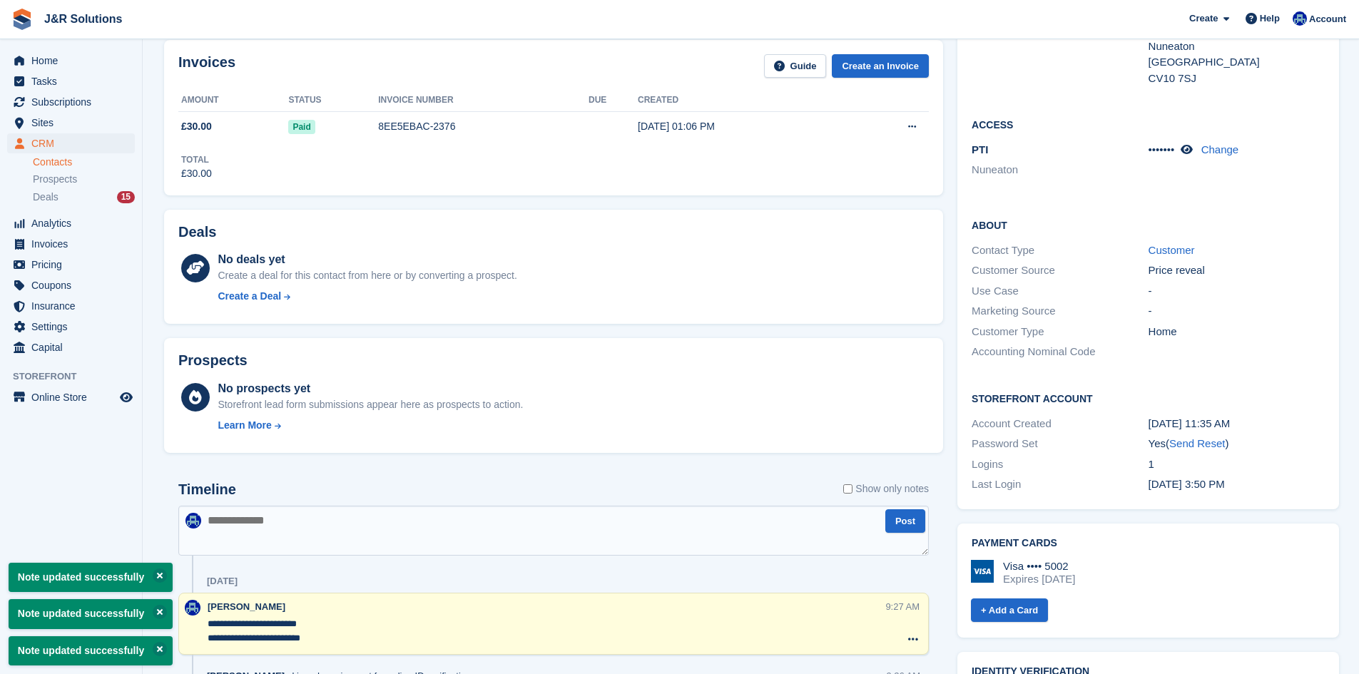
scroll to position [428, 0]
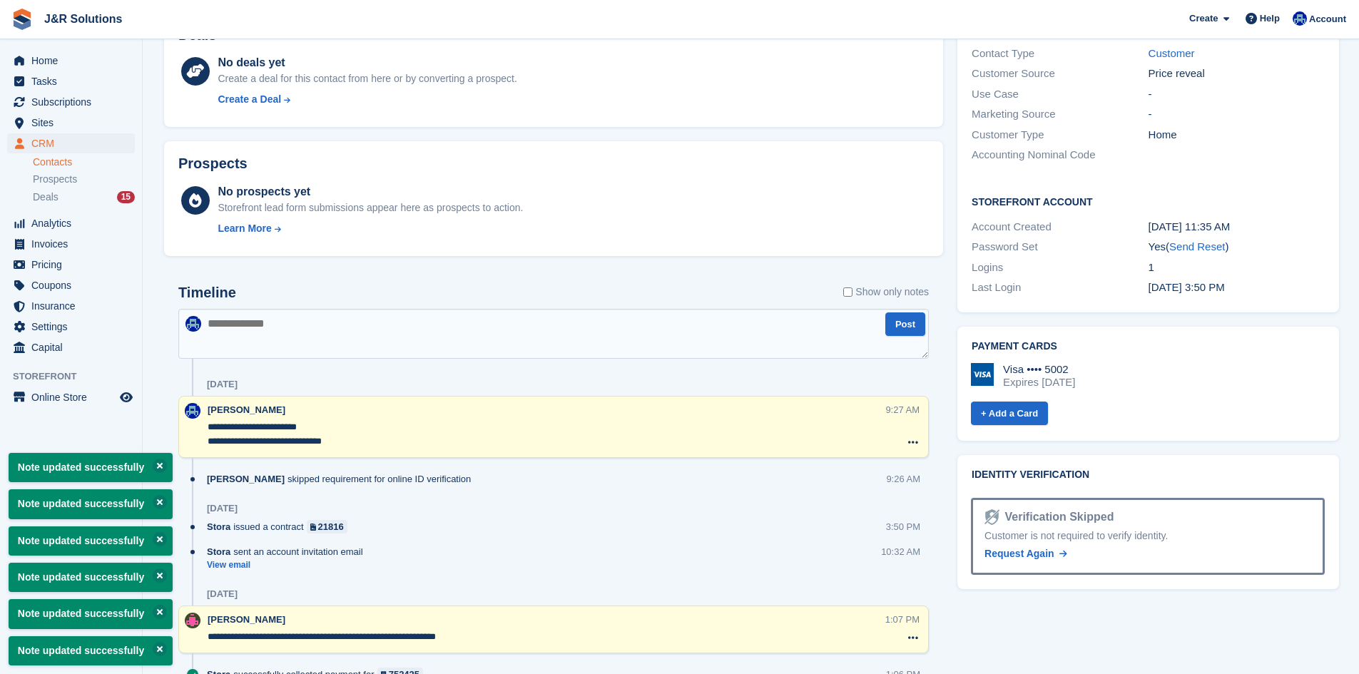
type textarea "**********"
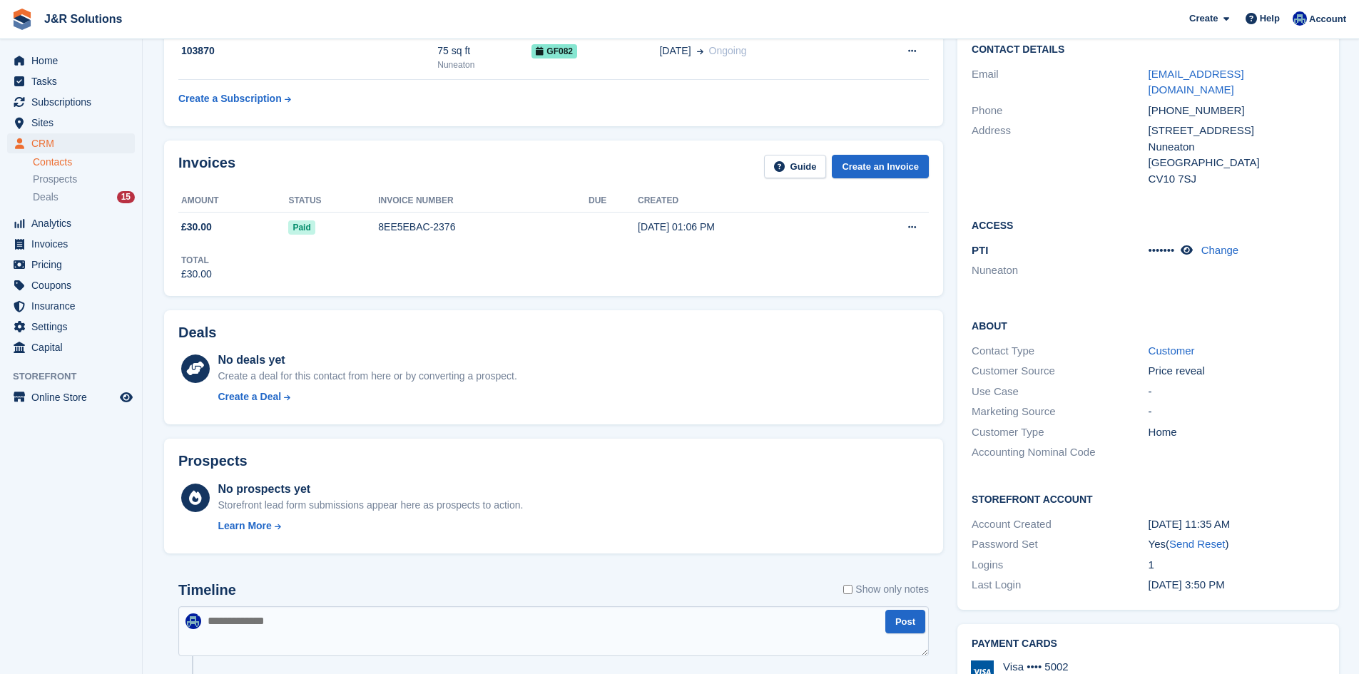
scroll to position [0, 0]
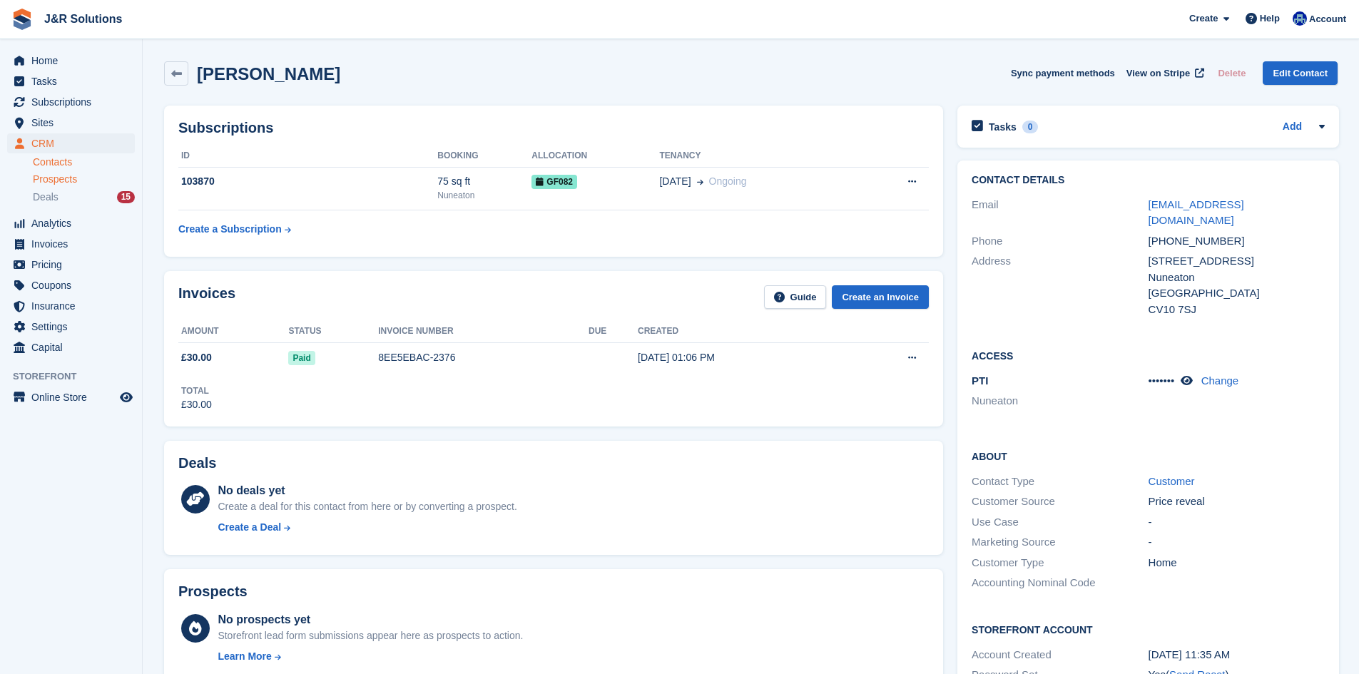
click at [53, 173] on span "Prospects" at bounding box center [55, 180] width 44 height 14
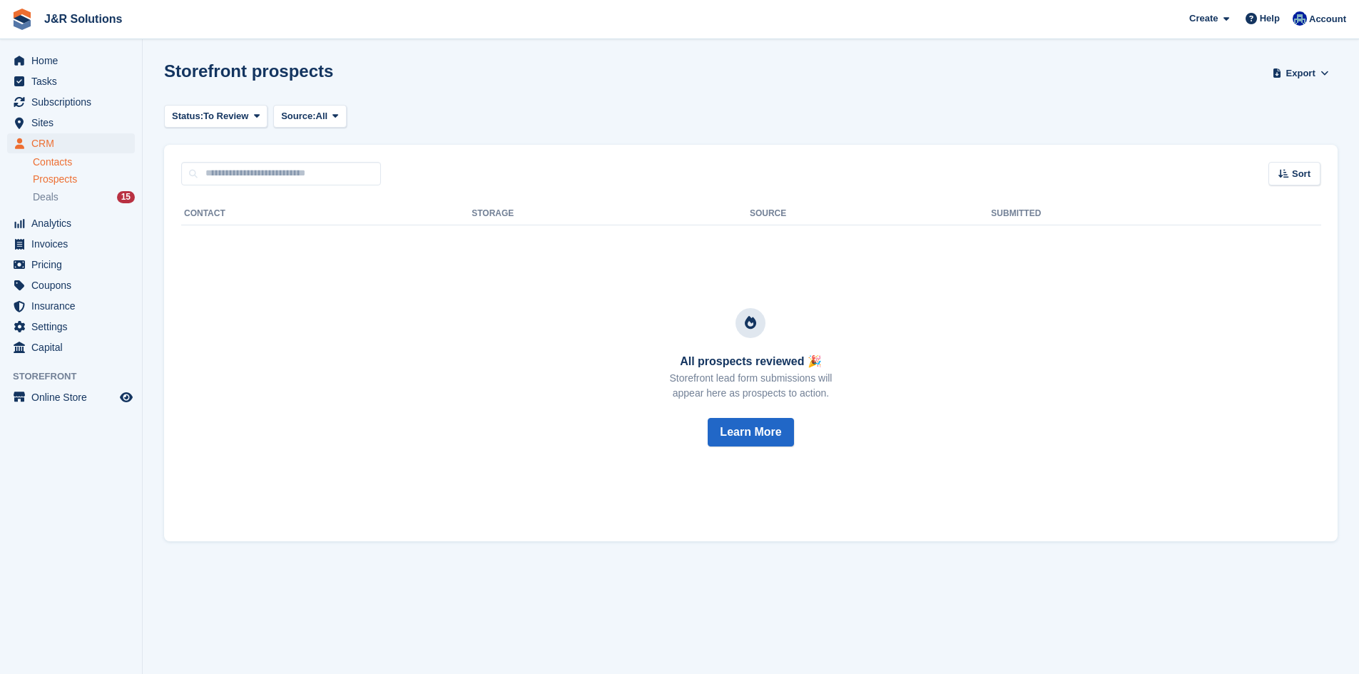
click at [74, 155] on link "Contacts" at bounding box center [84, 162] width 102 height 14
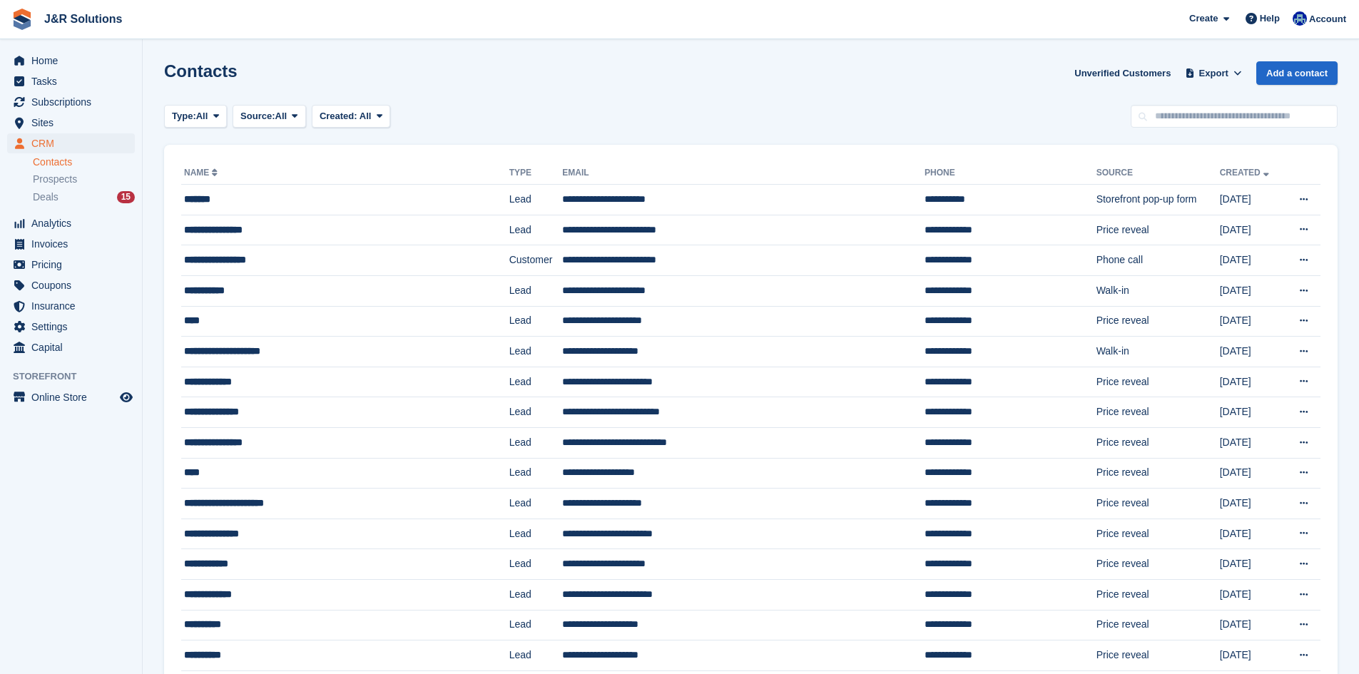
click at [1200, 122] on input "text" at bounding box center [1233, 117] width 207 height 24
type input "**********"
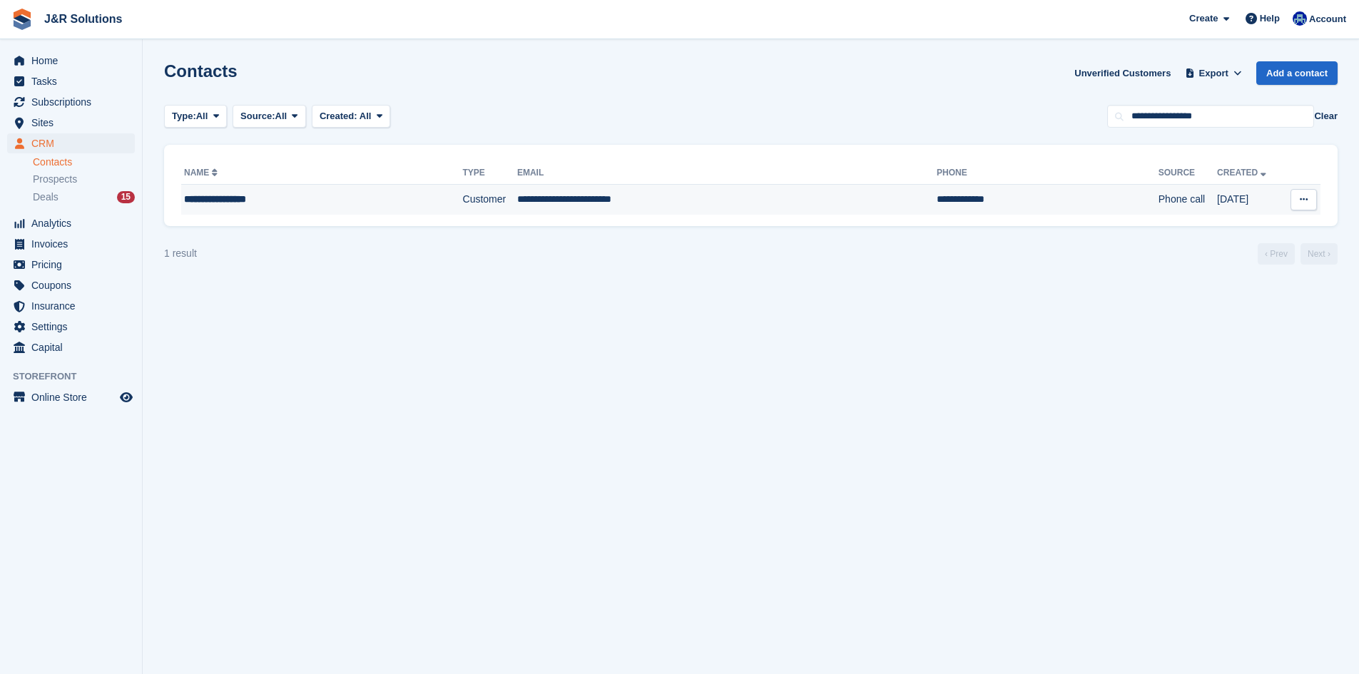
click at [651, 206] on td "**********" at bounding box center [726, 200] width 419 height 30
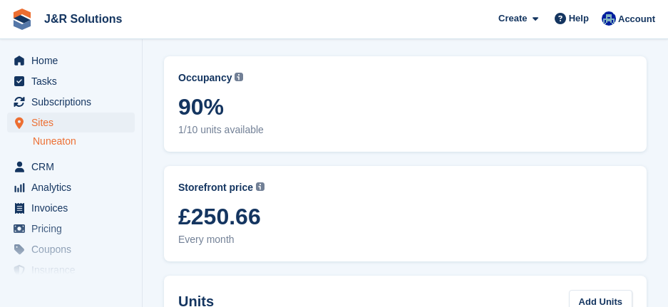
scroll to position [71, 0]
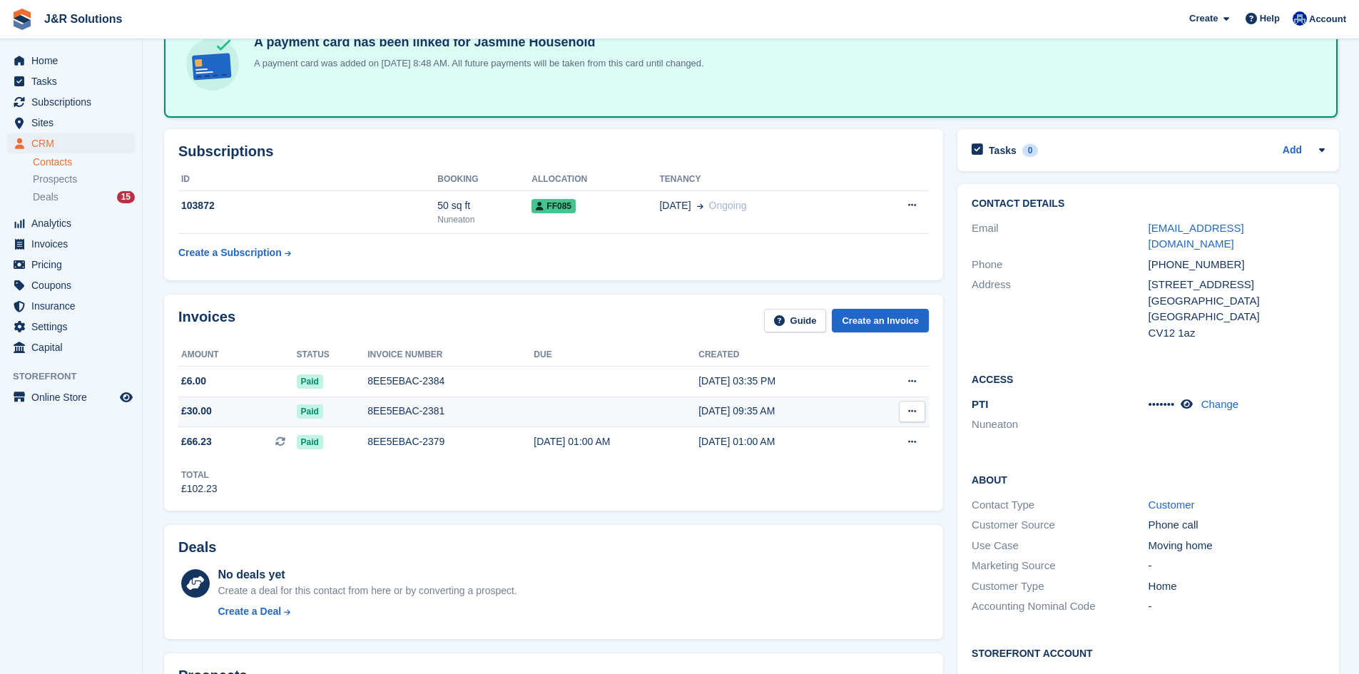
scroll to position [71, 0]
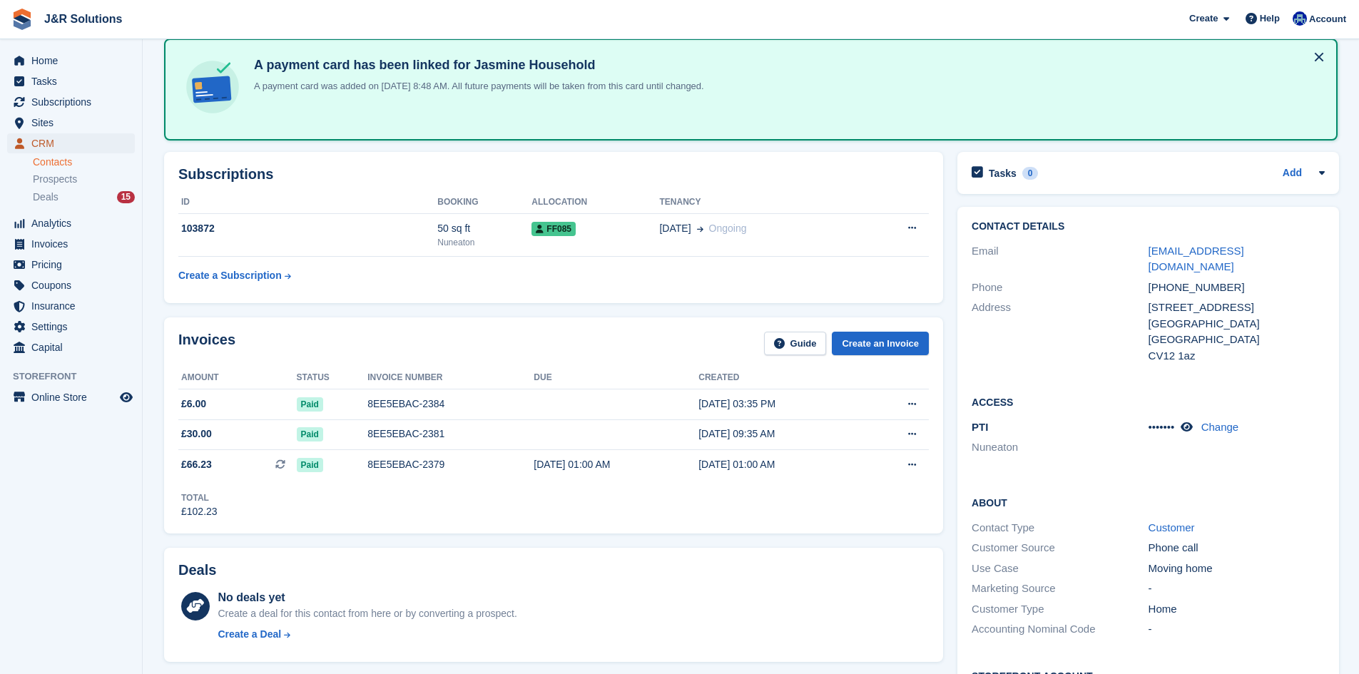
click at [111, 145] on span "CRM" at bounding box center [74, 143] width 86 height 20
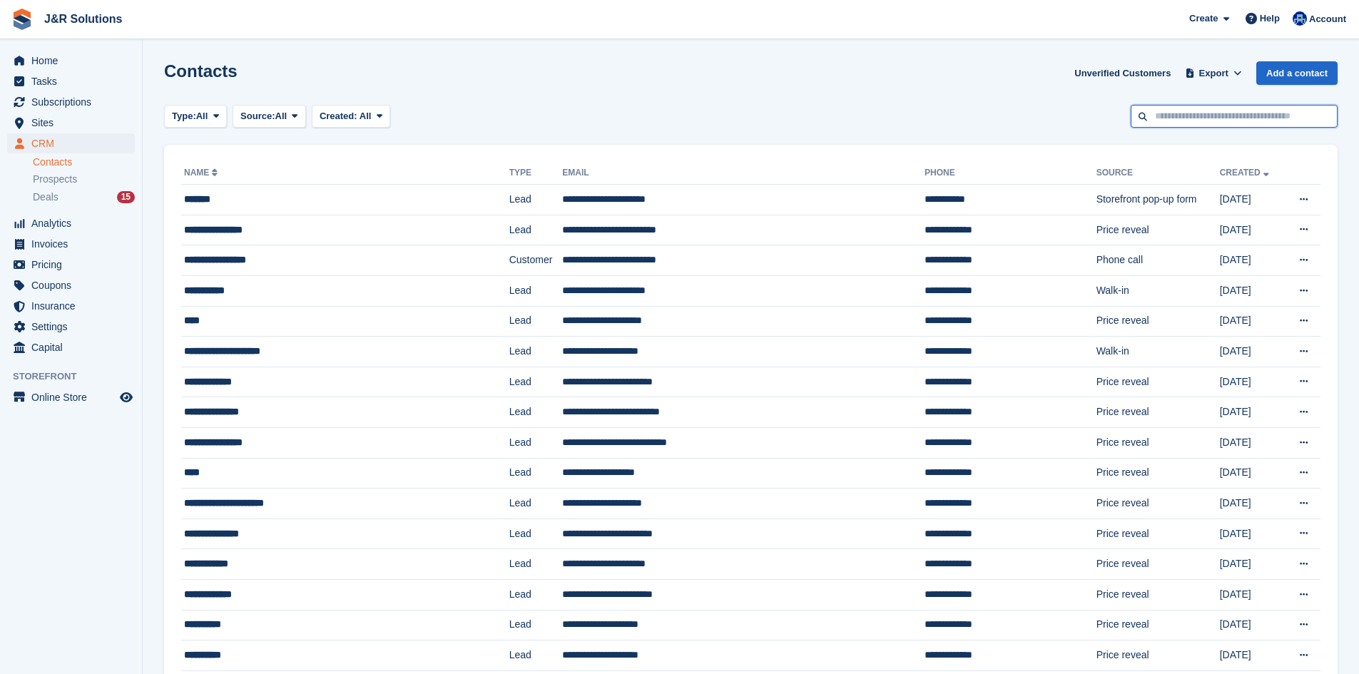
click at [1159, 119] on input "text" at bounding box center [1233, 117] width 207 height 24
type input "******"
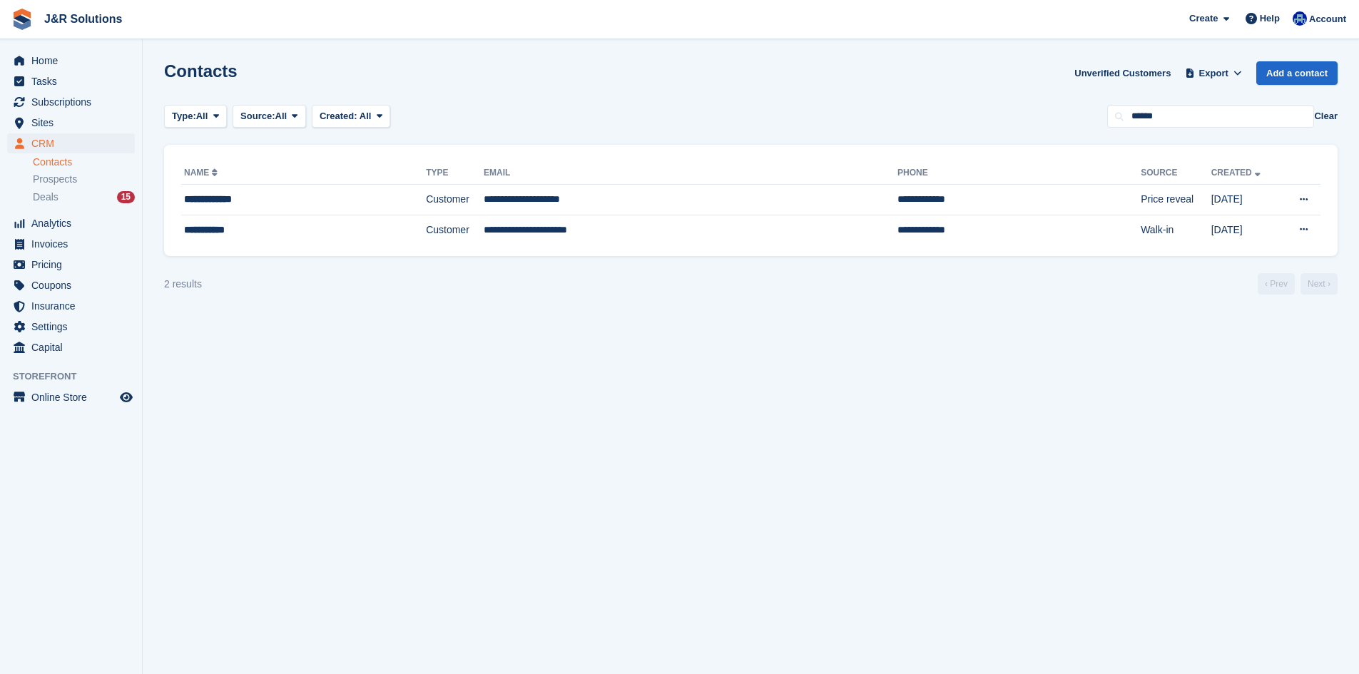
click at [750, 174] on th "Email" at bounding box center [691, 173] width 414 height 23
click at [753, 192] on td "**********" at bounding box center [691, 200] width 414 height 31
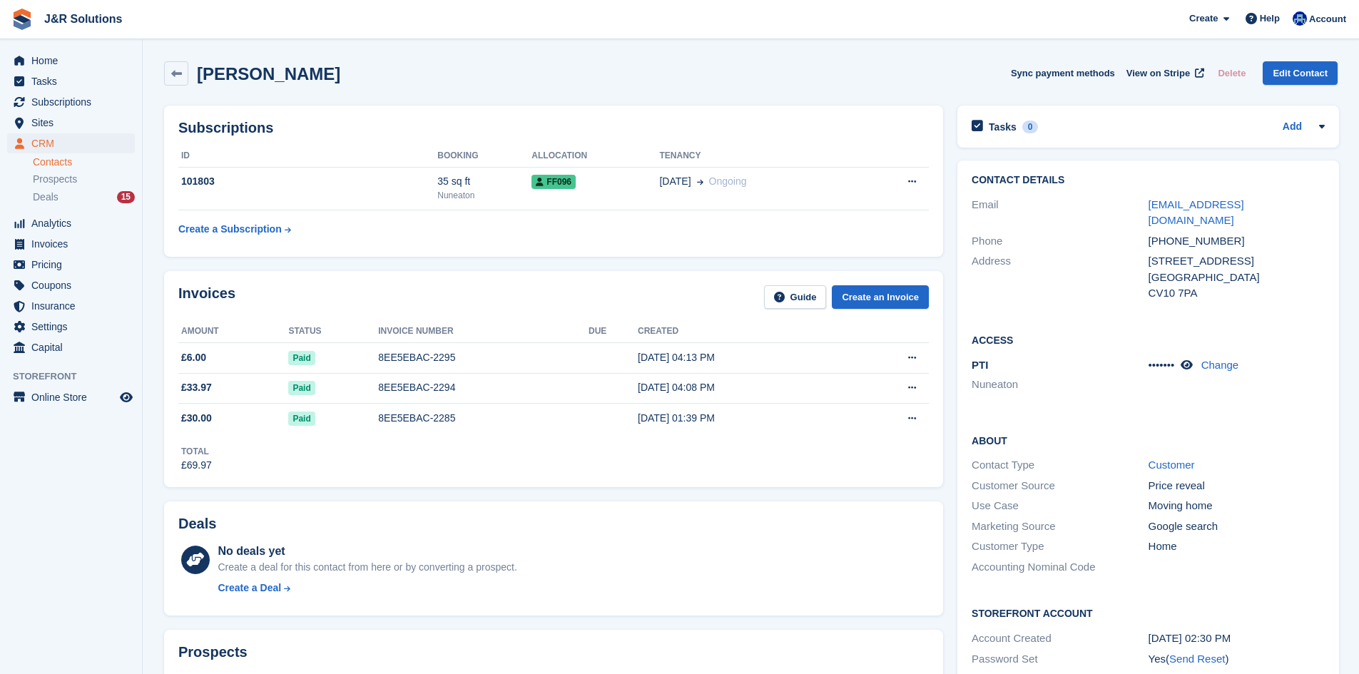
click at [31, 58] on link "Home" at bounding box center [71, 61] width 128 height 20
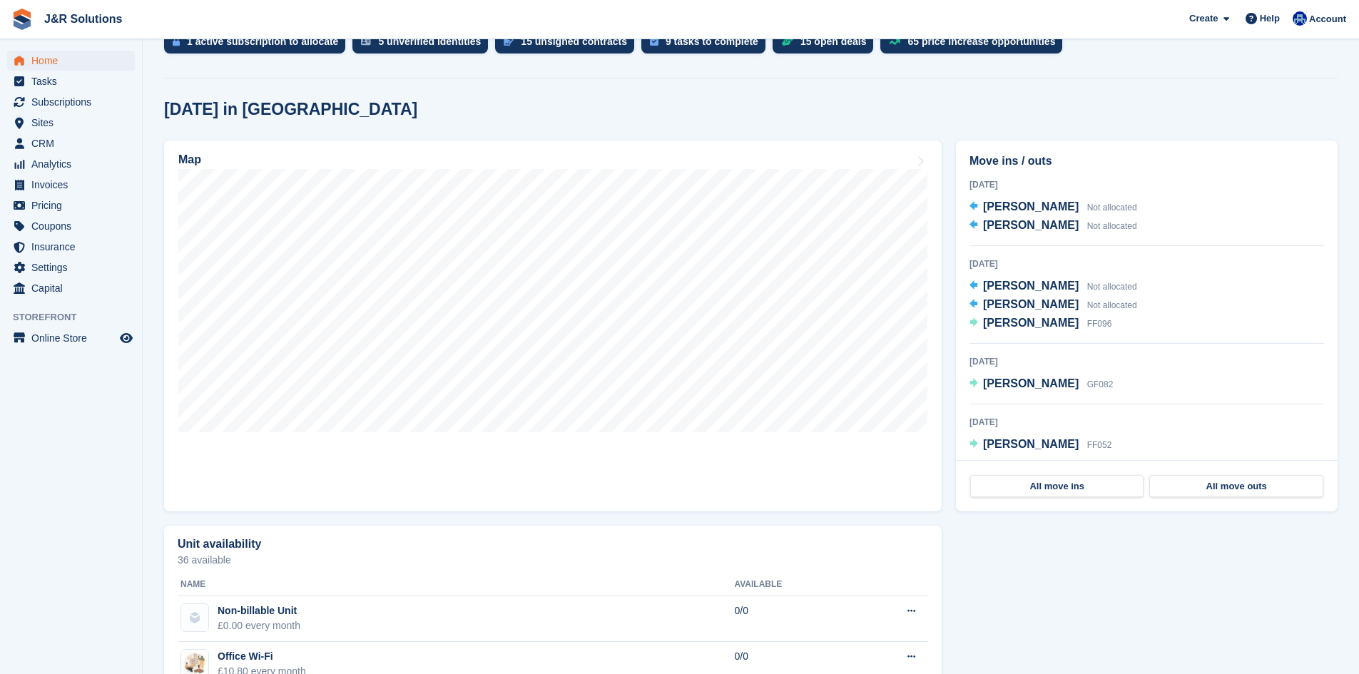
scroll to position [784, 0]
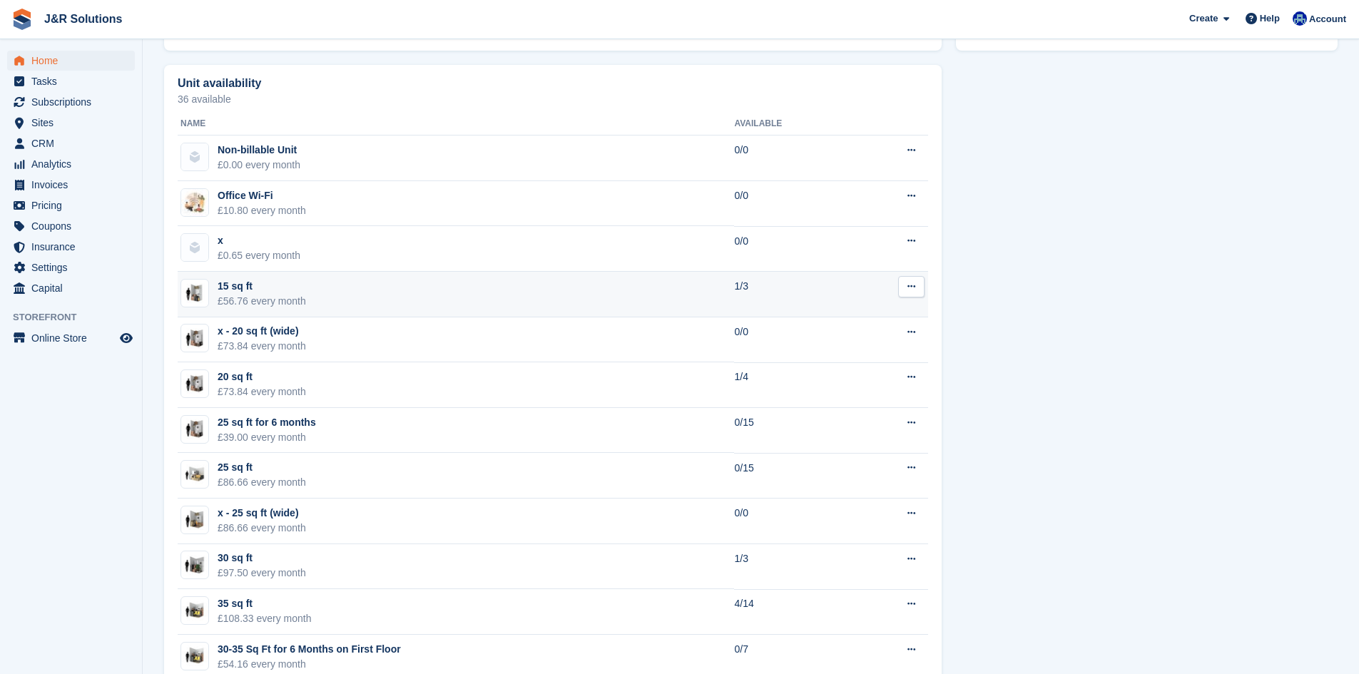
click at [349, 312] on td "15 sq ft £56.76 every month" at bounding box center [456, 295] width 556 height 46
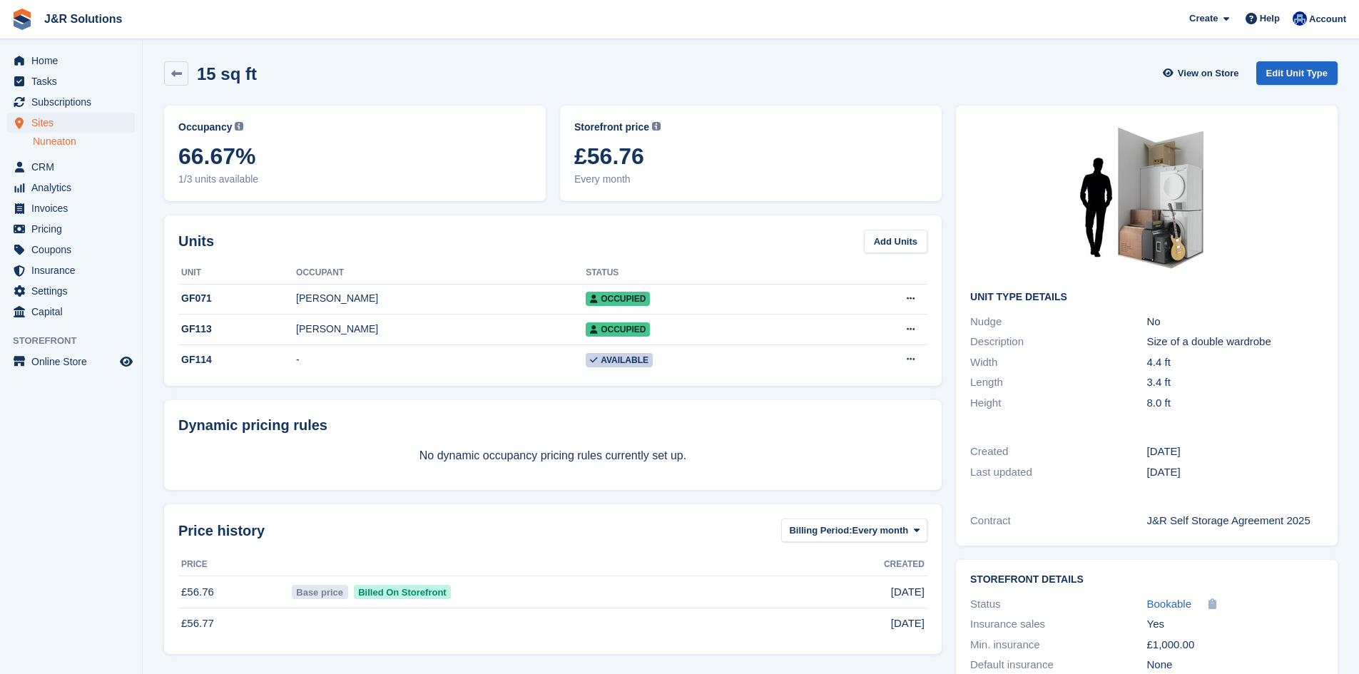
click at [439, 242] on div "Units Add Units" at bounding box center [552, 242] width 749 height 24
drag, startPoint x: 282, startPoint y: 81, endPoint x: 170, endPoint y: 86, distance: 112.1
click at [170, 86] on div "15 sq ft View on Store Edit Unit Type" at bounding box center [750, 76] width 1187 height 44
click at [288, 70] on div "15 sq ft View on Store Edit Unit Type" at bounding box center [750, 73] width 1173 height 24
drag, startPoint x: 195, startPoint y: 78, endPoint x: 307, endPoint y: 81, distance: 112.0
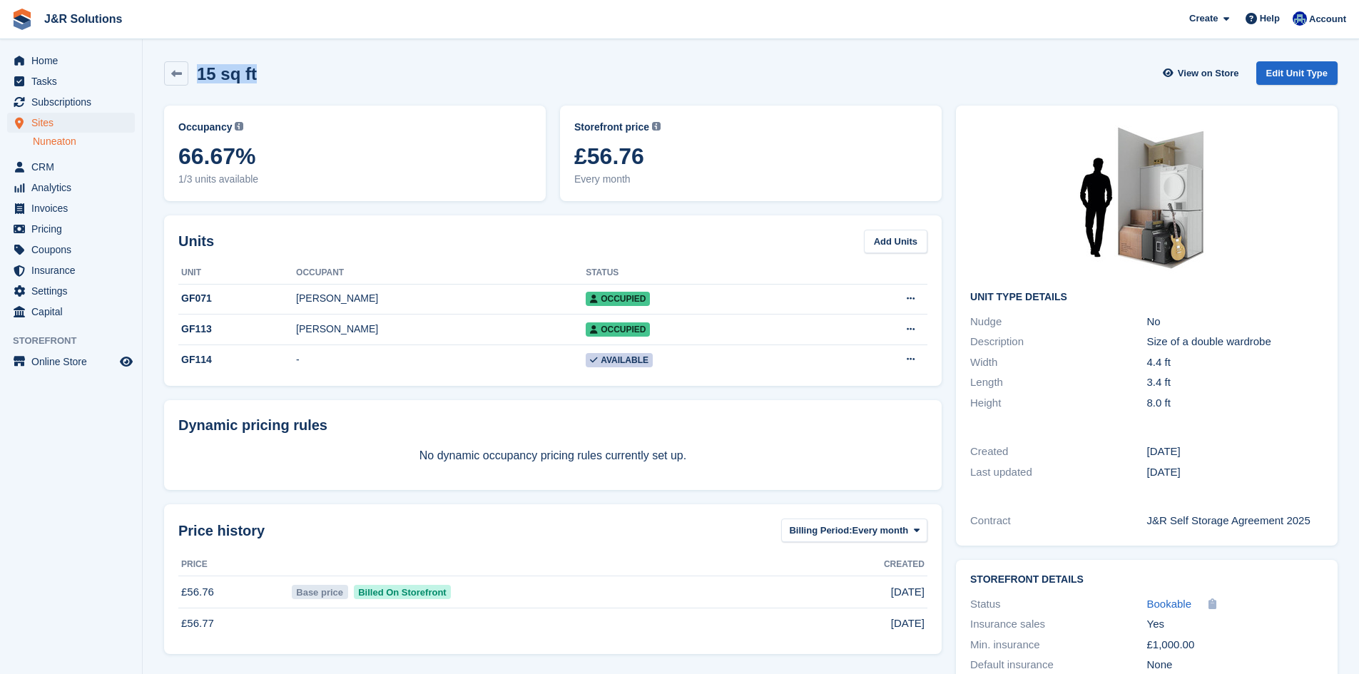
click at [307, 81] on div "15 sq ft View on Store Edit Unit Type" at bounding box center [750, 73] width 1173 height 24
drag, startPoint x: 307, startPoint y: 81, endPoint x: 177, endPoint y: 87, distance: 130.7
click at [177, 87] on div "15 sq ft View on Store Edit Unit Type" at bounding box center [750, 76] width 1187 height 44
click at [310, 48] on section "15 sq ft View on Store Edit Unit Type Occupancy Current percentage of all curre…" at bounding box center [751, 374] width 1216 height 749
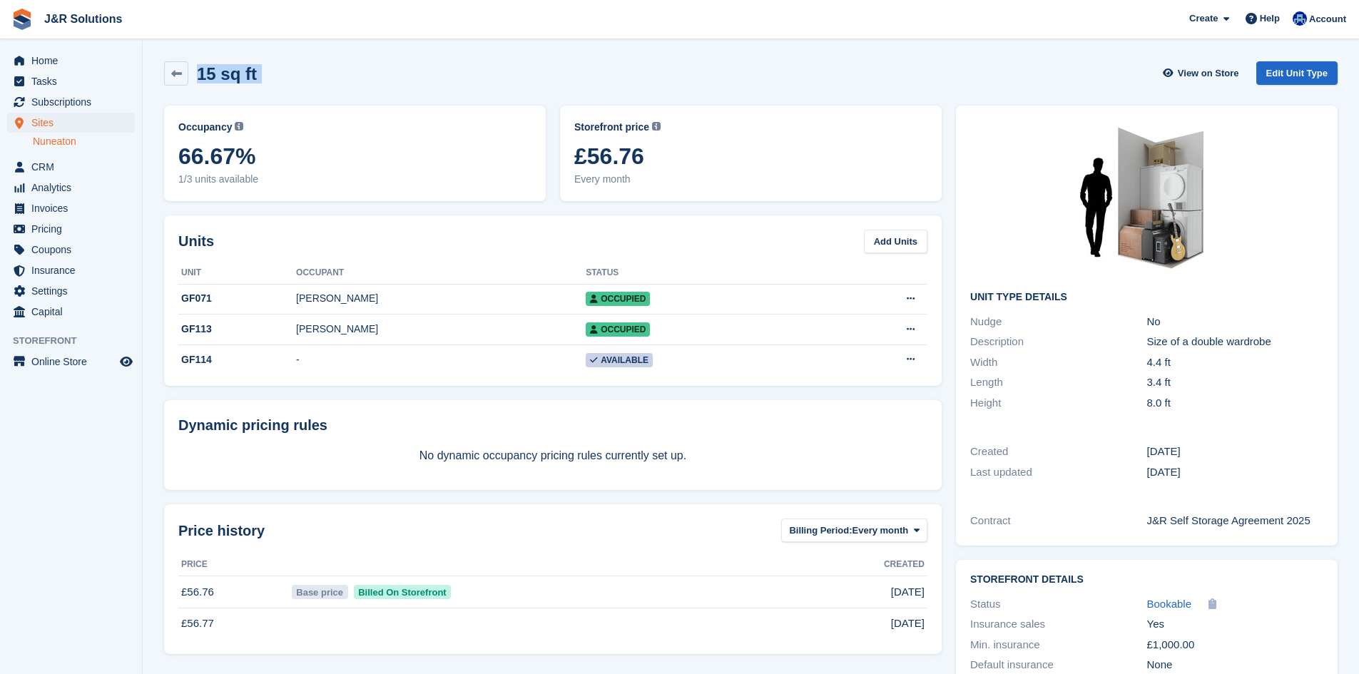
click at [312, 47] on section "15 sq ft View on Store Edit Unit Type Occupancy Current percentage of all curre…" at bounding box center [751, 374] width 1216 height 749
drag, startPoint x: 200, startPoint y: 72, endPoint x: 208, endPoint y: 72, distance: 7.8
click at [208, 72] on h2 "15 sq ft" at bounding box center [227, 73] width 60 height 19
click at [292, 63] on div "15 sq ft View on Store Edit Unit Type" at bounding box center [750, 73] width 1173 height 24
drag, startPoint x: 200, startPoint y: 72, endPoint x: 293, endPoint y: 73, distance: 93.4
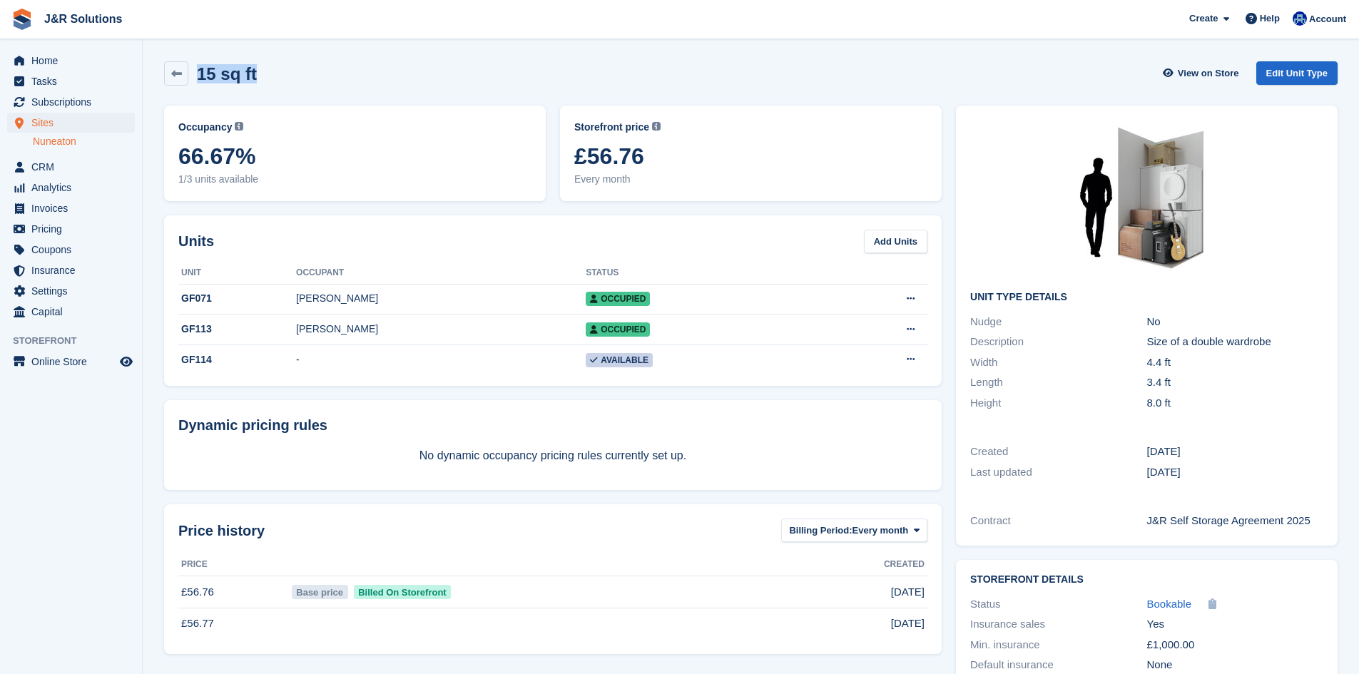
click at [293, 73] on div "15 sq ft View on Store Edit Unit Type" at bounding box center [750, 73] width 1173 height 24
click at [696, 81] on div "15 sq ft View on Store Edit Unit Type" at bounding box center [750, 73] width 1173 height 24
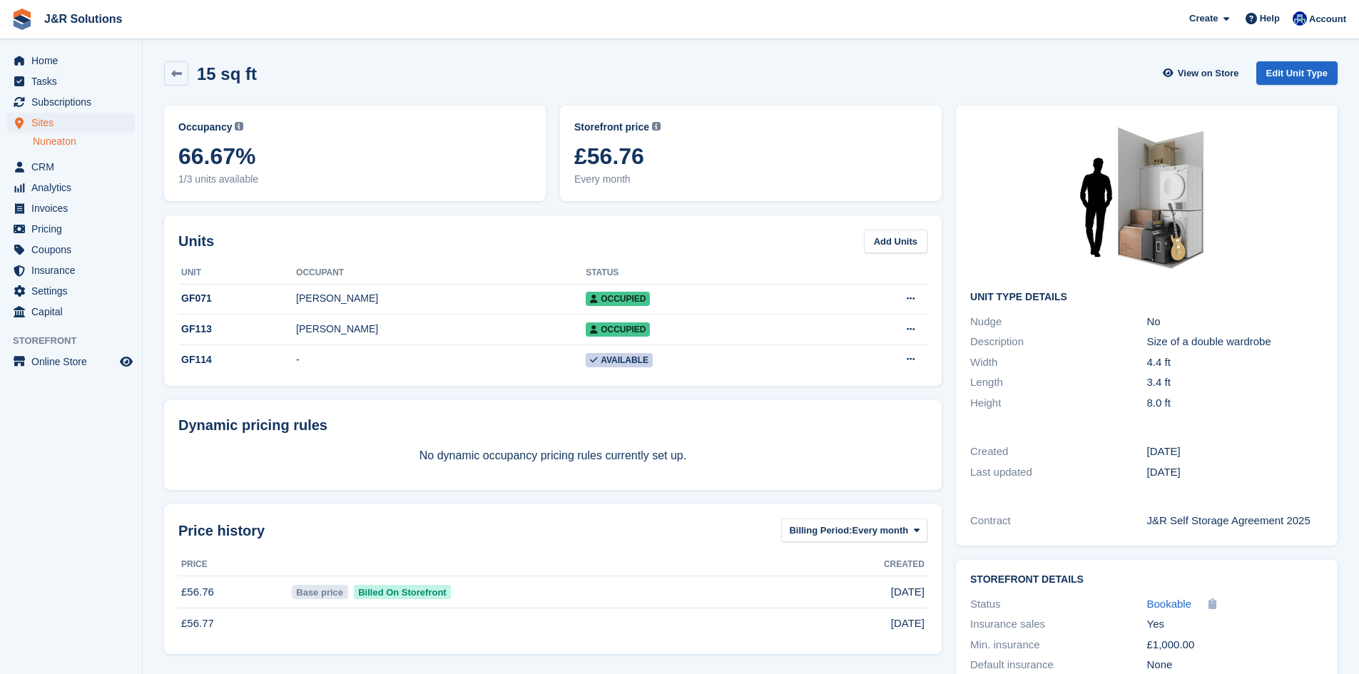
click at [696, 81] on div "15 sq ft View on Store Edit Unit Type" at bounding box center [750, 73] width 1173 height 24
click at [705, 76] on div "15 sq ft View on Store Edit Unit Type" at bounding box center [750, 73] width 1173 height 24
drag, startPoint x: 263, startPoint y: 66, endPoint x: 174, endPoint y: 58, distance: 89.5
click at [174, 58] on div "15 sq ft View on Store Edit Unit Type" at bounding box center [750, 76] width 1187 height 44
click at [314, 65] on div "15 sq ft View on Store Edit Unit Type" at bounding box center [750, 73] width 1173 height 24
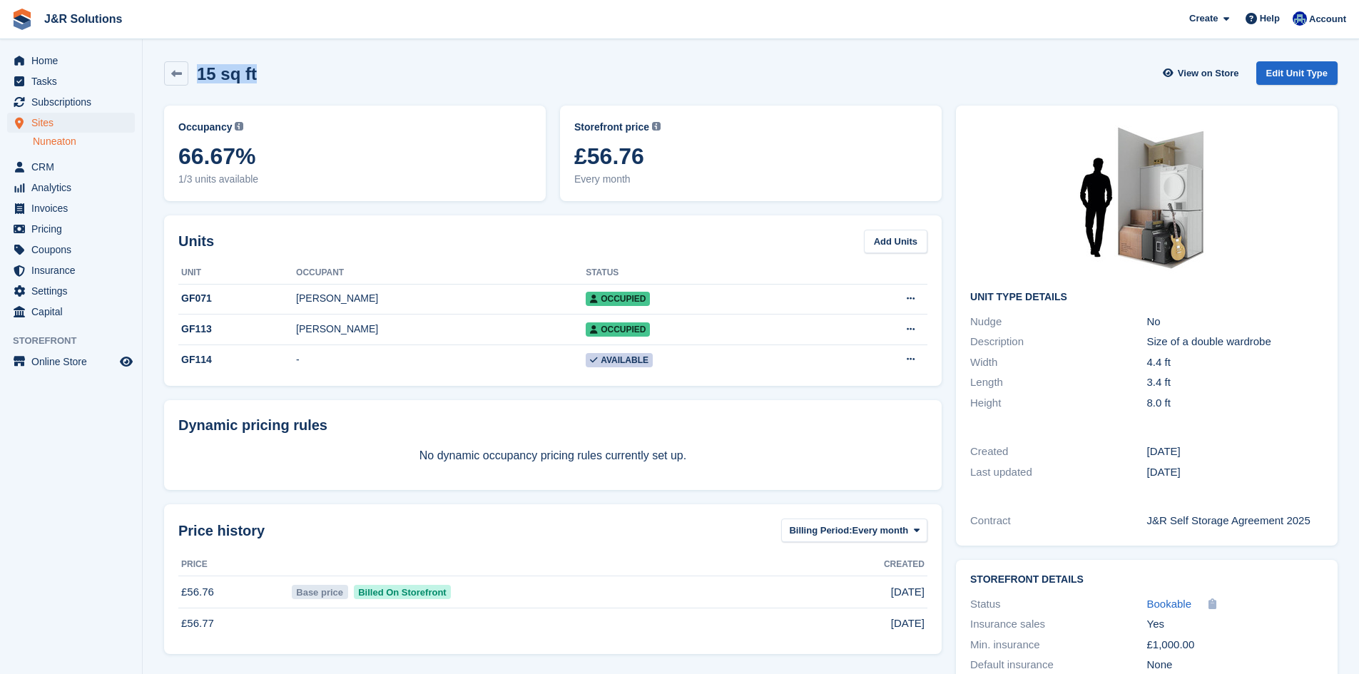
drag, startPoint x: 198, startPoint y: 71, endPoint x: 286, endPoint y: 70, distance: 87.7
click at [286, 70] on div "15 sq ft View on Store Edit Unit Type" at bounding box center [750, 73] width 1173 height 24
click at [289, 72] on div "15 sq ft View on Store Edit Unit Type" at bounding box center [750, 73] width 1173 height 24
drag, startPoint x: 289, startPoint y: 72, endPoint x: 187, endPoint y: 69, distance: 102.0
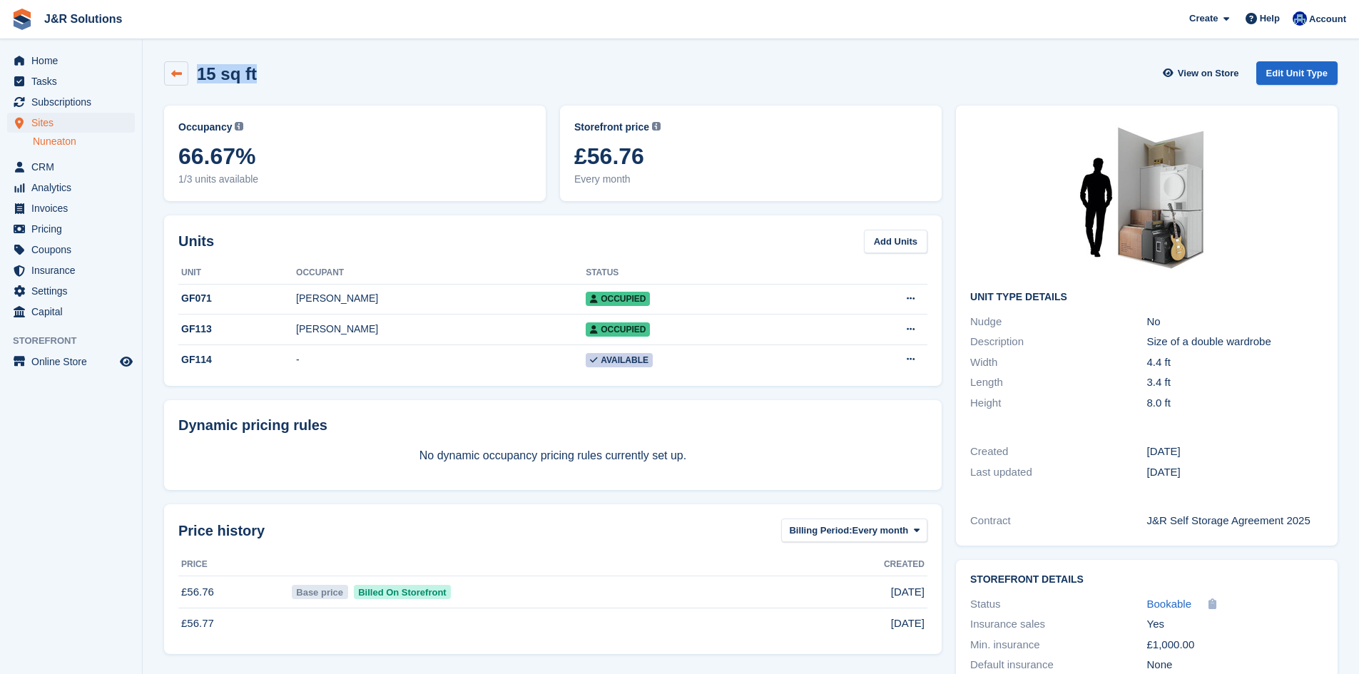
click at [187, 69] on div "15 sq ft View on Store Edit Unit Type" at bounding box center [750, 73] width 1173 height 24
click at [204, 61] on div "15 sq ft" at bounding box center [210, 73] width 93 height 24
drag, startPoint x: 197, startPoint y: 71, endPoint x: 270, endPoint y: 76, distance: 72.9
click at [270, 76] on div "15 sq ft View on Store Edit Unit Type" at bounding box center [750, 73] width 1173 height 24
click at [275, 76] on div "15 sq ft View on Store Edit Unit Type" at bounding box center [750, 73] width 1173 height 24
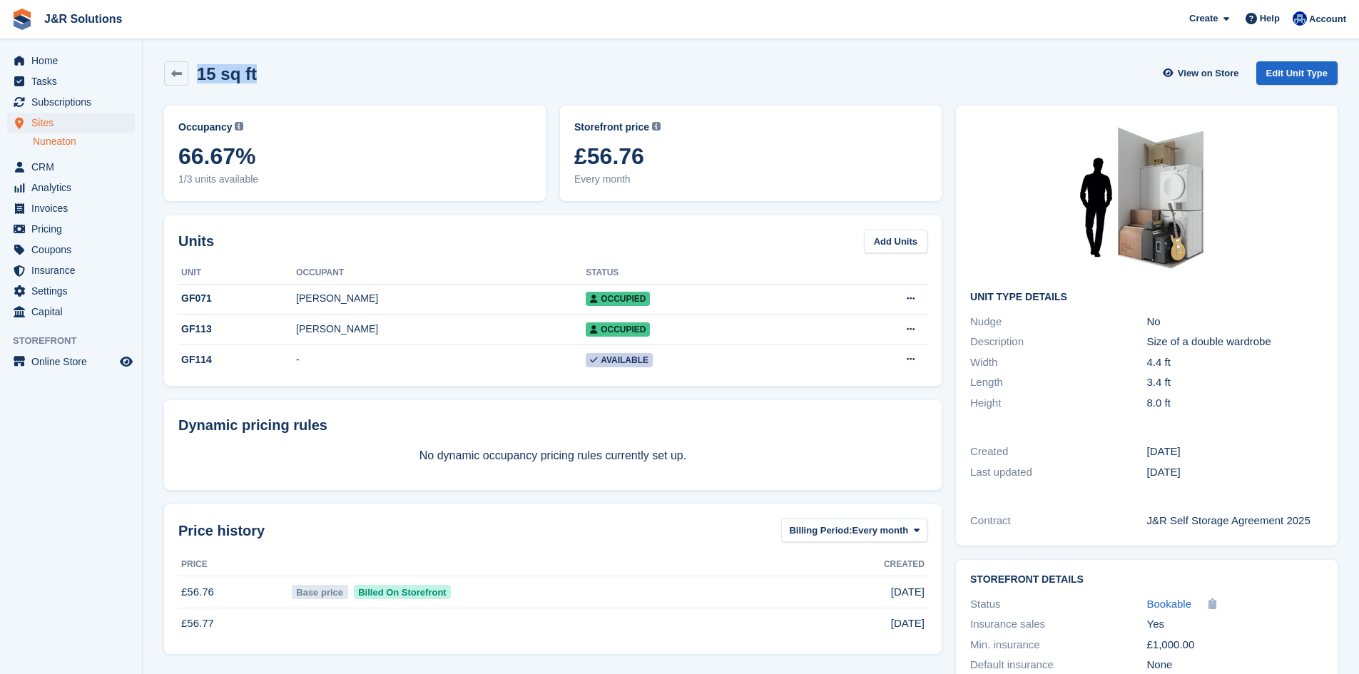
click at [697, 74] on div "15 sq ft View on Store Edit Unit Type" at bounding box center [750, 73] width 1173 height 24
click at [513, 120] on div "Occupancy Current percentage of all currently allocated units of this unit type…" at bounding box center [354, 127] width 353 height 15
click at [310, 97] on div "15 sq ft View on Store Edit Unit Type" at bounding box center [750, 76] width 1187 height 44
click at [250, 69] on h2 "15 sq ft" at bounding box center [227, 73] width 60 height 19
drag, startPoint x: 265, startPoint y: 68, endPoint x: 183, endPoint y: 63, distance: 82.9
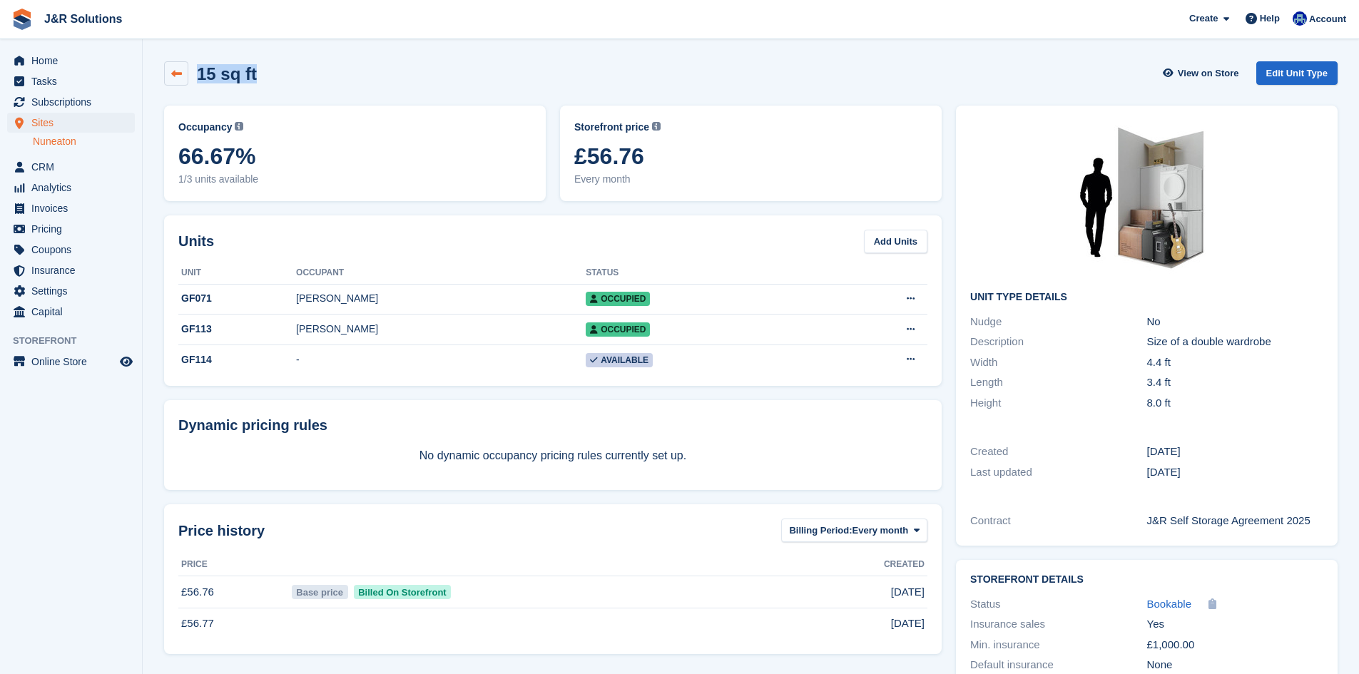
click at [183, 63] on div "15 sq ft View on Store Edit Unit Type" at bounding box center [750, 73] width 1173 height 24
click at [270, 48] on section "15 sq ft View on Store Edit Unit Type Occupancy Current percentage of all curre…" at bounding box center [751, 374] width 1216 height 749
click at [212, 58] on div "15 sq ft View on Store Edit Unit Type" at bounding box center [750, 76] width 1187 height 44
drag, startPoint x: 198, startPoint y: 73, endPoint x: 294, endPoint y: 76, distance: 96.3
click at [294, 76] on div "15 sq ft View on Store Edit Unit Type" at bounding box center [750, 73] width 1173 height 24
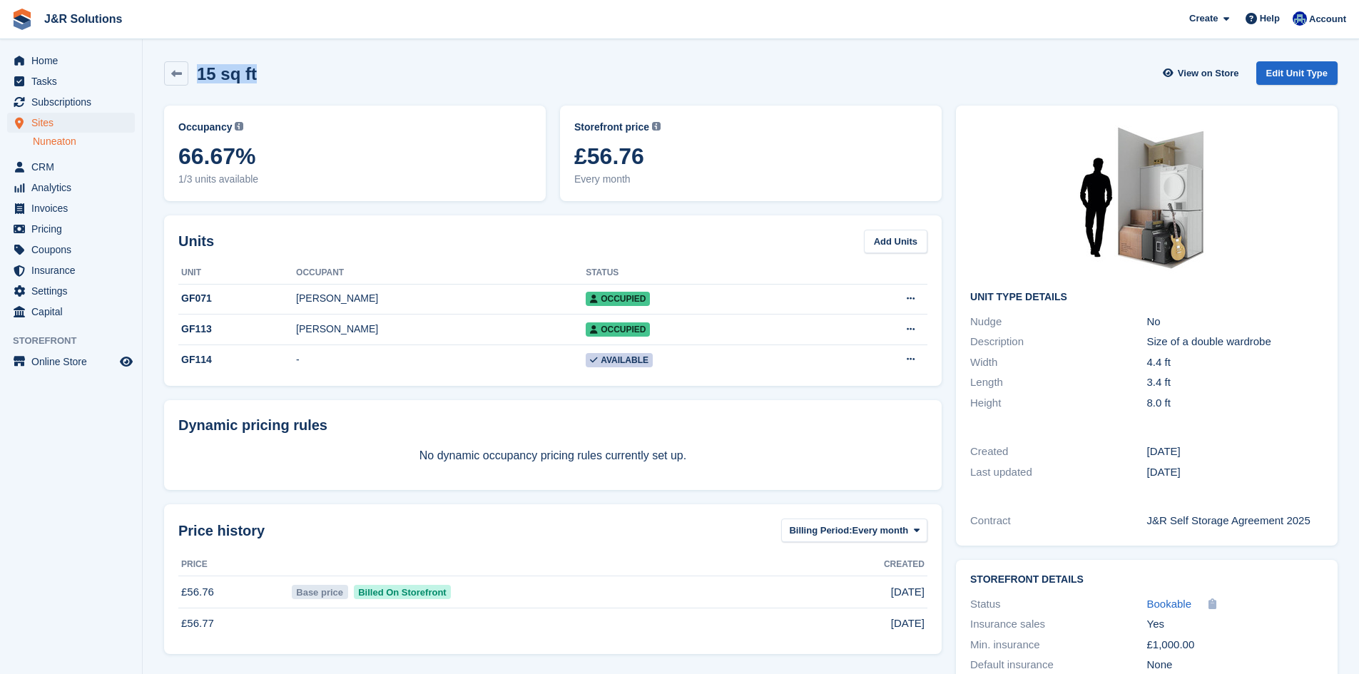
click at [294, 76] on div "15 sq ft View on Store Edit Unit Type" at bounding box center [750, 73] width 1173 height 24
drag, startPoint x: 294, startPoint y: 76, endPoint x: 204, endPoint y: 80, distance: 90.0
click at [204, 80] on div "15 sq ft View on Store Edit Unit Type" at bounding box center [750, 73] width 1173 height 24
drag, startPoint x: 205, startPoint y: 44, endPoint x: 208, endPoint y: 58, distance: 14.5
click at [205, 46] on section "15 sq ft View on Store Edit Unit Type Occupancy Current percentage of all curre…" at bounding box center [751, 374] width 1216 height 749
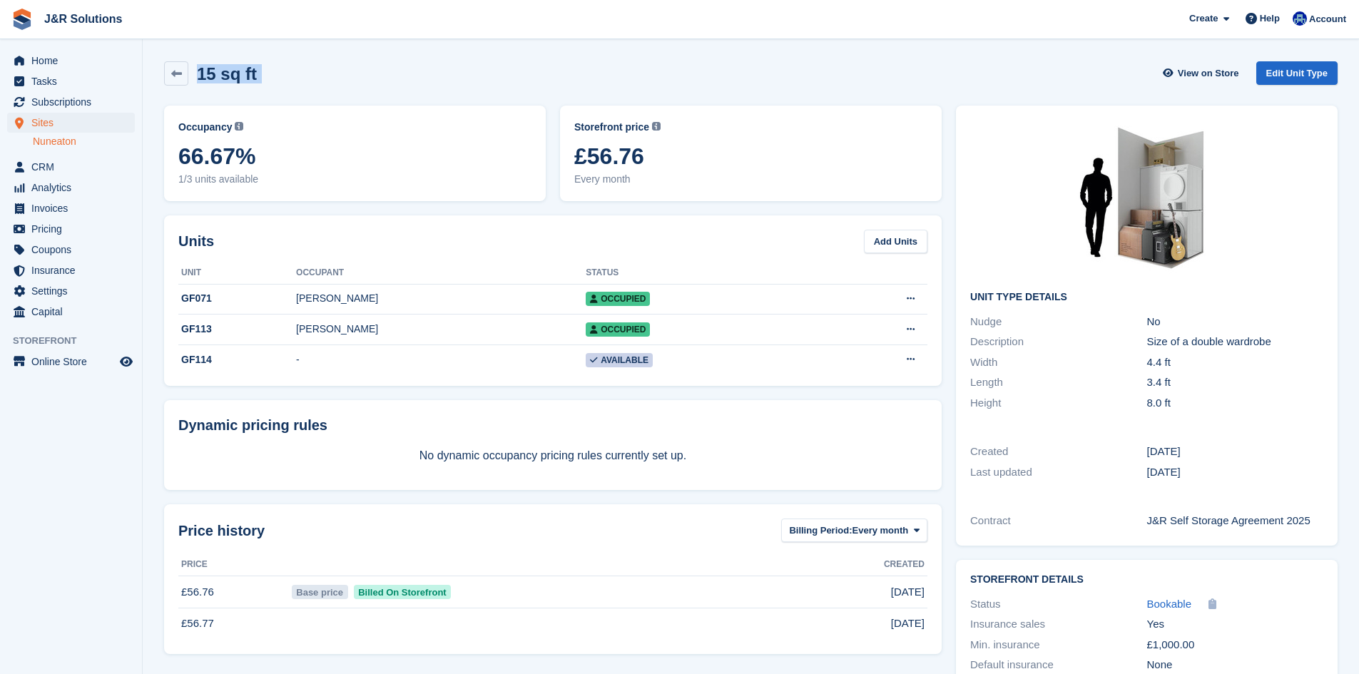
click at [202, 58] on div "15 sq ft View on Store Edit Unit Type" at bounding box center [750, 76] width 1187 height 44
click at [197, 73] on h2 "15 sq ft" at bounding box center [227, 73] width 60 height 19
click at [202, 73] on h2 "15 sq ft" at bounding box center [227, 73] width 60 height 19
drag, startPoint x: 198, startPoint y: 73, endPoint x: 292, endPoint y: 78, distance: 93.5
click at [292, 78] on div "15 sq ft View on Store Edit Unit Type" at bounding box center [750, 73] width 1173 height 24
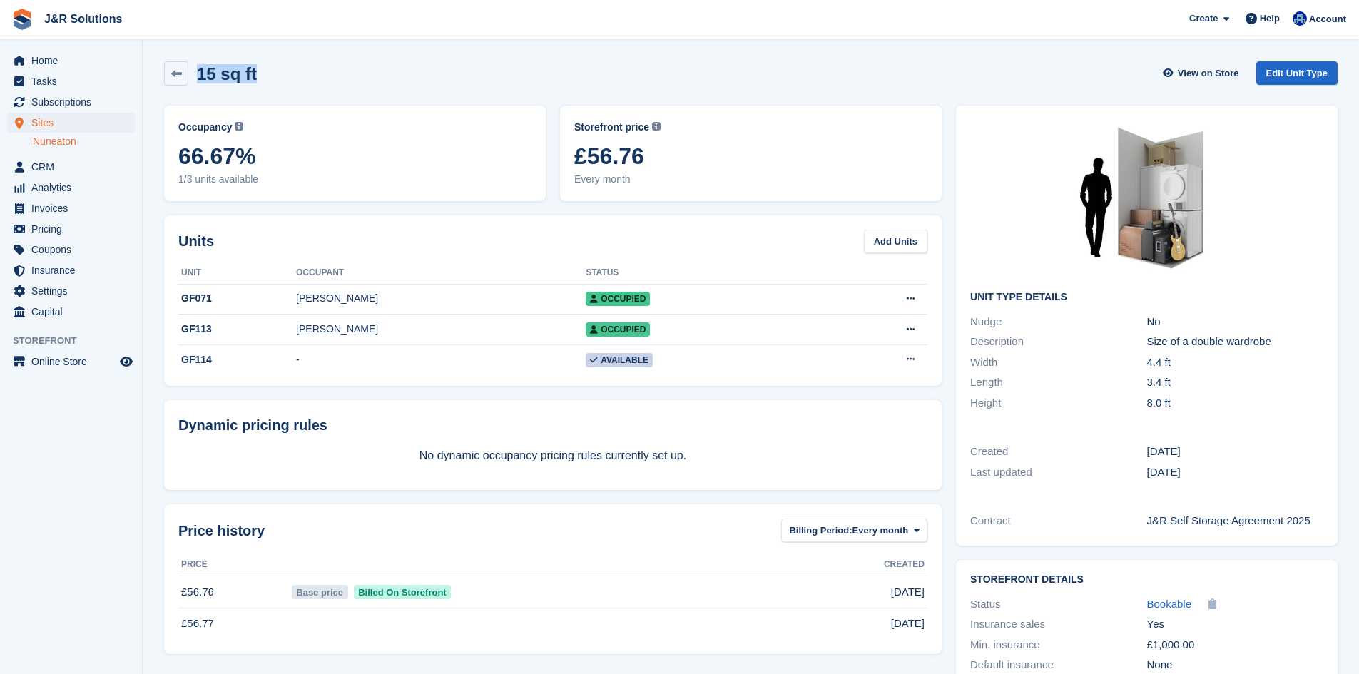
click at [292, 78] on div "15 sq ft View on Store Edit Unit Type" at bounding box center [750, 73] width 1173 height 24
click at [345, 43] on section "15 sq ft View on Store Edit Unit Type Occupancy Current percentage of all curre…" at bounding box center [751, 374] width 1216 height 749
drag, startPoint x: 306, startPoint y: 81, endPoint x: 182, endPoint y: 73, distance: 124.4
click at [182, 73] on div "15 sq ft View on Store Edit Unit Type" at bounding box center [750, 73] width 1173 height 24
click at [283, 66] on div "15 sq ft View on Store Edit Unit Type" at bounding box center [750, 73] width 1173 height 24
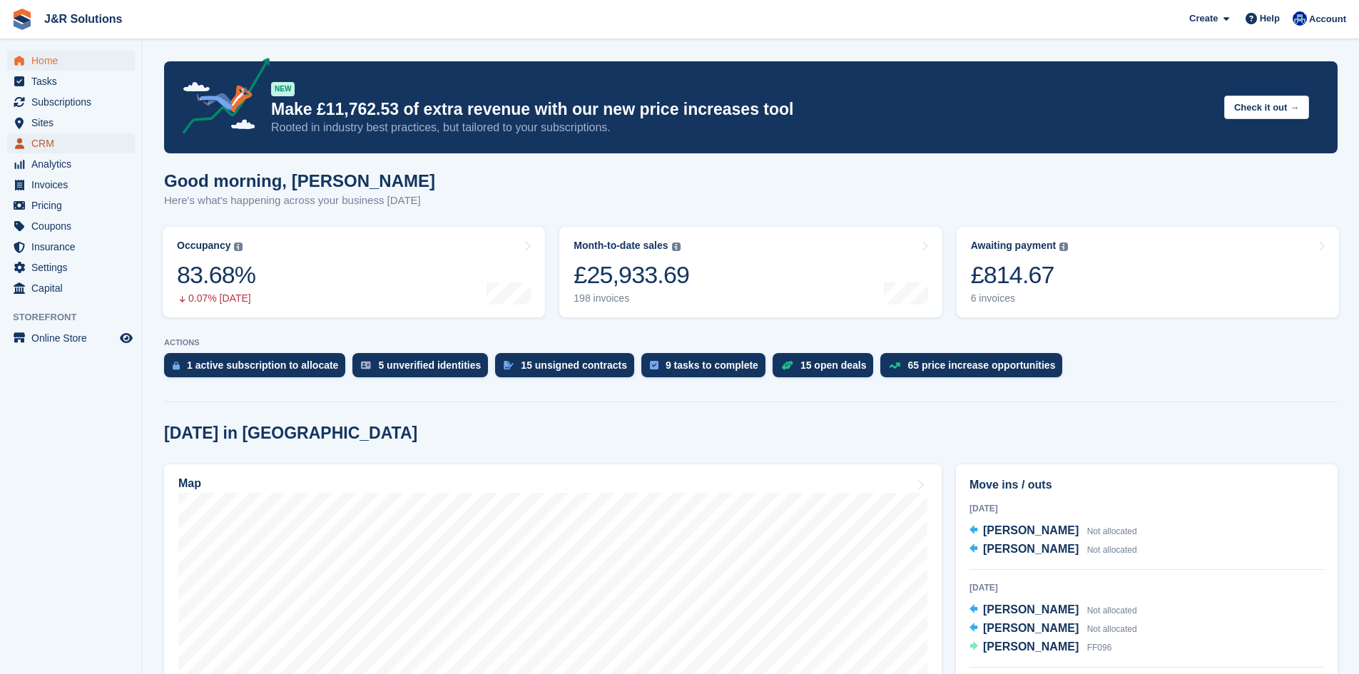
click at [44, 143] on span "CRM" at bounding box center [74, 143] width 86 height 20
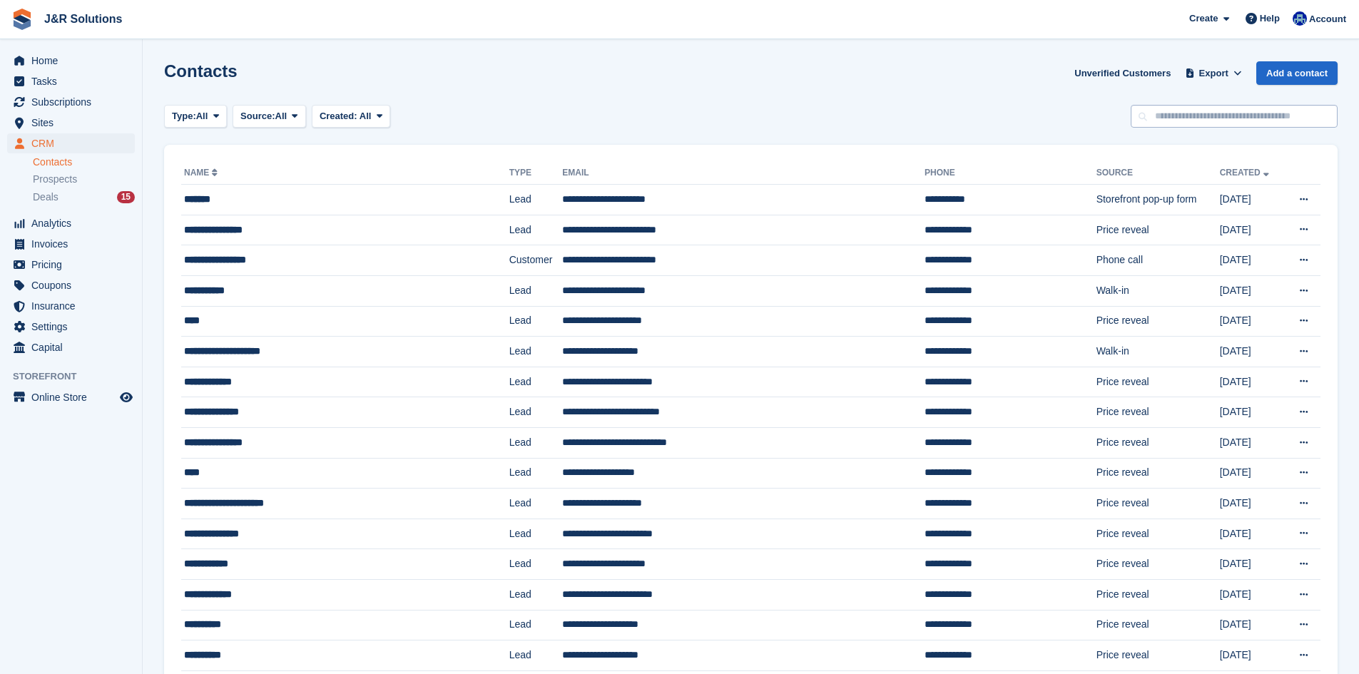
drag, startPoint x: 1262, startPoint y: 87, endPoint x: 1256, endPoint y: 105, distance: 18.7
click at [1259, 94] on div "Contacts Unverified Customers Export Export Contacts Export a CSV of all Contac…" at bounding box center [750, 81] width 1173 height 41
click at [1256, 105] on input "text" at bounding box center [1233, 117] width 207 height 24
type input "*********"
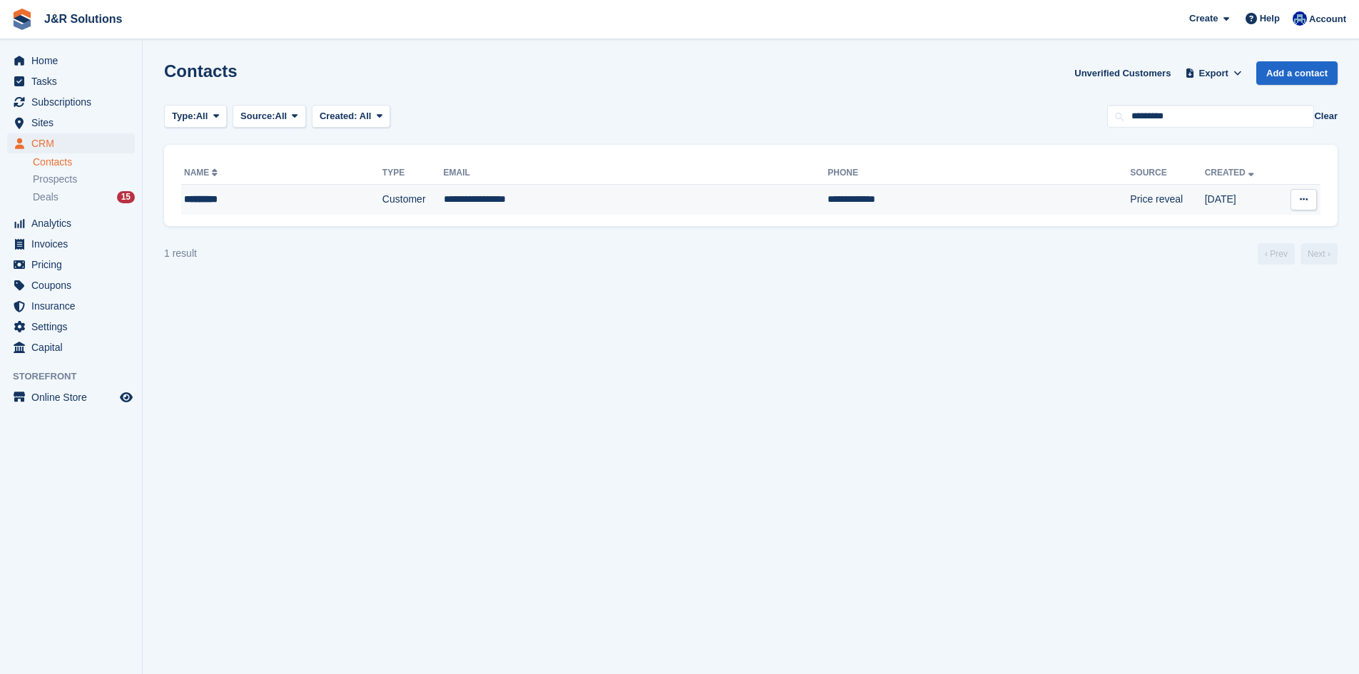
click at [682, 197] on td "**********" at bounding box center [636, 200] width 384 height 30
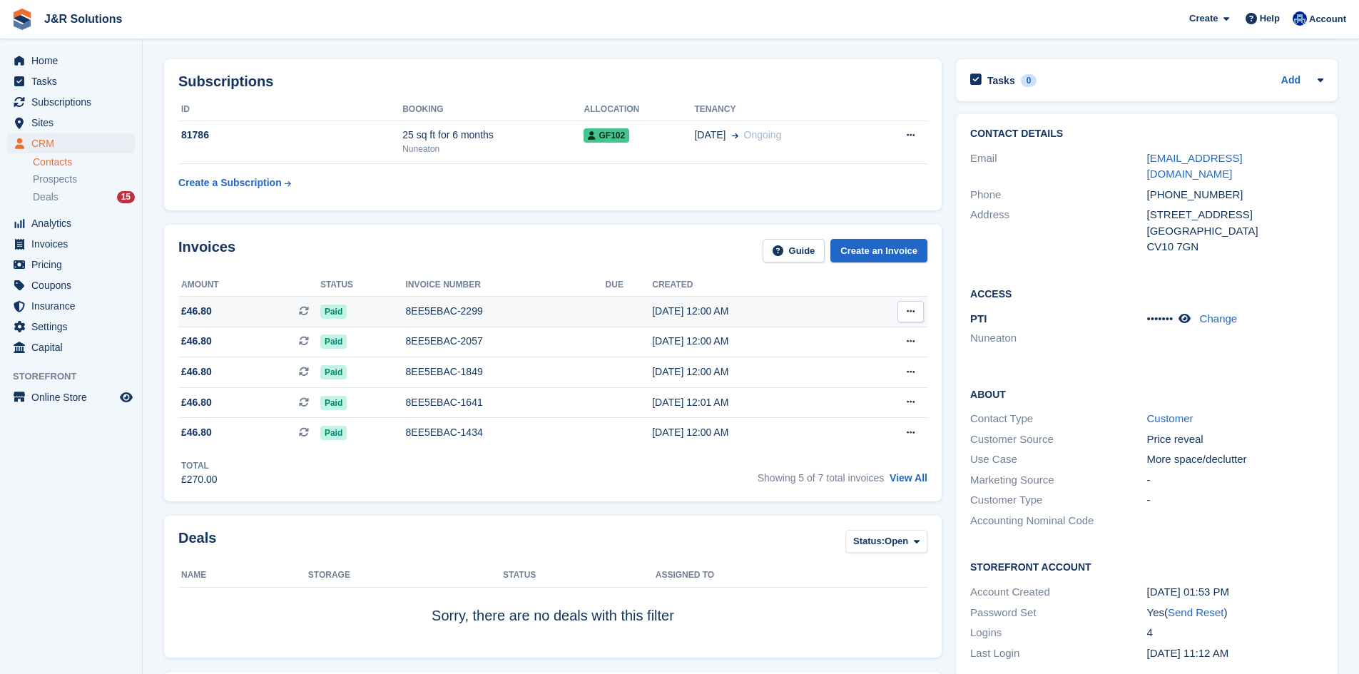
scroll to position [71, 0]
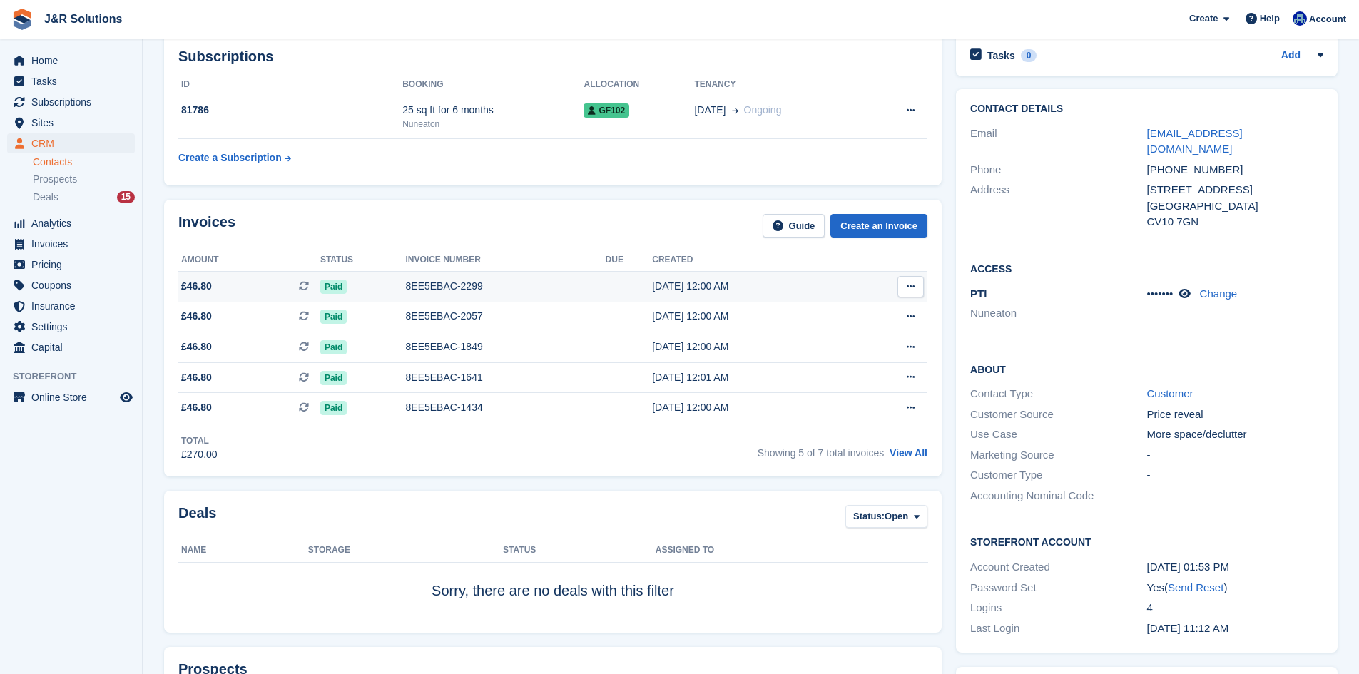
click at [515, 277] on td "8EE5EBAC-2299" at bounding box center [506, 286] width 200 height 31
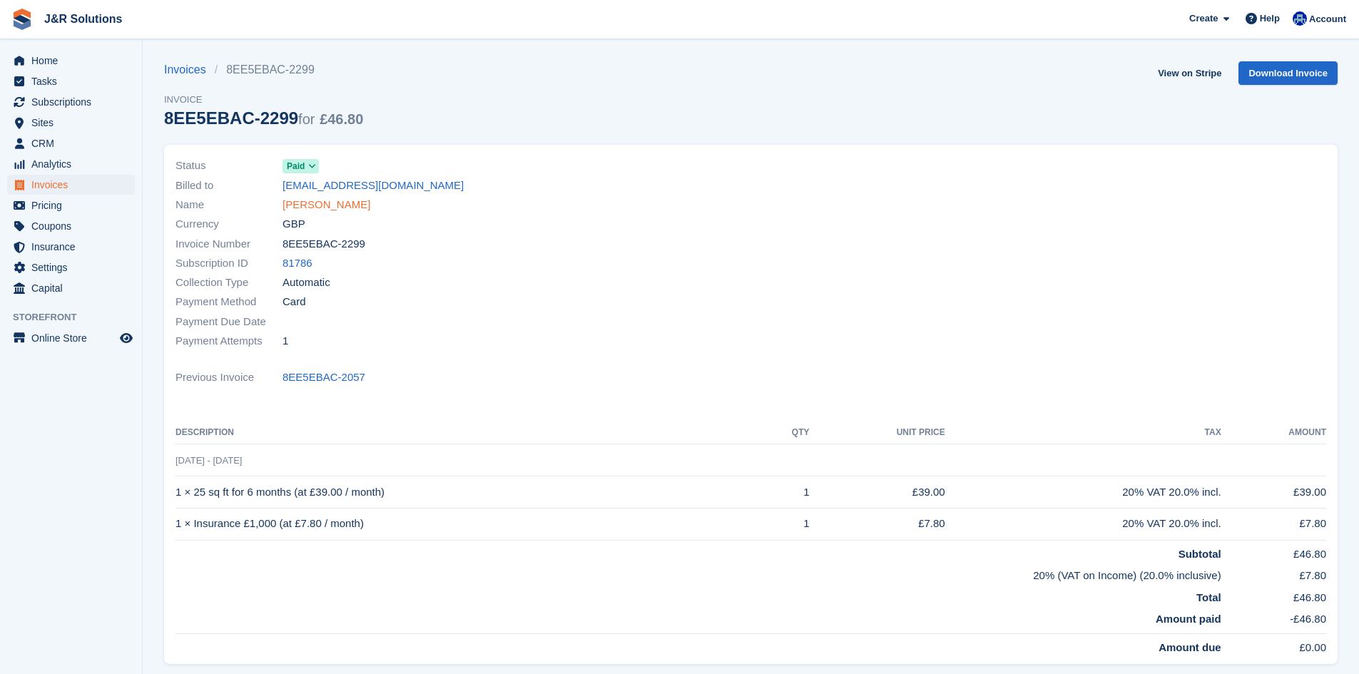
click at [303, 209] on link "Jo Church" at bounding box center [326, 205] width 88 height 16
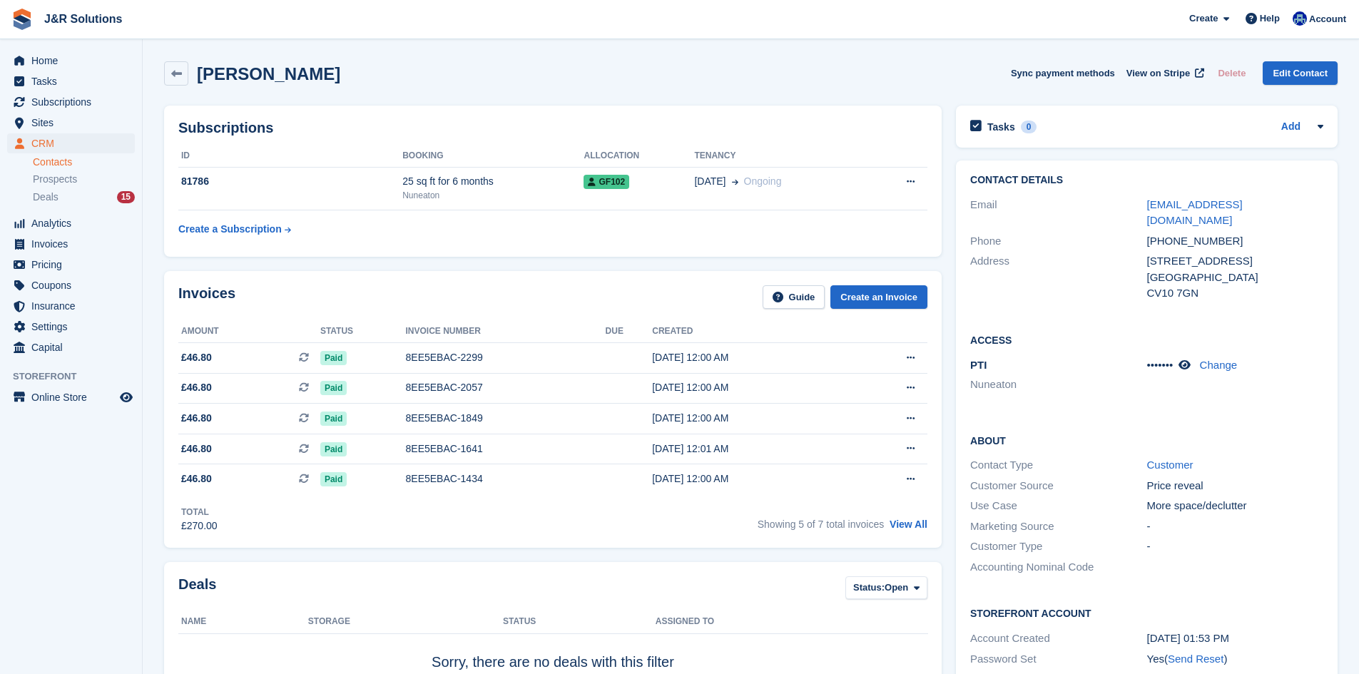
click at [781, 94] on div "Jo Church Sync payment methods View on Stripe Delete Edit Contact" at bounding box center [750, 76] width 1187 height 44
click at [444, 38] on span "J&R Solutions Create Subscription Invoice Contact Deal Discount Page Help Chat …" at bounding box center [679, 19] width 1359 height 39
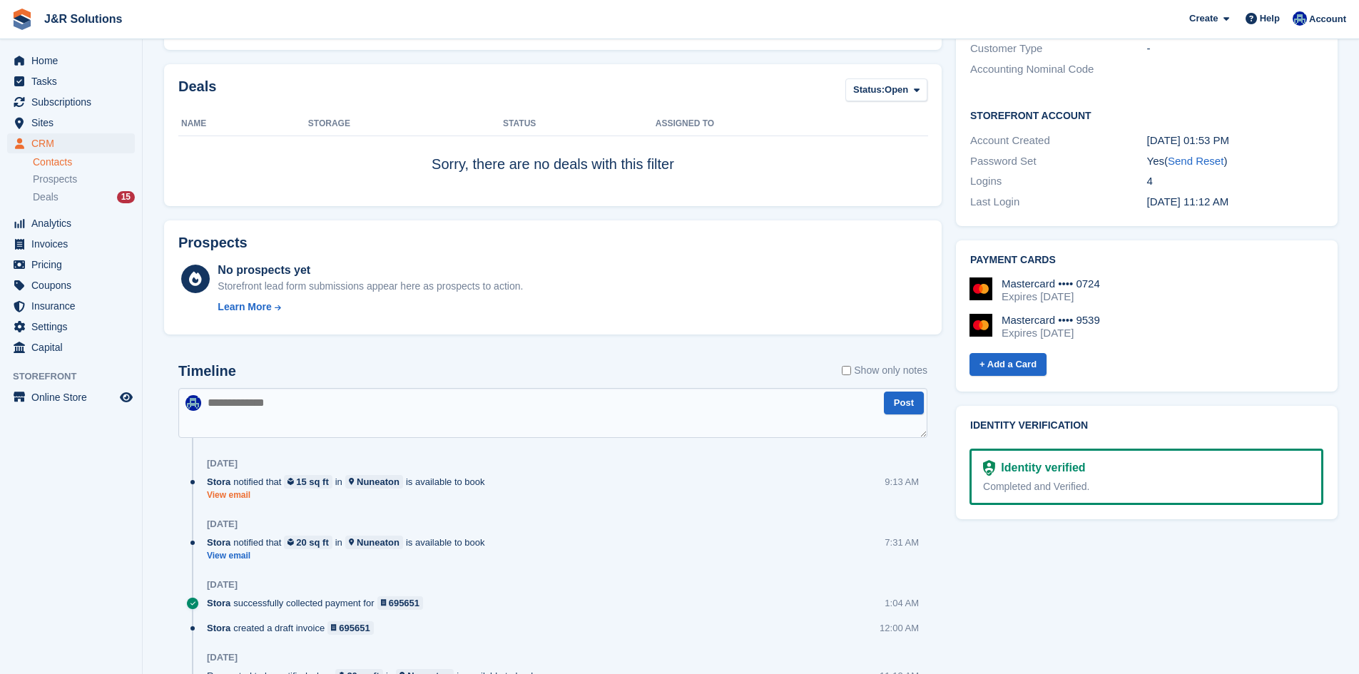
scroll to position [642, 0]
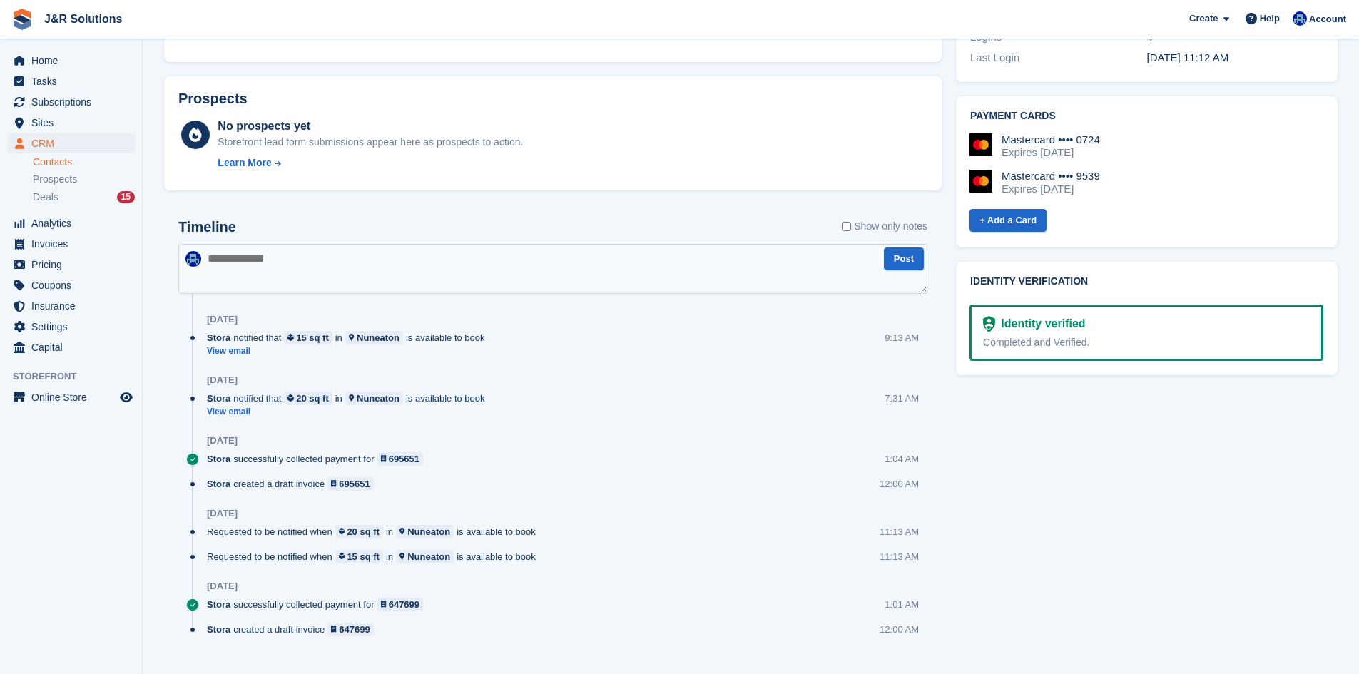
click at [349, 257] on textarea at bounding box center [552, 269] width 749 height 50
click at [344, 252] on textarea at bounding box center [552, 269] width 749 height 50
click at [335, 272] on textarea at bounding box center [552, 269] width 749 height 50
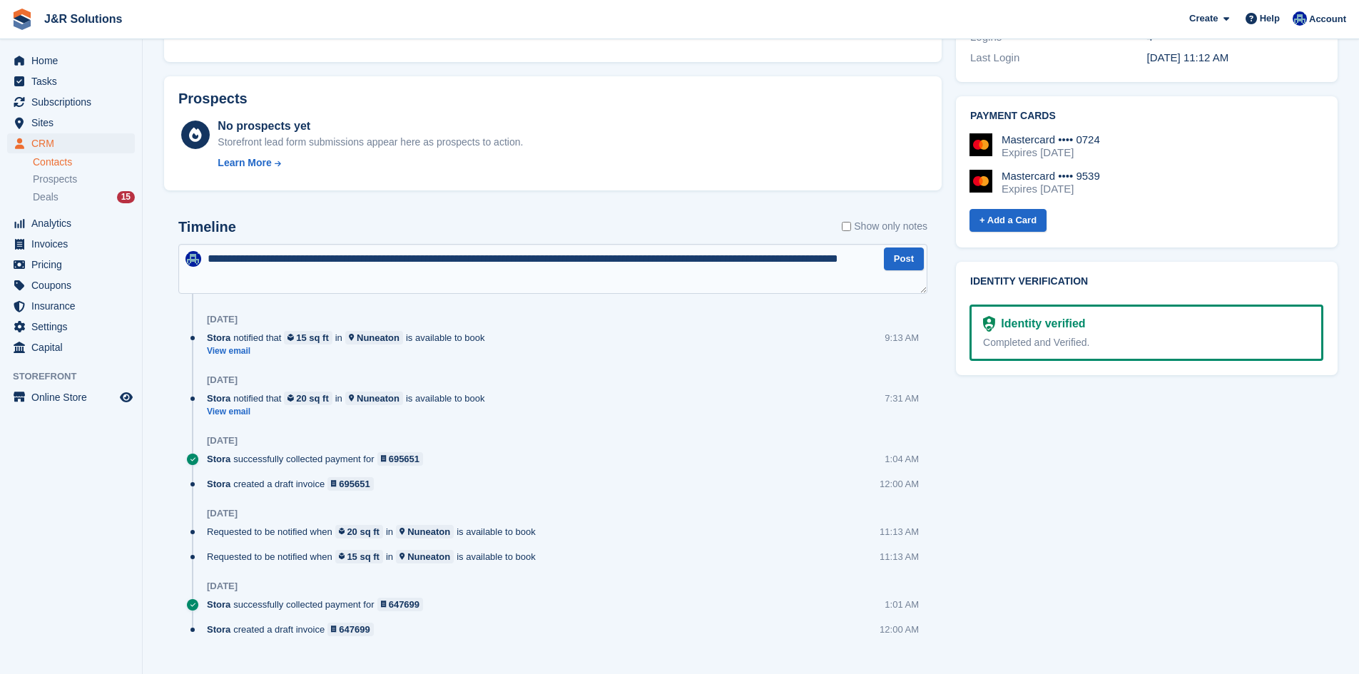
type textarea "**********"
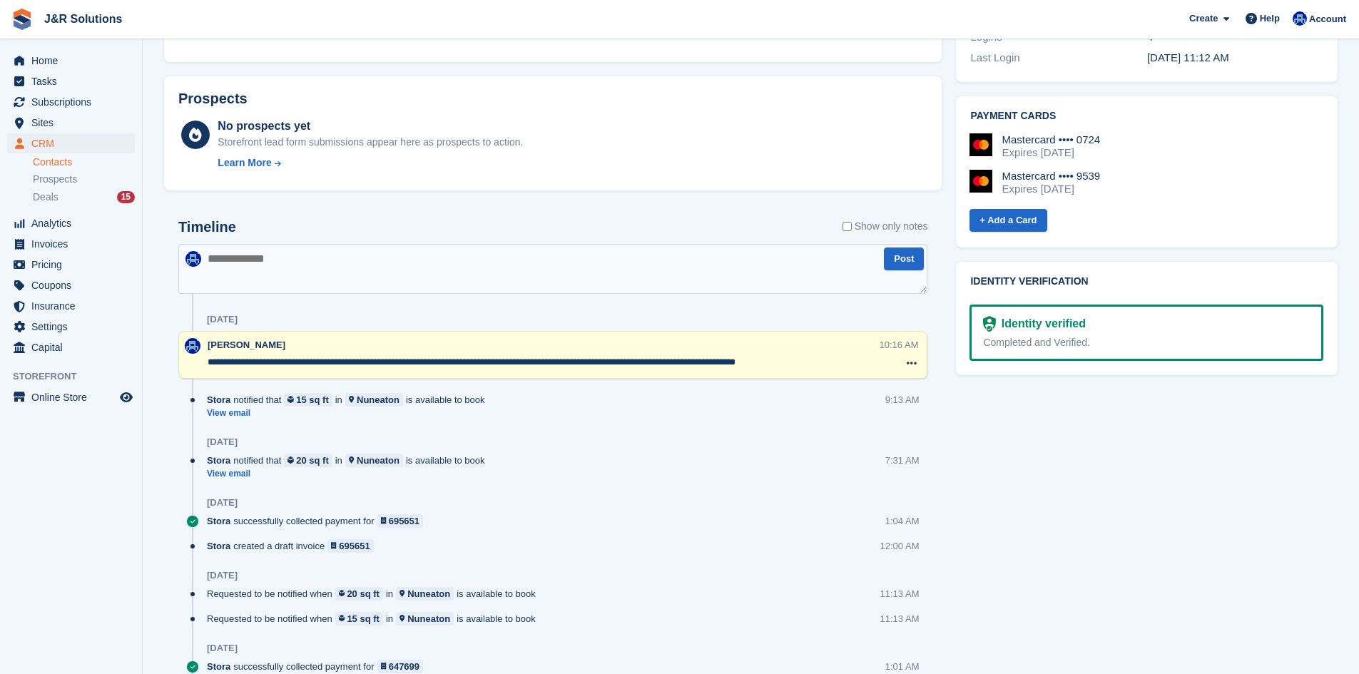
click at [844, 374] on div "**********" at bounding box center [552, 355] width 749 height 48
click at [837, 369] on textarea "**********" at bounding box center [544, 362] width 672 height 14
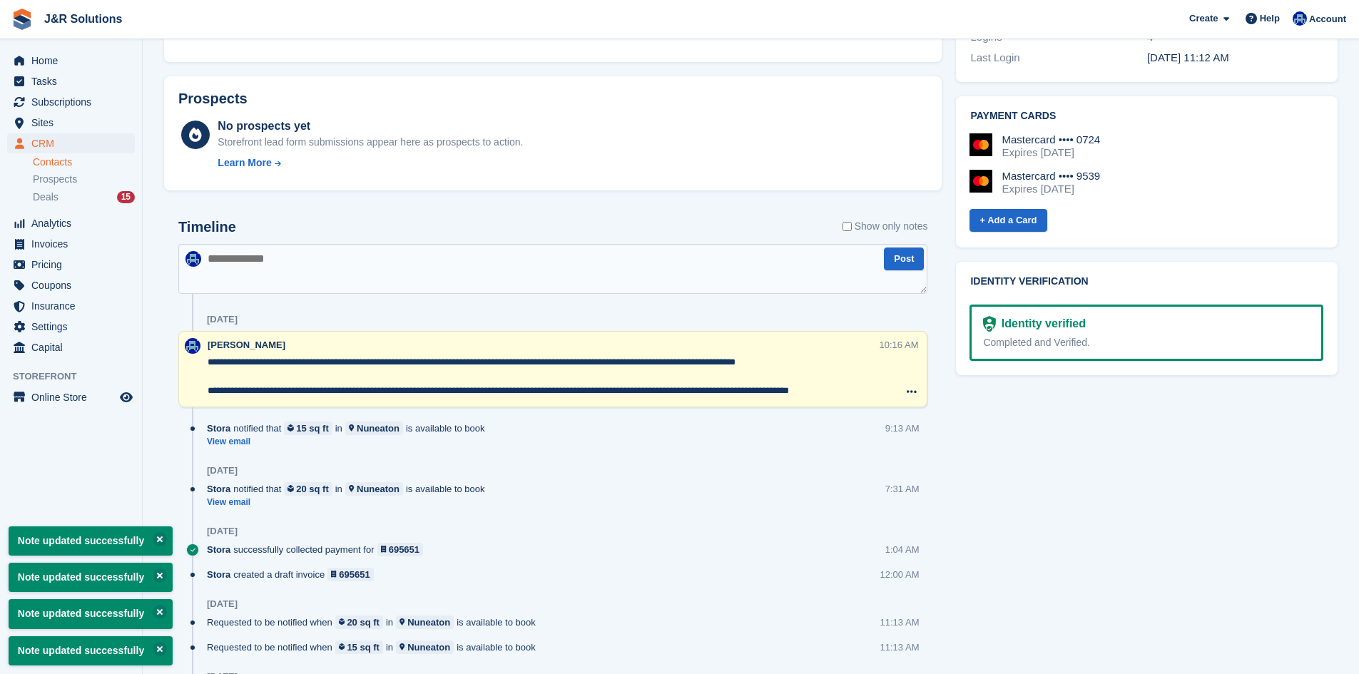
type textarea "**********"
click at [528, 326] on div "Today" at bounding box center [567, 319] width 720 height 23
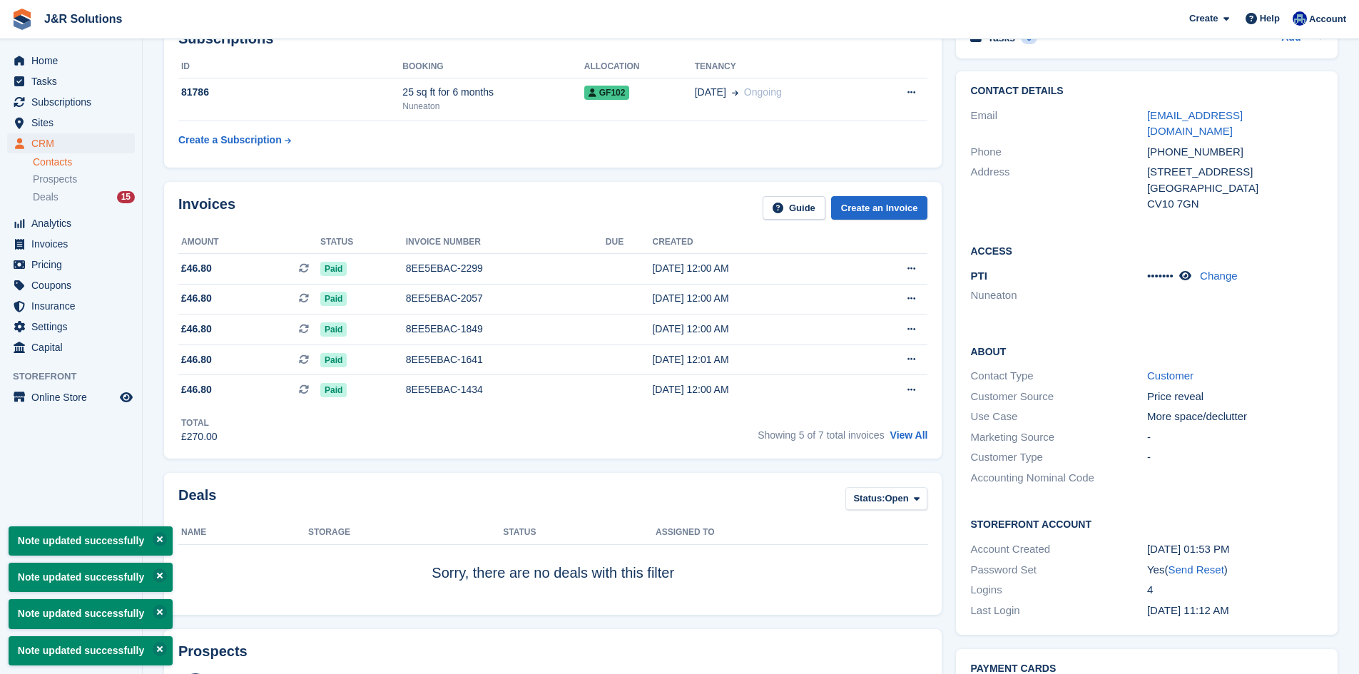
scroll to position [0, 0]
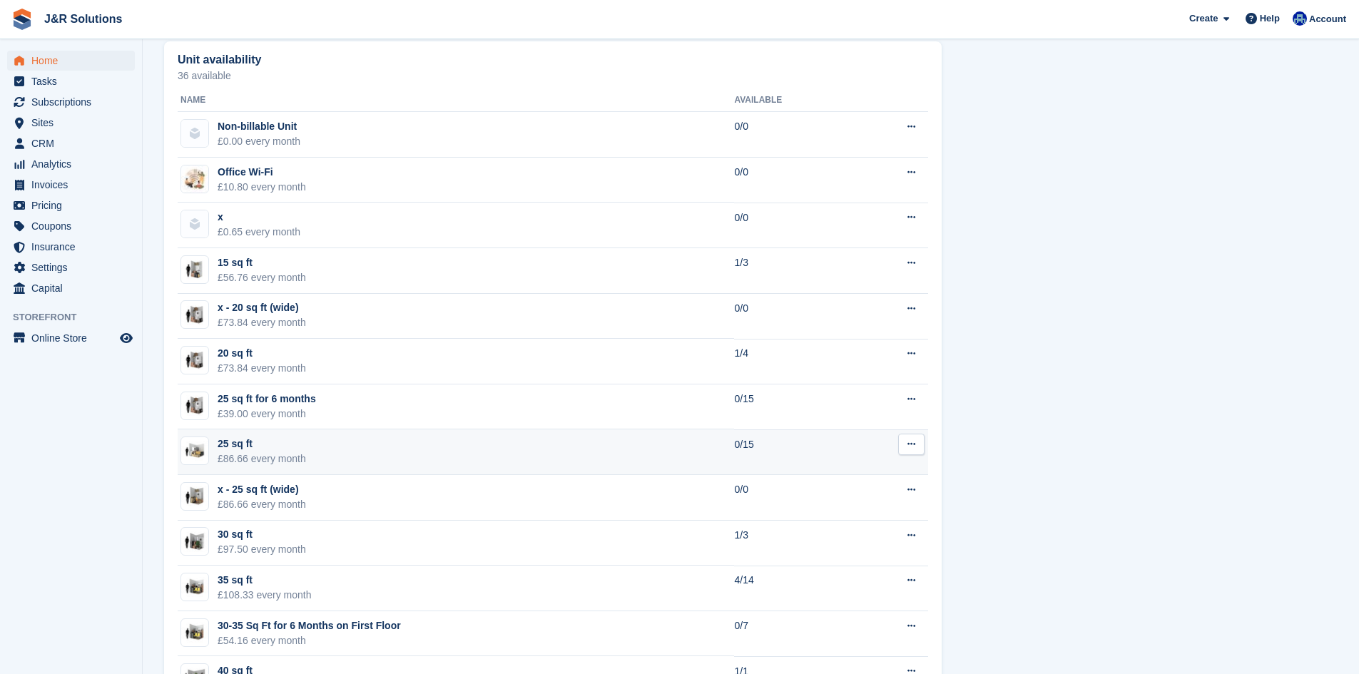
scroll to position [784, 0]
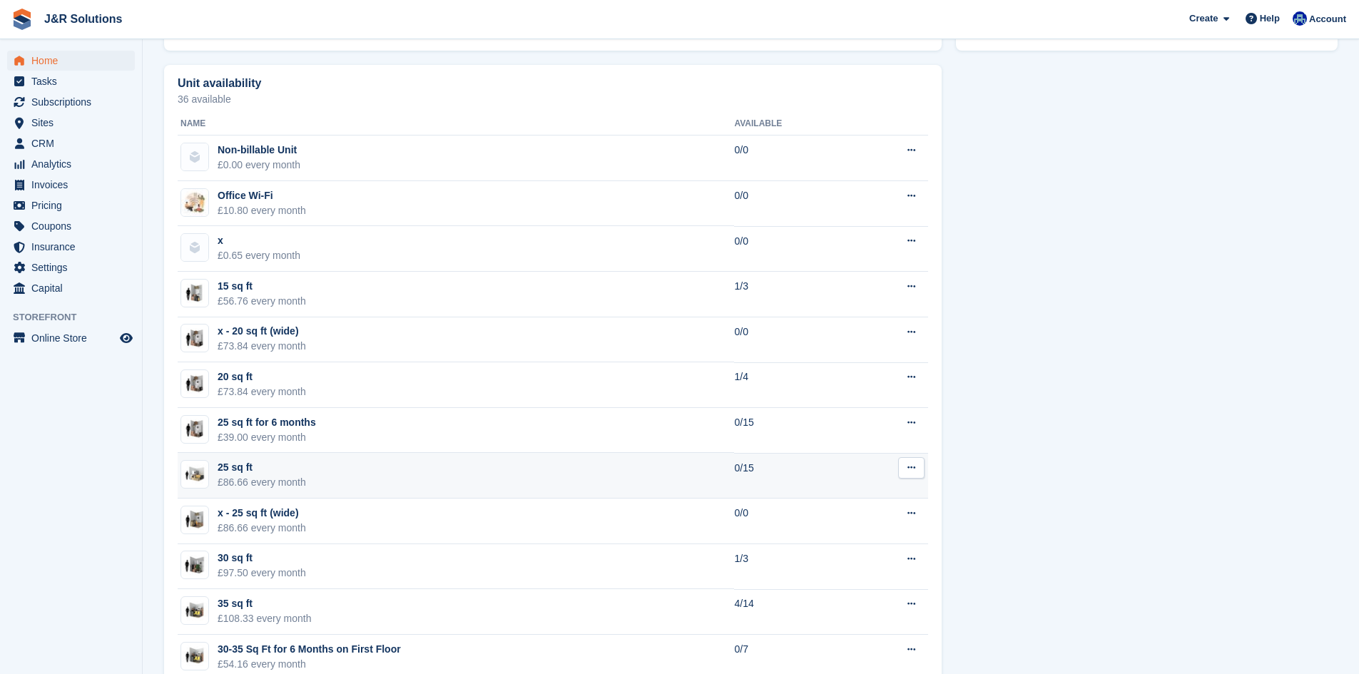
click at [342, 468] on td "25 sq ft £86.66 every month" at bounding box center [456, 476] width 556 height 46
